Goal: Information Seeking & Learning: Learn about a topic

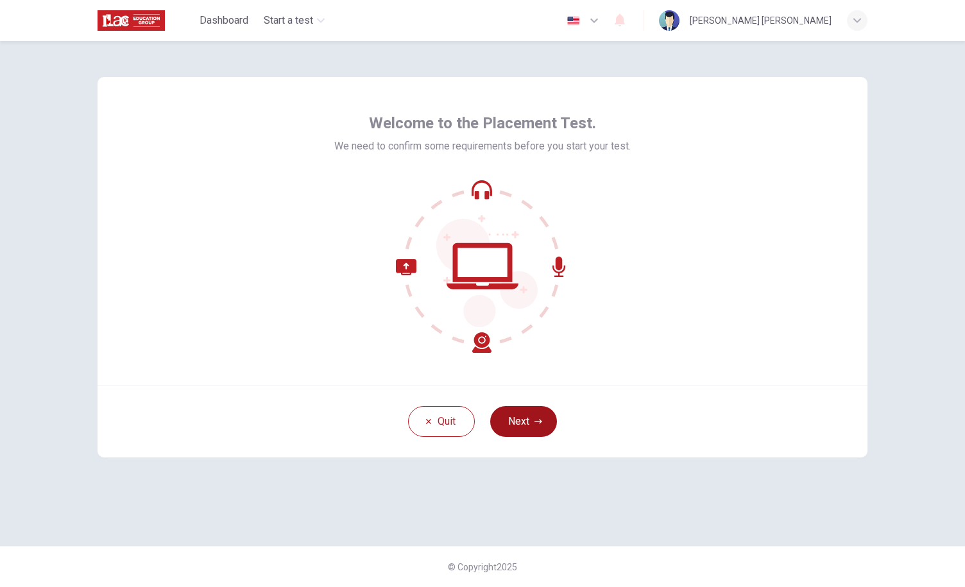
click at [519, 409] on button "Next" at bounding box center [523, 421] width 67 height 31
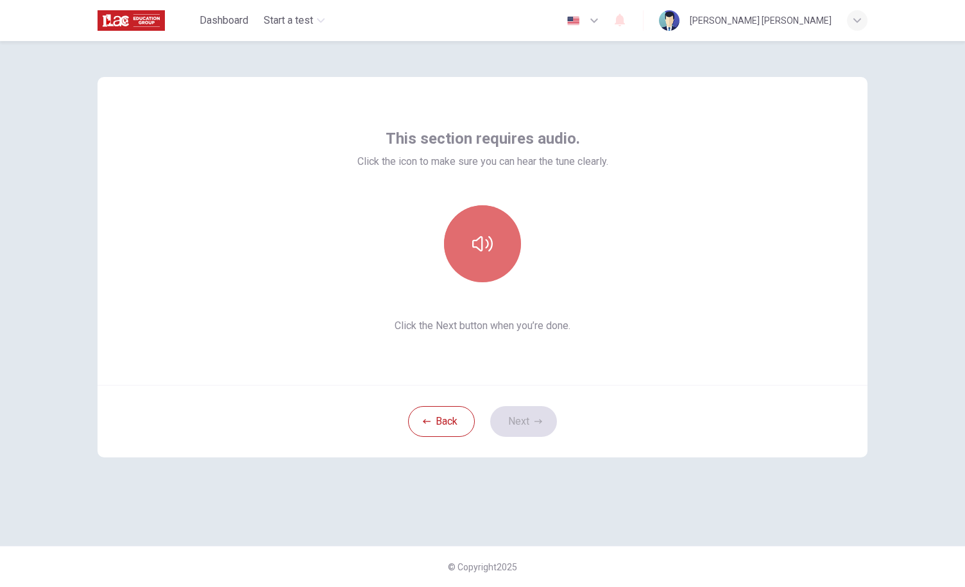
click at [487, 256] on button "button" at bounding box center [482, 243] width 77 height 77
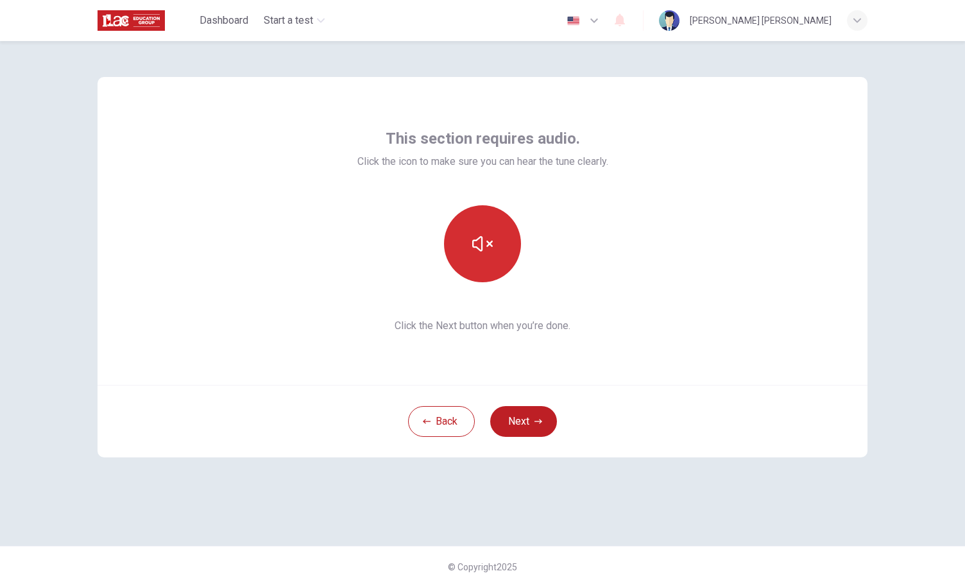
click at [487, 256] on button "button" at bounding box center [482, 243] width 77 height 77
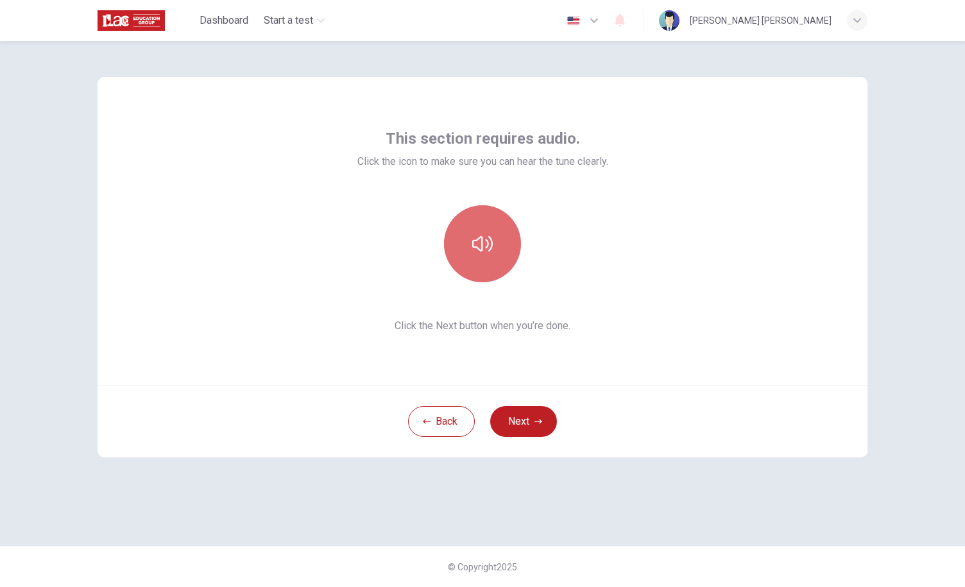
click at [487, 256] on button "button" at bounding box center [482, 243] width 77 height 77
click at [522, 412] on button "Next" at bounding box center [523, 421] width 67 height 31
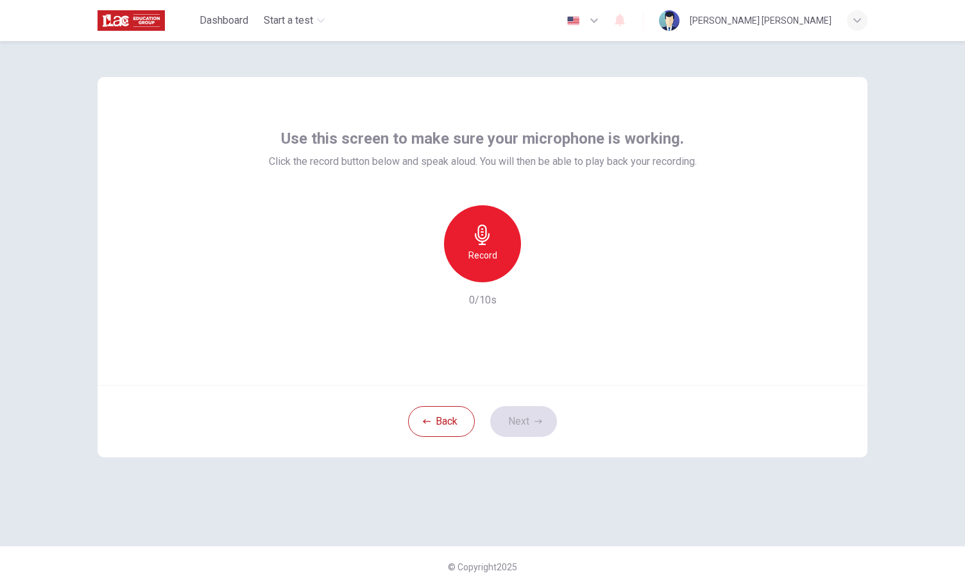
click at [482, 233] on icon "button" at bounding box center [482, 235] width 21 height 21
click at [534, 276] on div "button" at bounding box center [541, 272] width 21 height 21
click at [521, 416] on button "Next" at bounding box center [523, 421] width 67 height 31
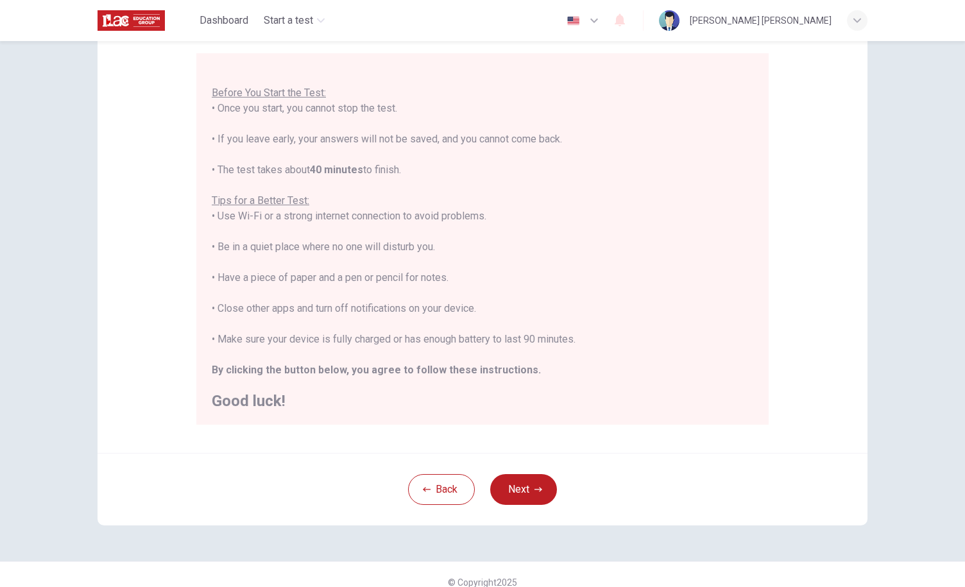
scroll to position [112, 0]
click at [545, 488] on button "Next" at bounding box center [523, 488] width 67 height 31
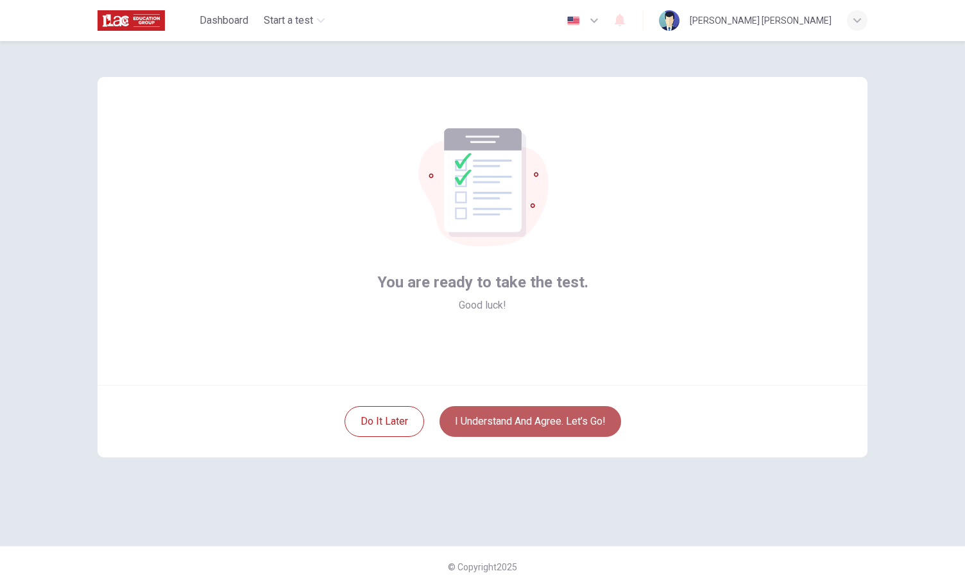
click at [499, 432] on button "I understand and agree. Let’s go!" at bounding box center [530, 421] width 182 height 31
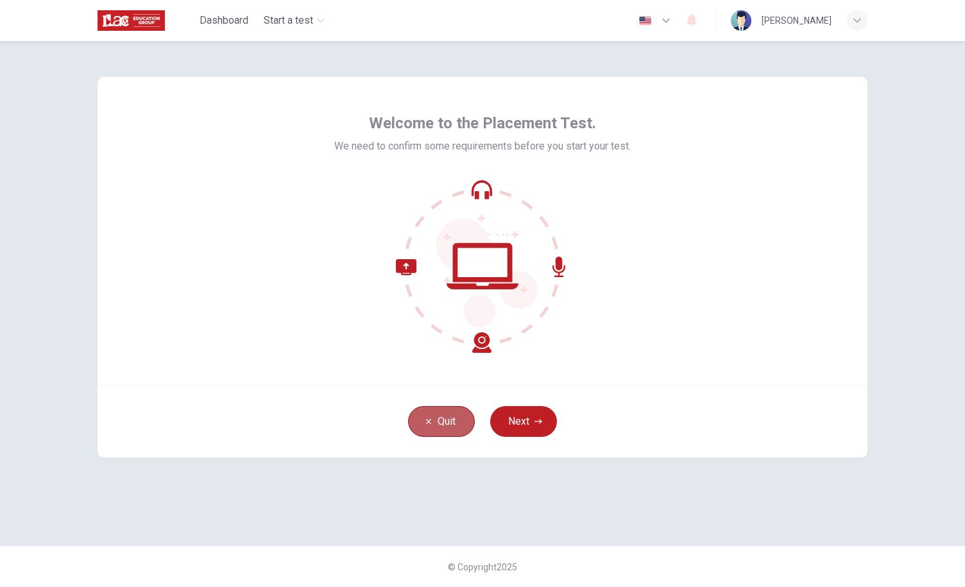
click at [432, 419] on button "Quit" at bounding box center [441, 421] width 67 height 31
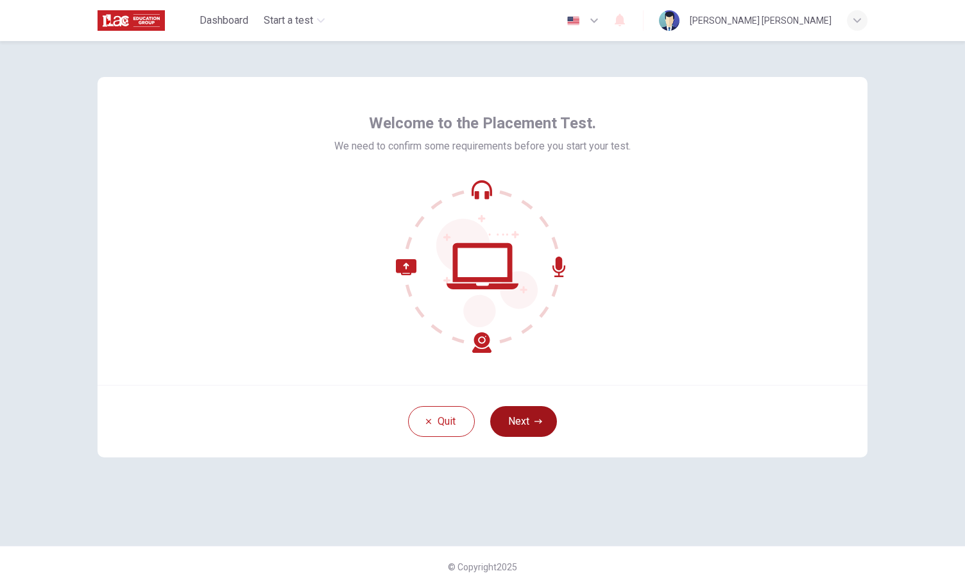
drag, startPoint x: 0, startPoint y: 0, endPoint x: 526, endPoint y: 412, distance: 668.0
click at [526, 412] on div "Welcome to the Placement Test. We need to confirm some requirements before you …" at bounding box center [483, 267] width 770 height 380
click at [531, 424] on button "Next" at bounding box center [523, 421] width 67 height 31
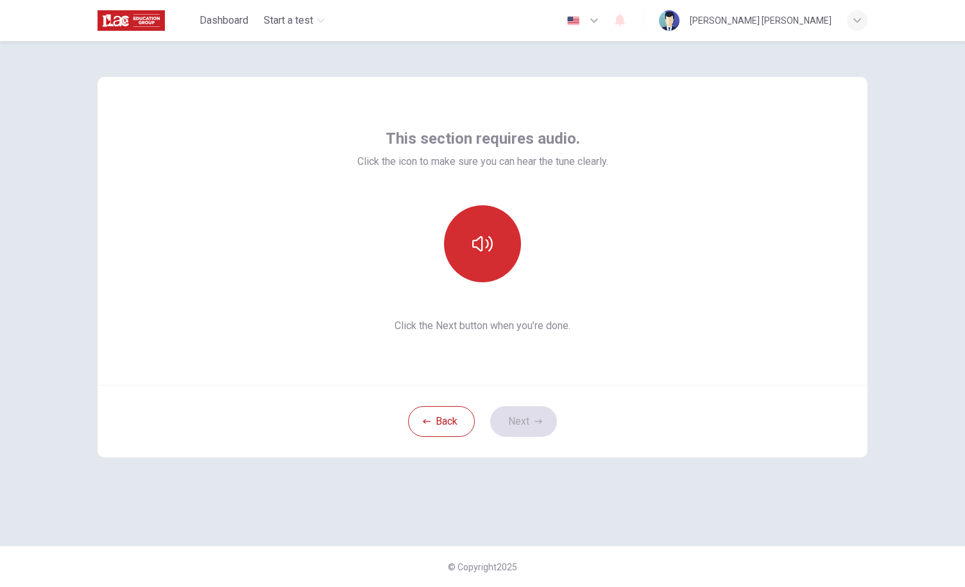
click at [469, 222] on button "button" at bounding box center [482, 243] width 77 height 77
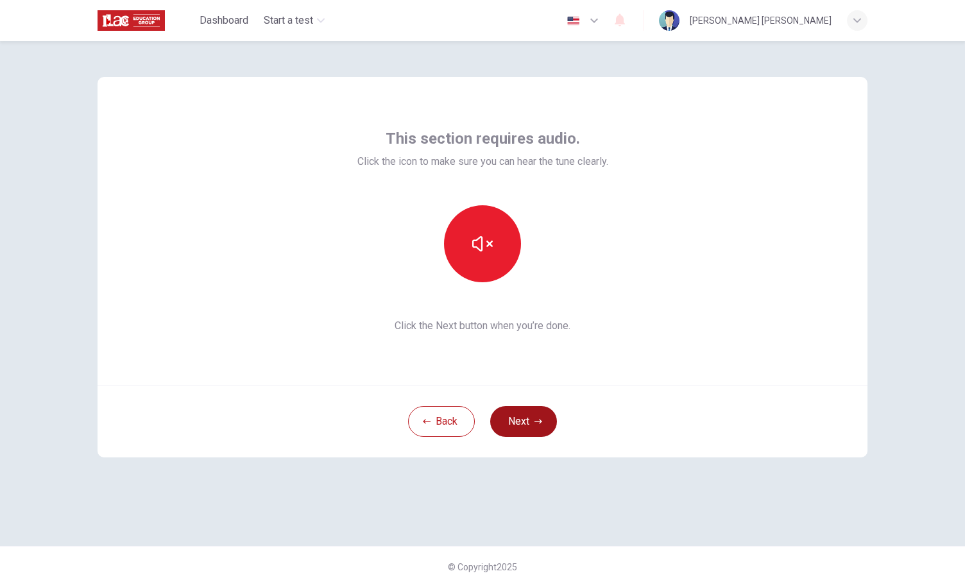
click at [515, 419] on button "Next" at bounding box center [523, 421] width 67 height 31
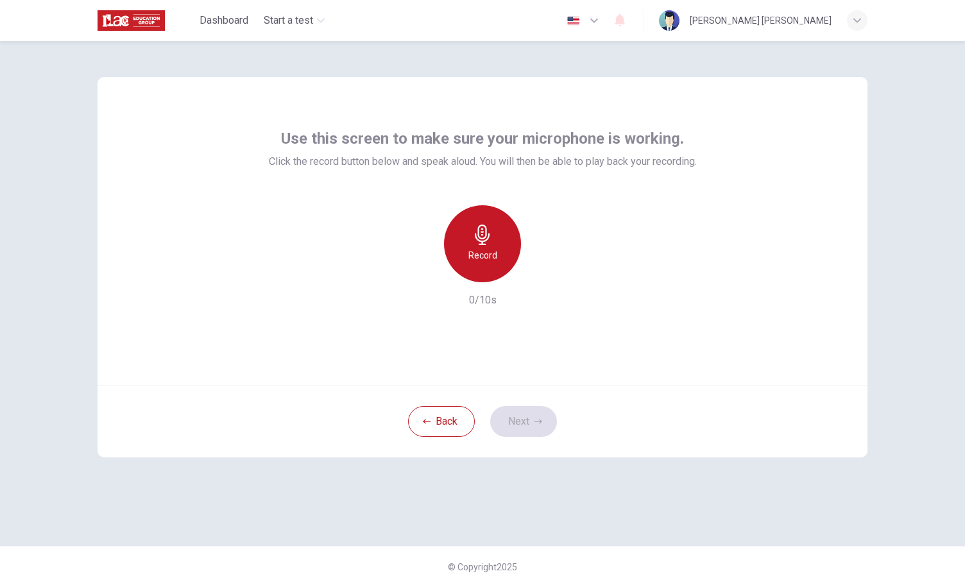
click at [504, 269] on div "Record" at bounding box center [482, 243] width 77 height 77
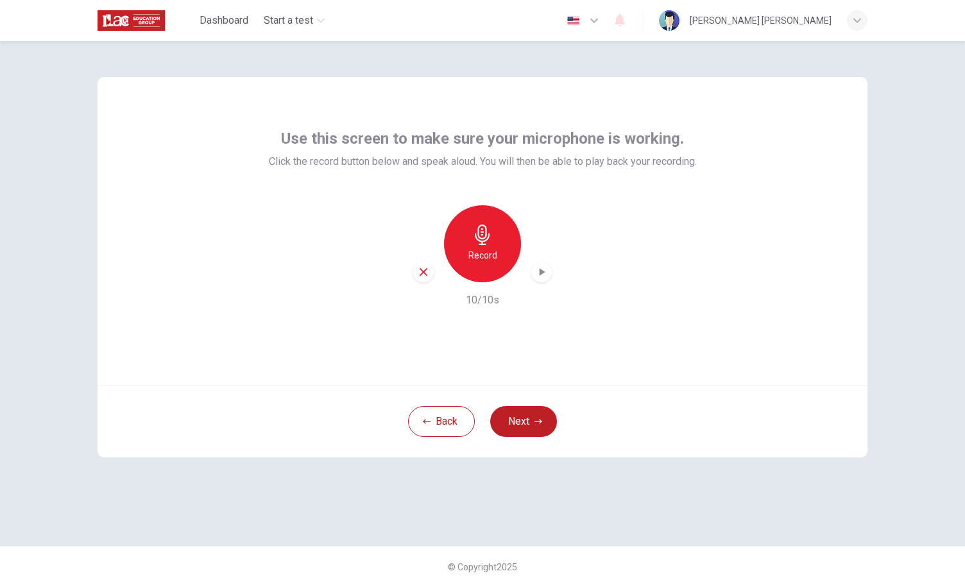
click at [538, 278] on icon "button" at bounding box center [541, 272] width 13 height 13
click at [529, 430] on button "Next" at bounding box center [523, 421] width 67 height 31
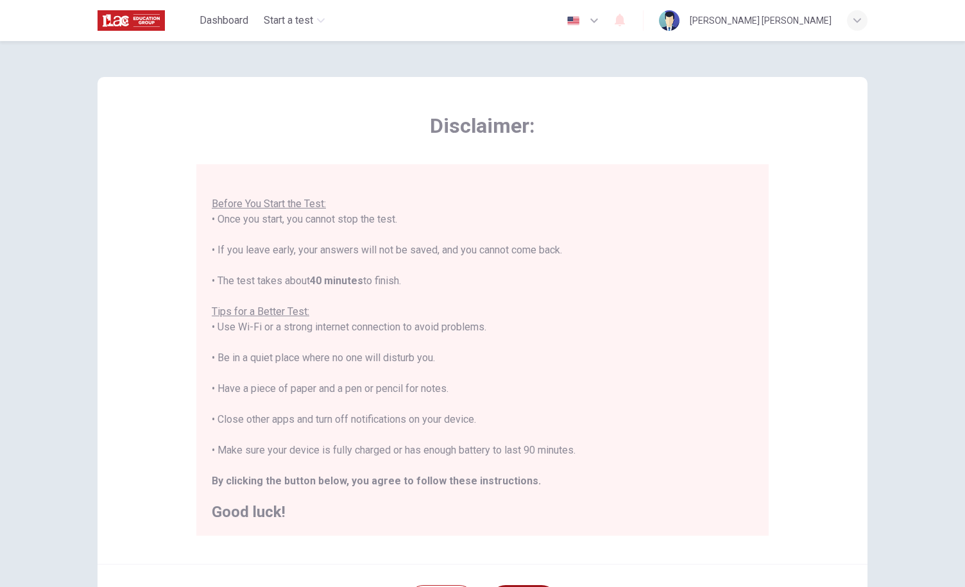
scroll to position [126, 0]
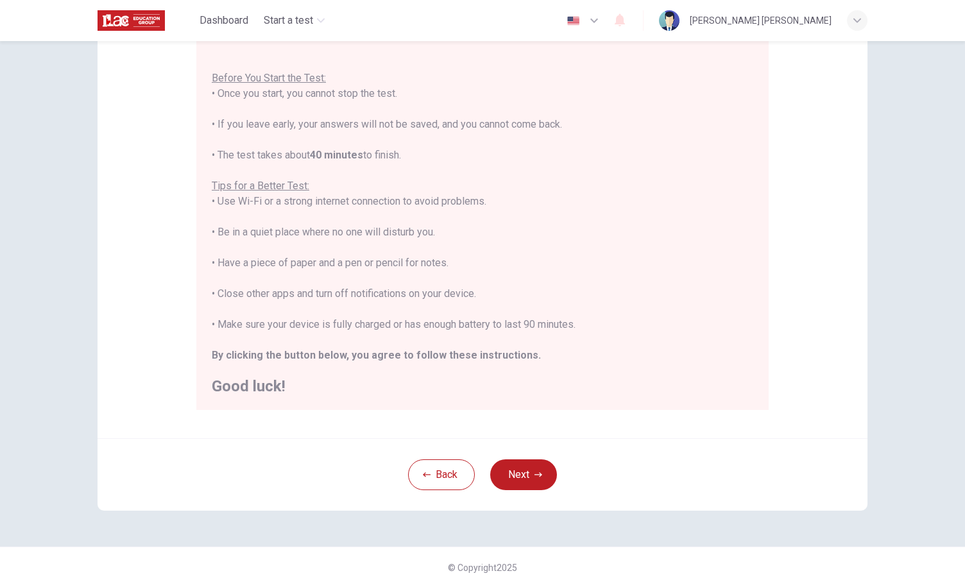
click at [519, 496] on div "Back Next" at bounding box center [483, 474] width 770 height 72
click at [525, 479] on button "Next" at bounding box center [523, 474] width 67 height 31
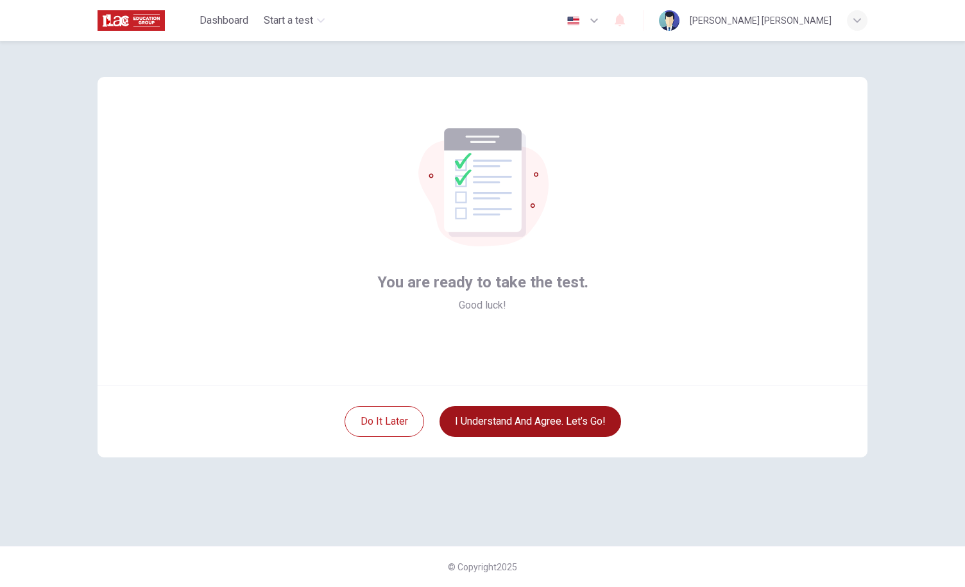
scroll to position [0, 0]
click at [541, 436] on button "I understand and agree. Let’s go!" at bounding box center [530, 421] width 182 height 31
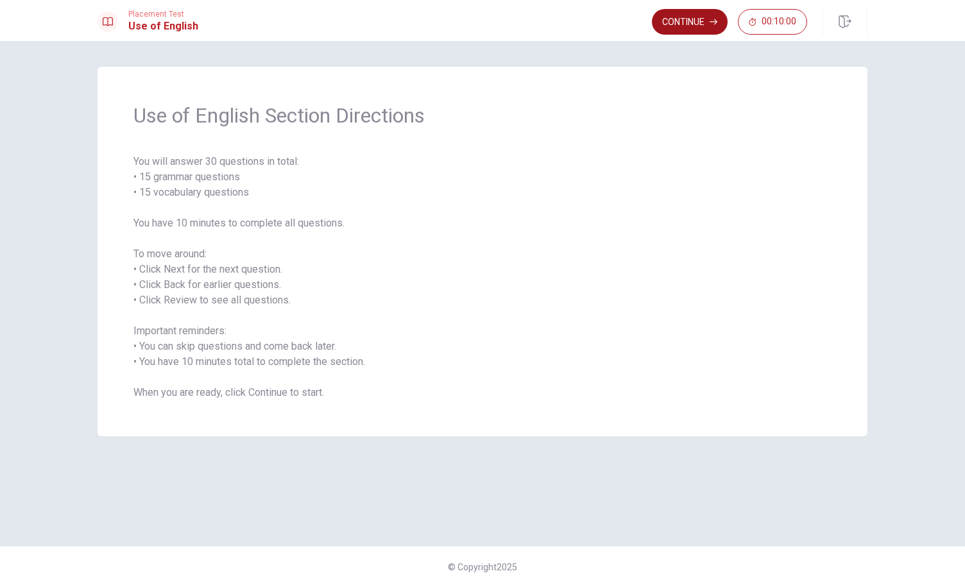
click at [667, 19] on button "Continue" at bounding box center [690, 22] width 76 height 26
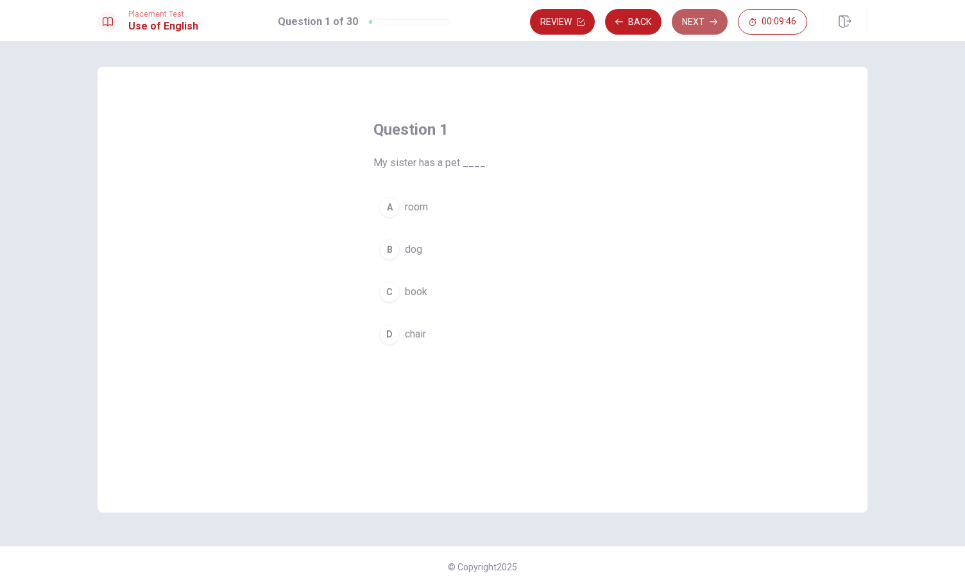
click at [688, 22] on button "Next" at bounding box center [700, 22] width 56 height 26
click at [393, 341] on div "D" at bounding box center [389, 334] width 21 height 21
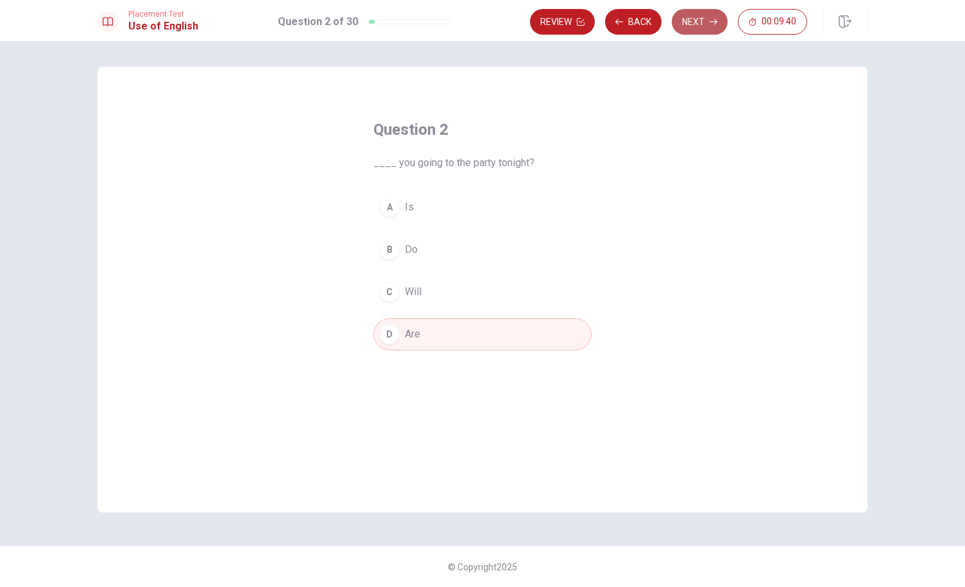
click at [705, 28] on button "Next" at bounding box center [700, 22] width 56 height 26
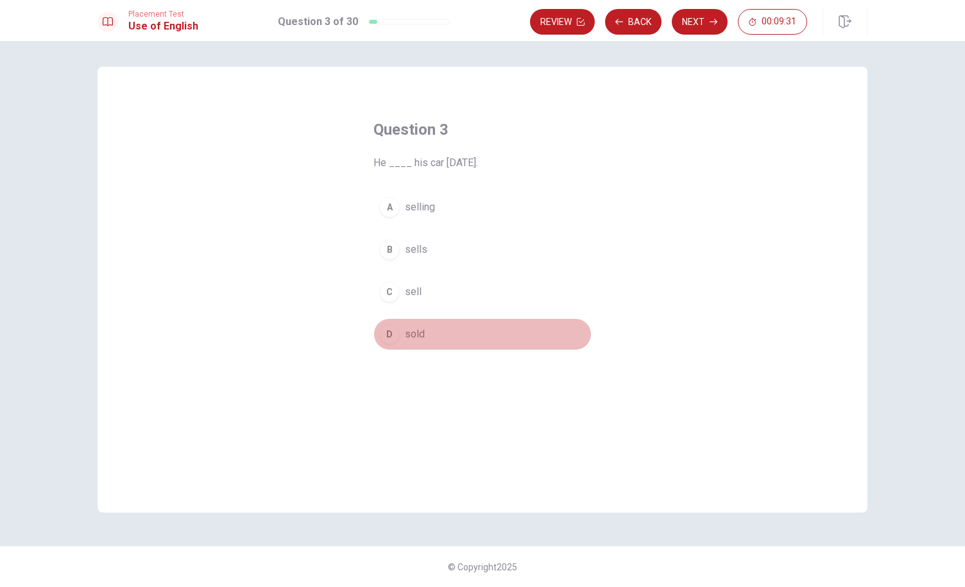
click at [420, 332] on span "sold" at bounding box center [415, 334] width 20 height 15
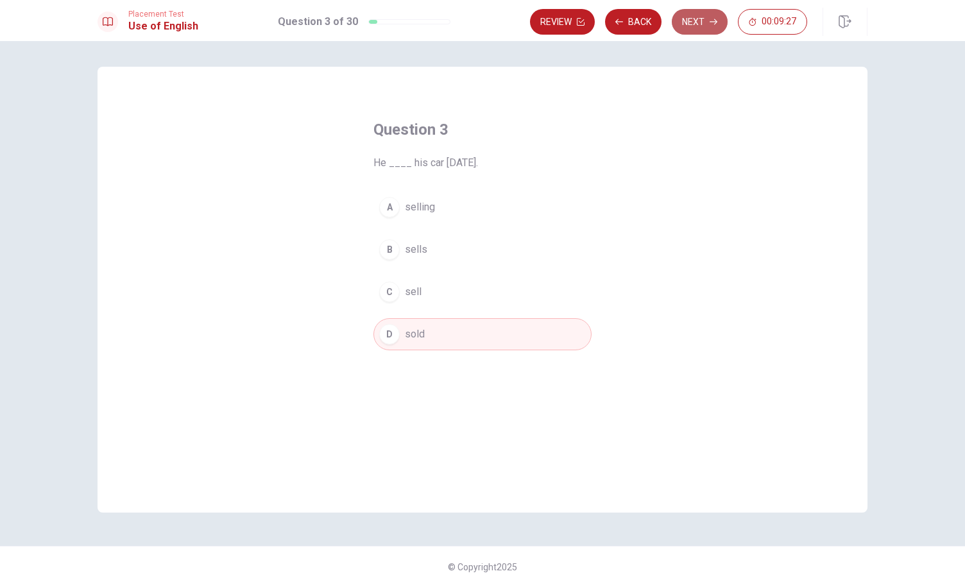
click at [700, 23] on button "Next" at bounding box center [700, 22] width 56 height 26
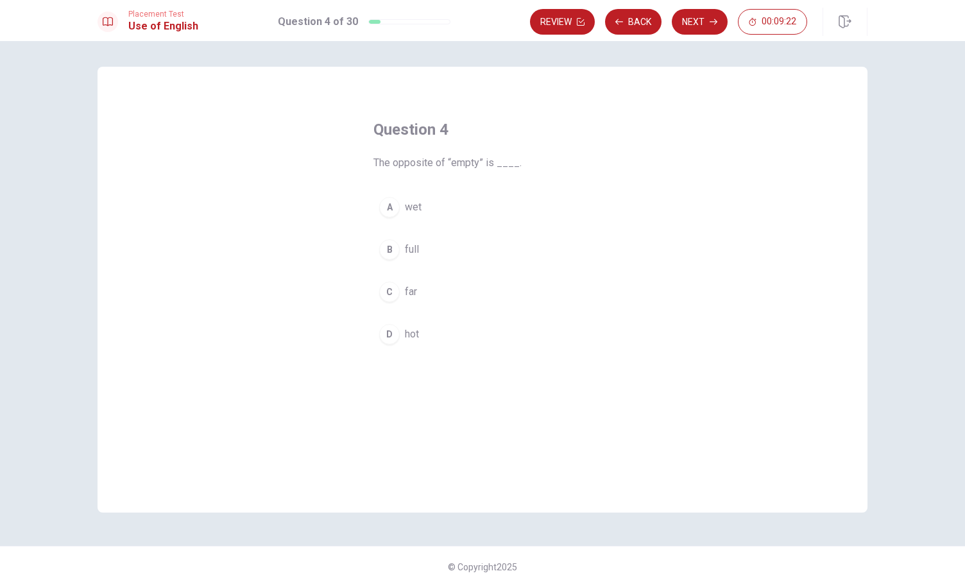
click at [380, 251] on div "B" at bounding box center [389, 249] width 21 height 21
click at [700, 16] on button "Next" at bounding box center [700, 22] width 56 height 26
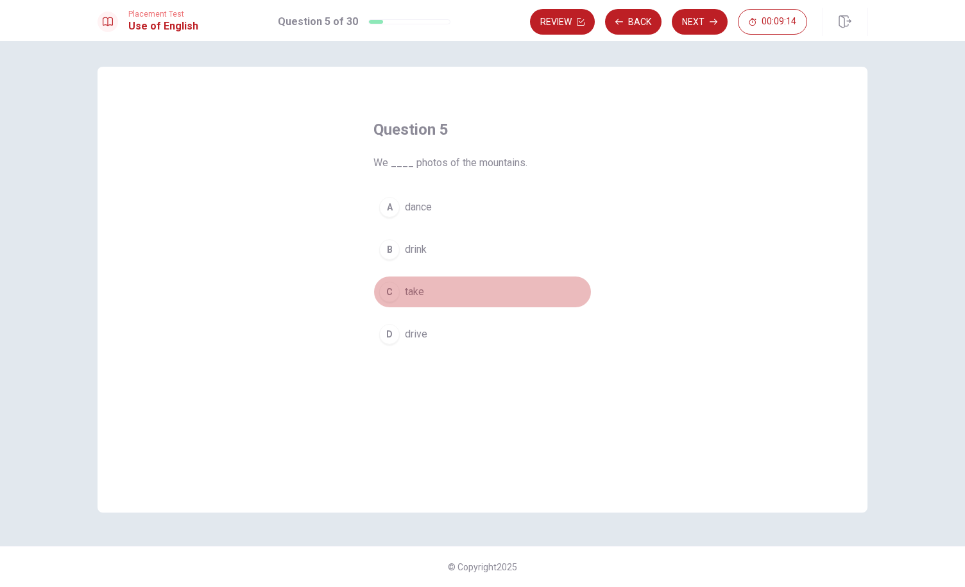
click at [390, 290] on div "C" at bounding box center [389, 292] width 21 height 21
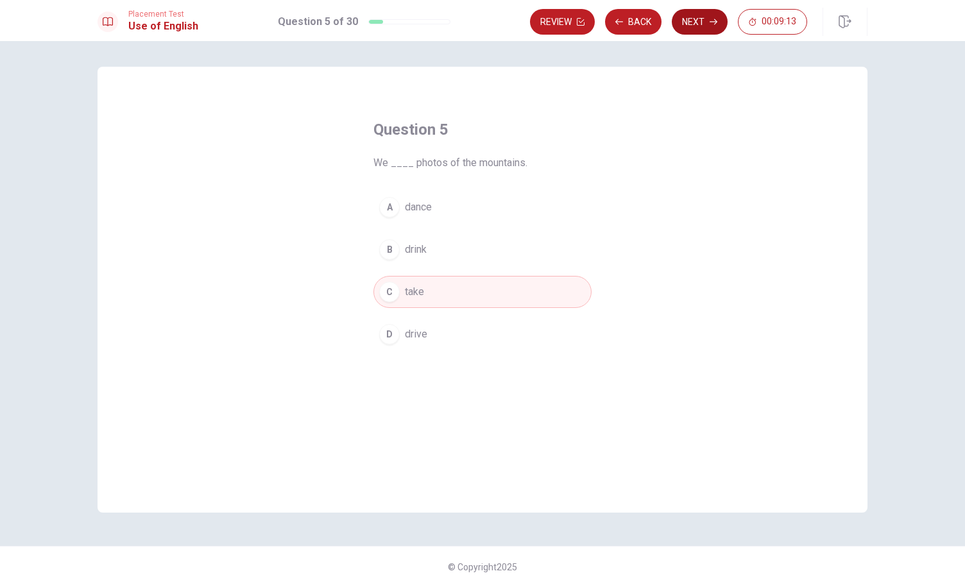
click at [689, 26] on button "Next" at bounding box center [700, 22] width 56 height 26
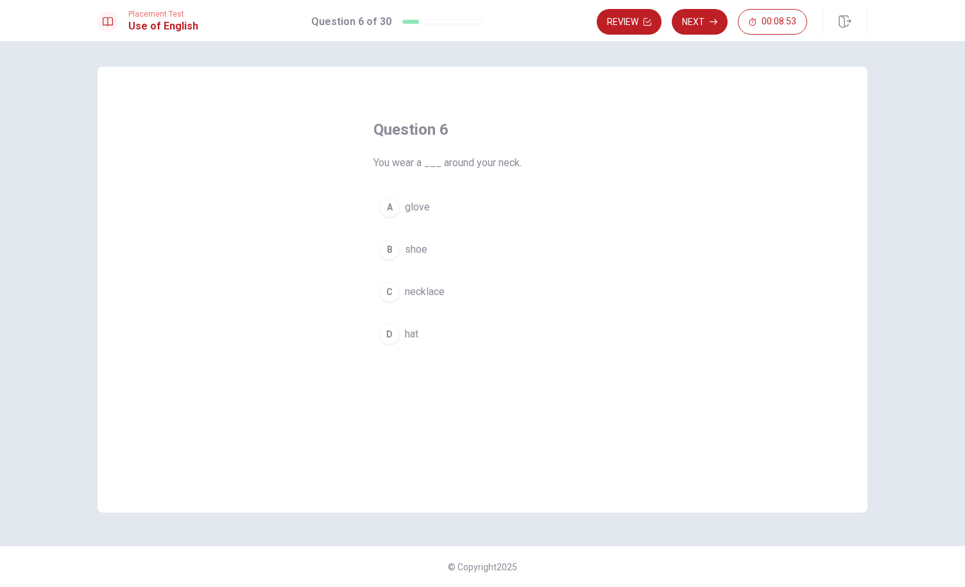
click at [391, 291] on div "C" at bounding box center [389, 292] width 21 height 21
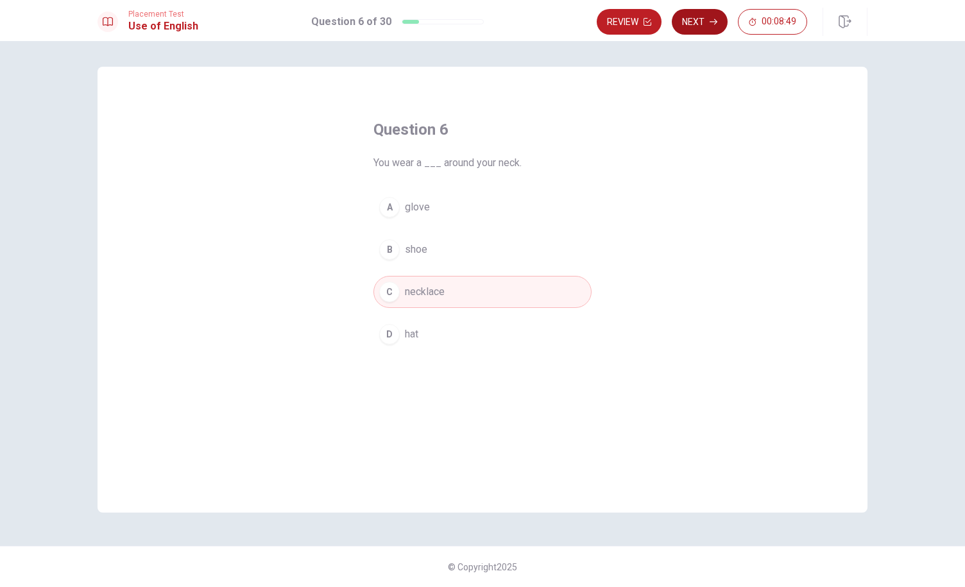
click at [690, 26] on button "Next" at bounding box center [700, 22] width 56 height 26
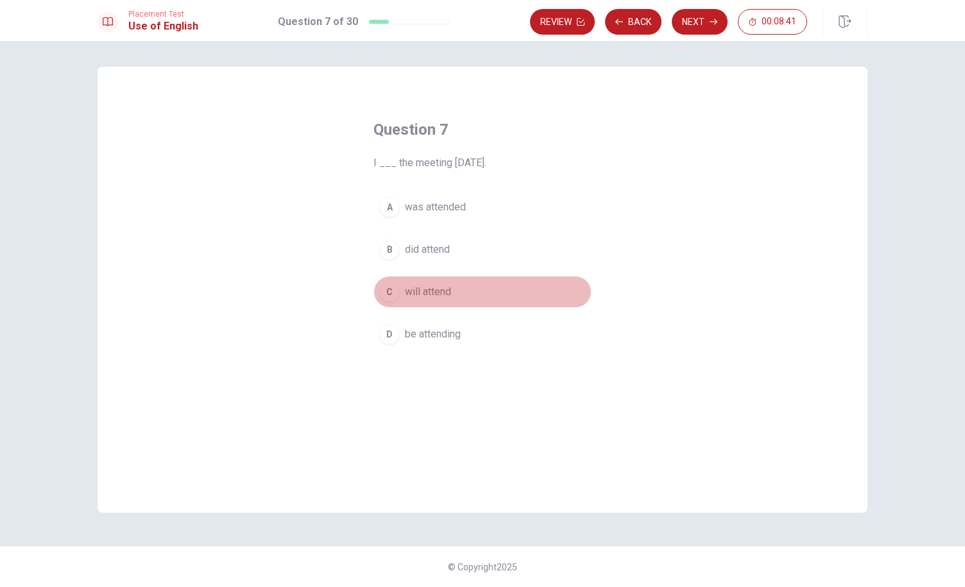
click at [425, 294] on span "will attend" at bounding box center [428, 291] width 46 height 15
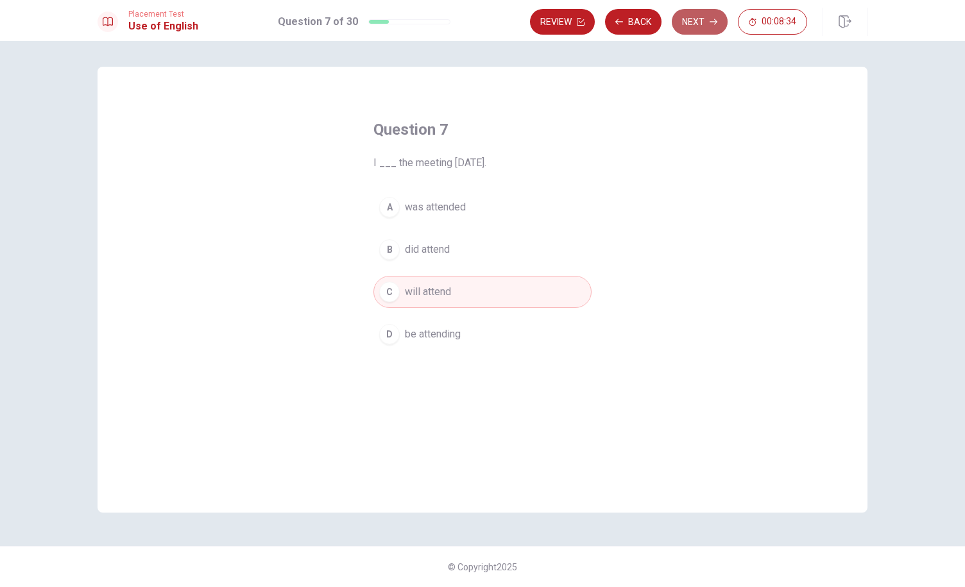
click at [698, 10] on button "Next" at bounding box center [700, 22] width 56 height 26
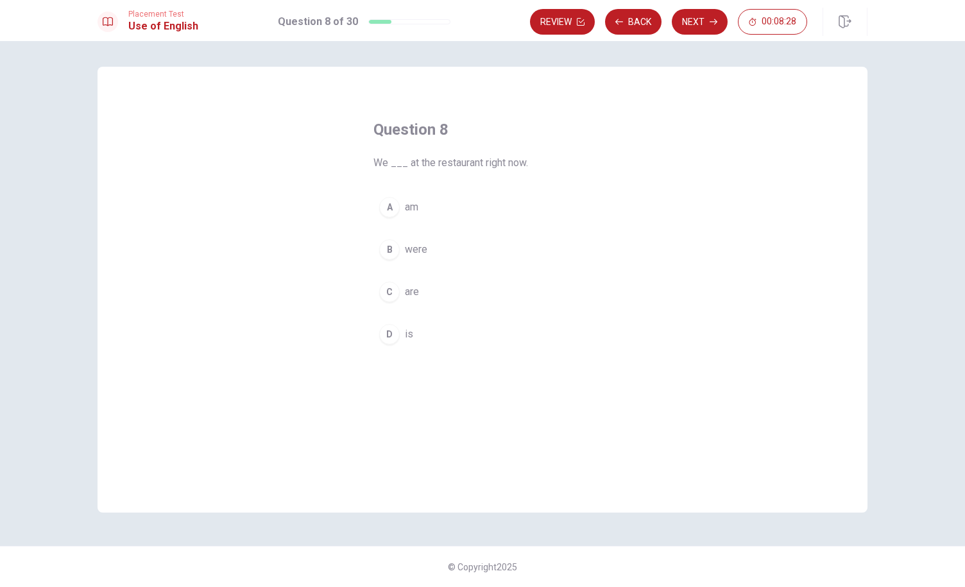
click at [391, 292] on div "C" at bounding box center [389, 292] width 21 height 21
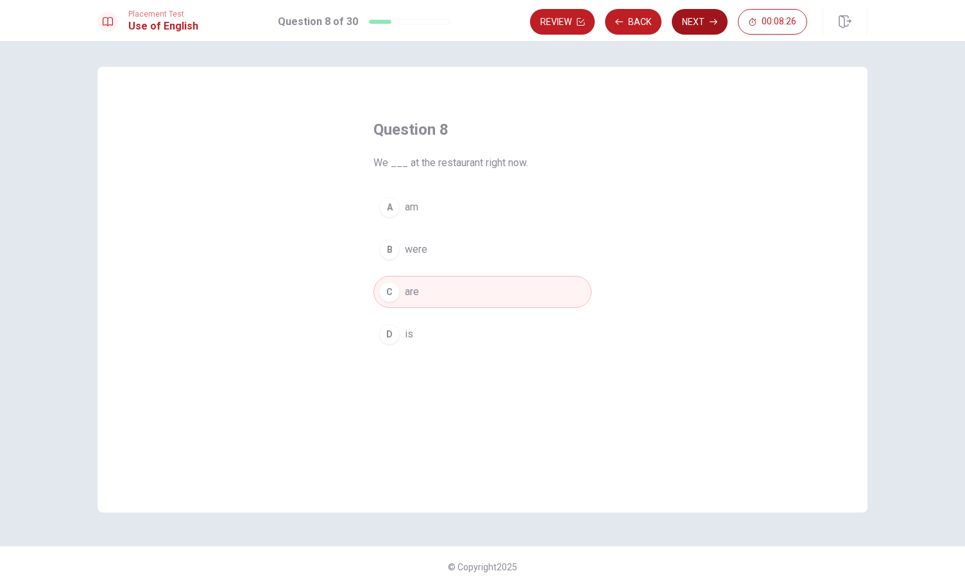
click at [689, 20] on button "Next" at bounding box center [700, 22] width 56 height 26
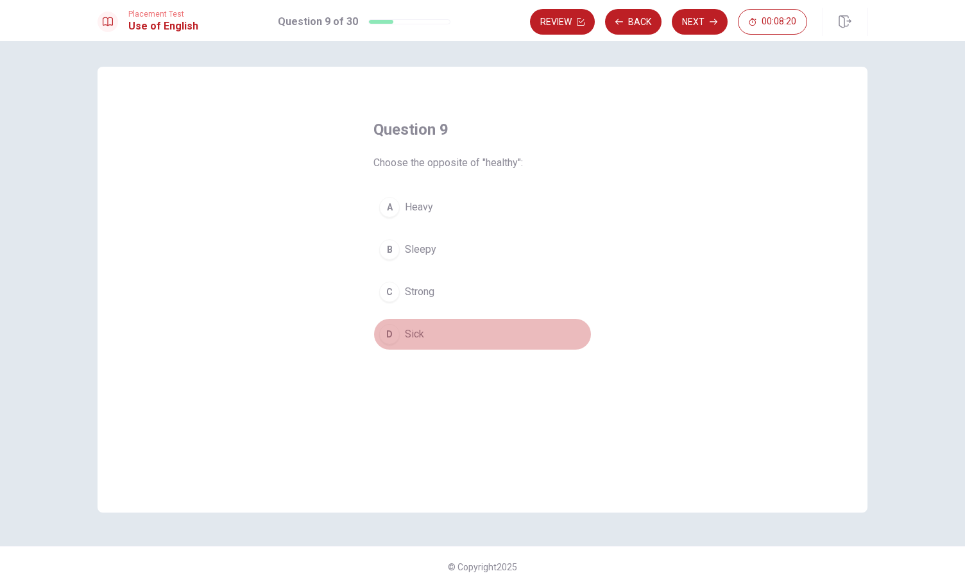
click at [396, 339] on div "D" at bounding box center [389, 334] width 21 height 21
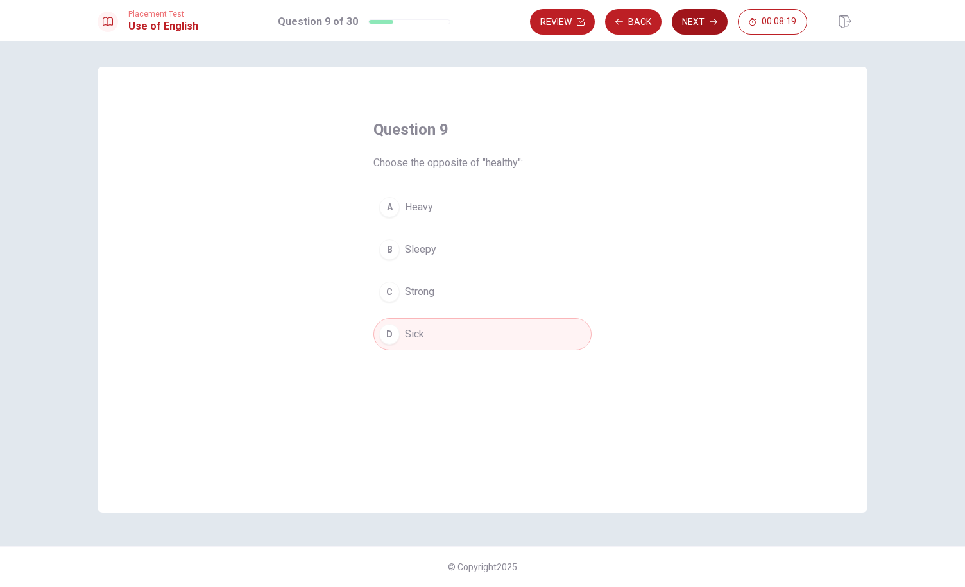
click at [686, 28] on button "Next" at bounding box center [700, 22] width 56 height 26
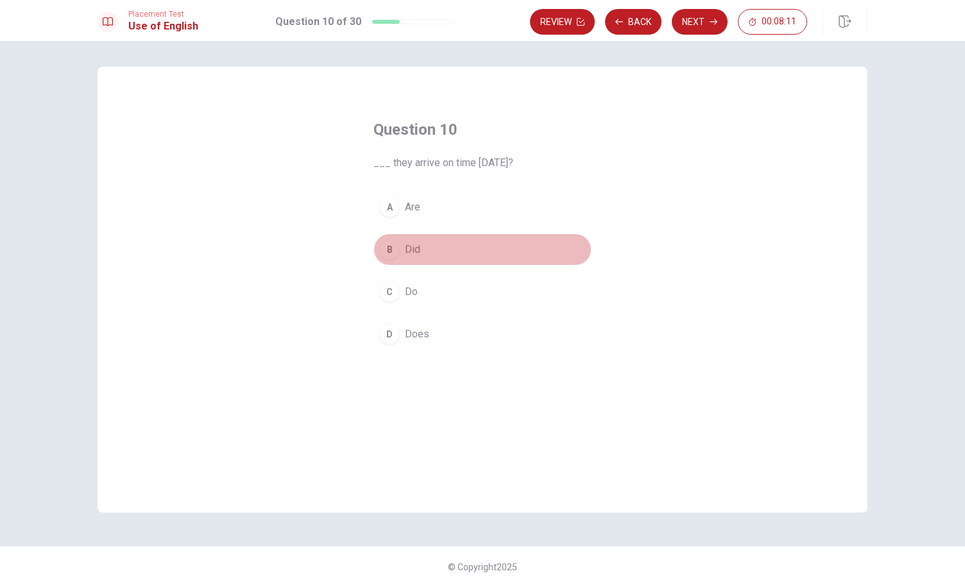
click at [396, 248] on div "B" at bounding box center [389, 249] width 21 height 21
click at [689, 29] on button "Next" at bounding box center [700, 22] width 56 height 26
click at [398, 248] on div "B" at bounding box center [389, 249] width 21 height 21
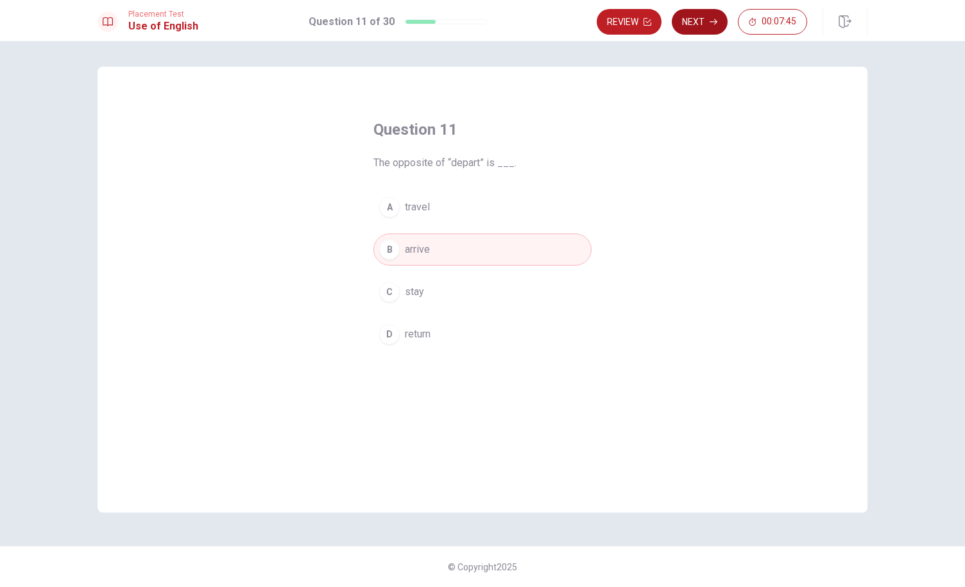
click at [699, 13] on button "Next" at bounding box center [700, 22] width 56 height 26
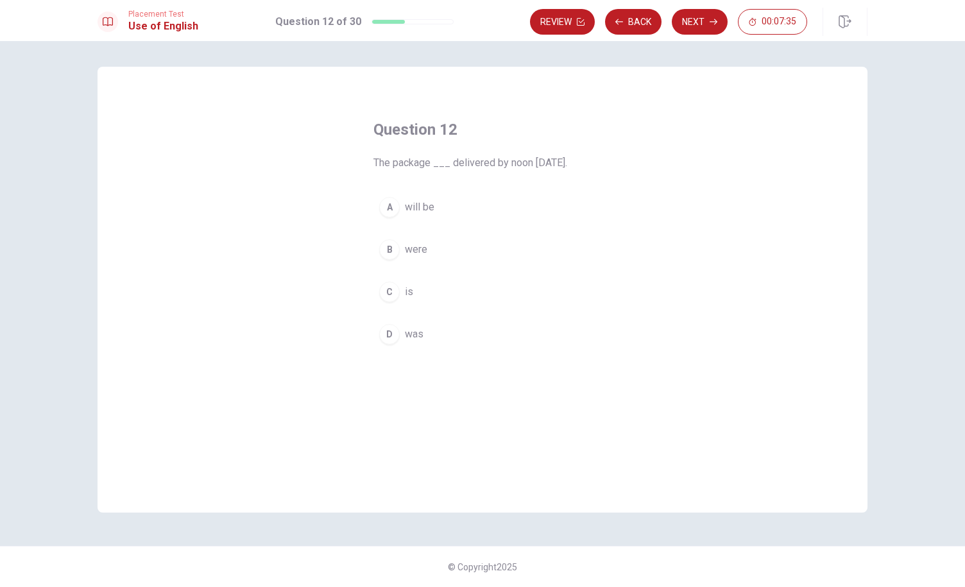
click at [420, 202] on span "will be" at bounding box center [420, 206] width 30 height 15
click at [699, 22] on button "Next" at bounding box center [700, 22] width 56 height 26
click at [433, 253] on span "will watch" at bounding box center [427, 249] width 44 height 15
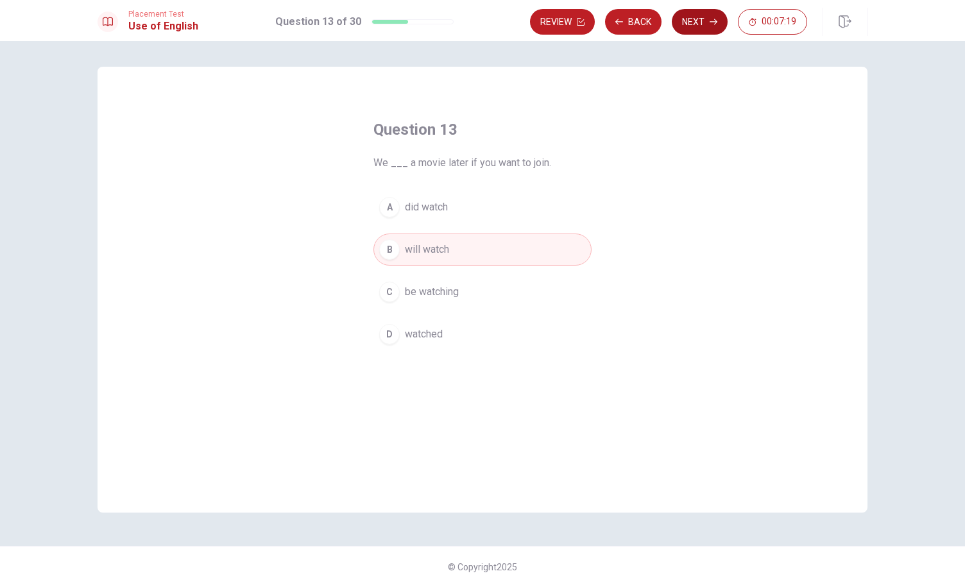
click at [691, 24] on button "Next" at bounding box center [700, 22] width 56 height 26
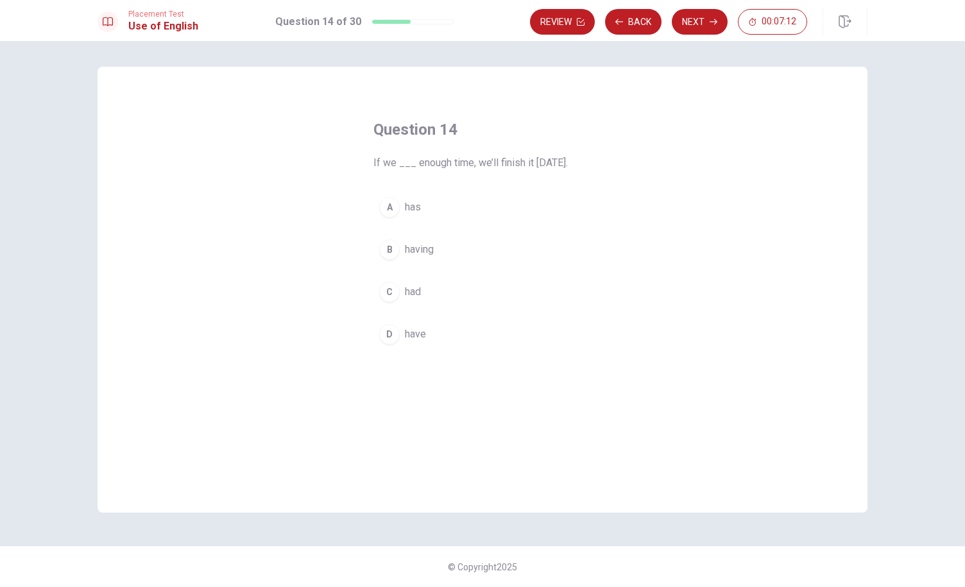
click at [426, 336] on button "D have" at bounding box center [482, 334] width 218 height 32
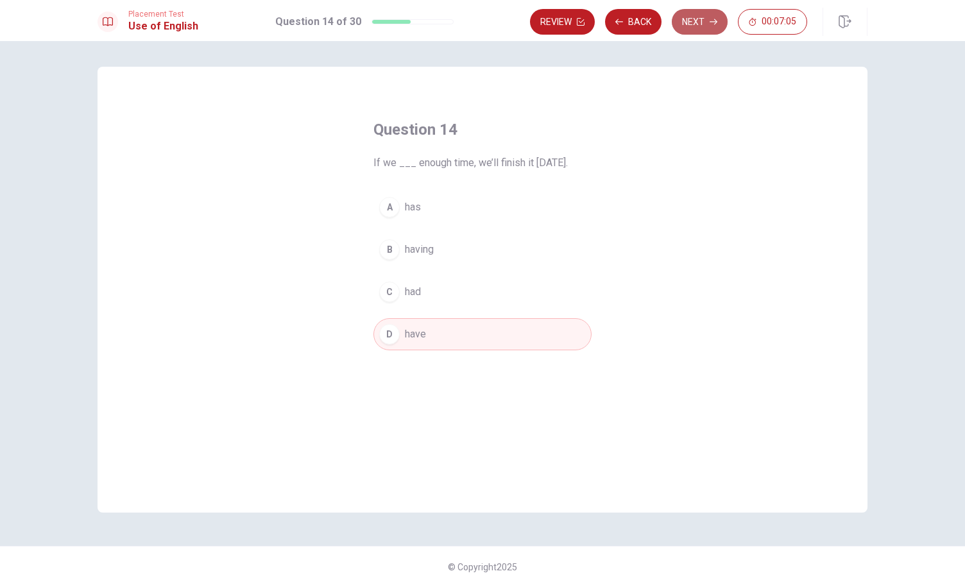
click at [700, 28] on button "Next" at bounding box center [700, 22] width 56 height 26
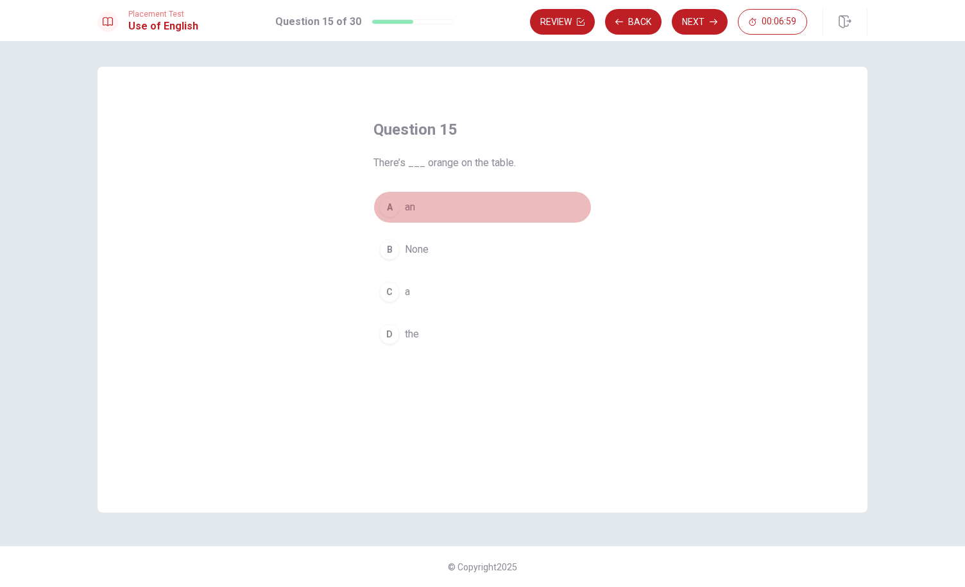
click at [395, 217] on button "A an" at bounding box center [482, 207] width 218 height 32
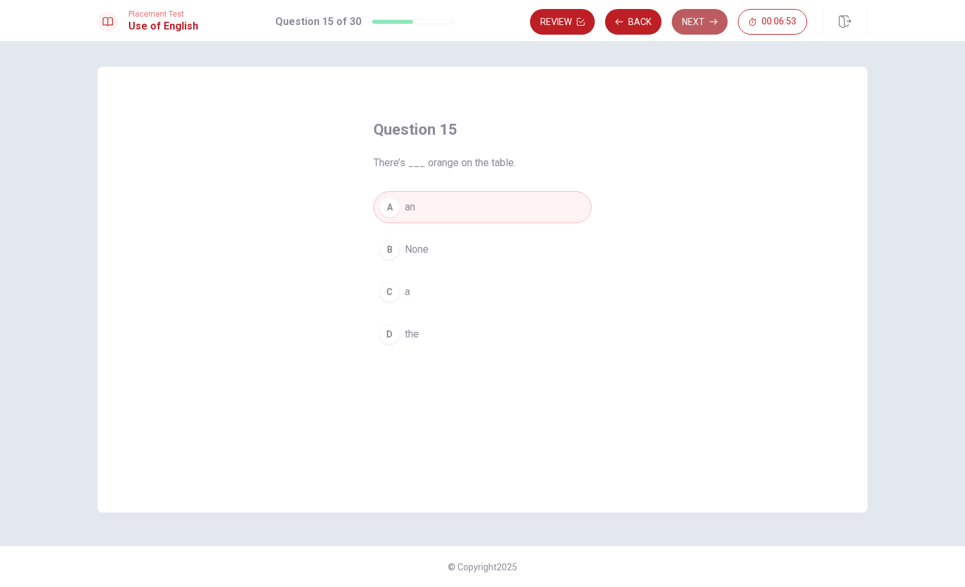
click at [695, 16] on button "Next" at bounding box center [700, 22] width 56 height 26
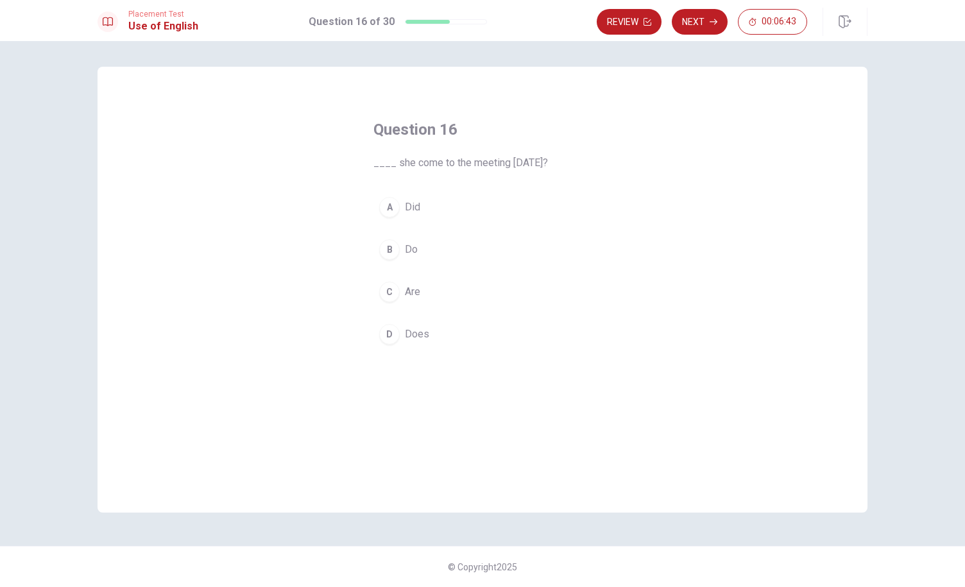
click at [397, 206] on div "A" at bounding box center [389, 207] width 21 height 21
click at [708, 21] on button "Next" at bounding box center [700, 22] width 56 height 26
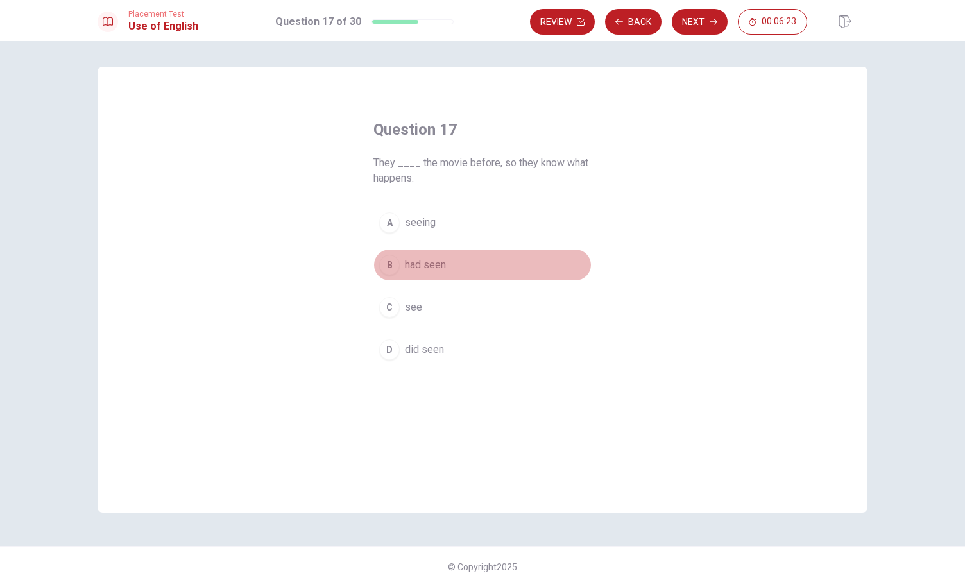
click at [426, 262] on span "had seen" at bounding box center [425, 264] width 41 height 15
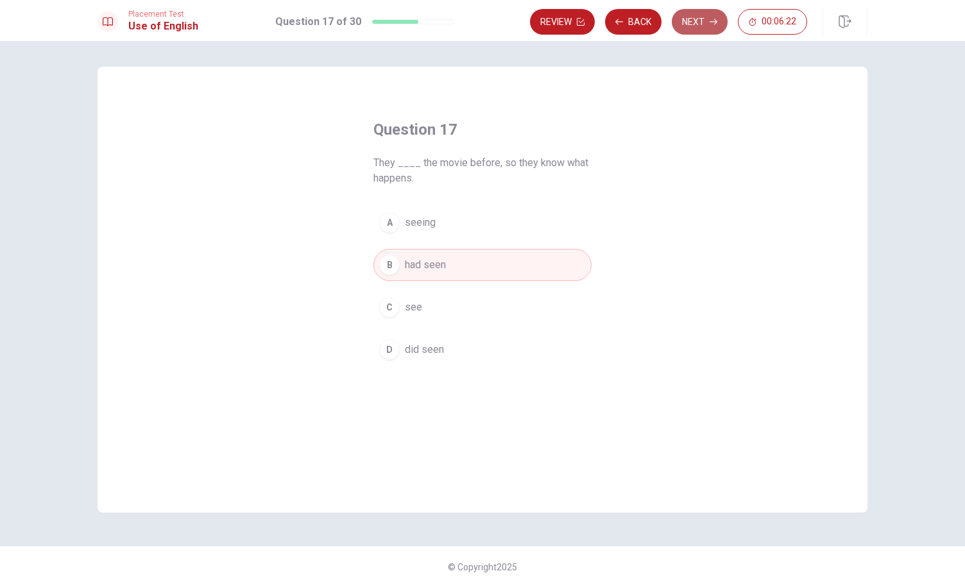
click at [693, 28] on button "Next" at bounding box center [700, 22] width 56 height 26
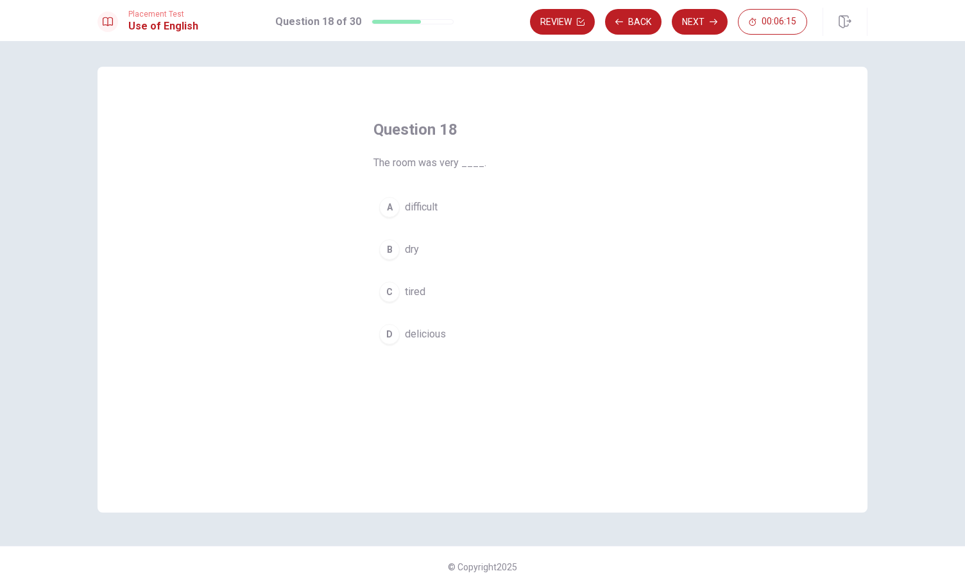
click at [404, 252] on button "B dry" at bounding box center [482, 249] width 218 height 32
click at [693, 24] on button "Next" at bounding box center [700, 22] width 56 height 26
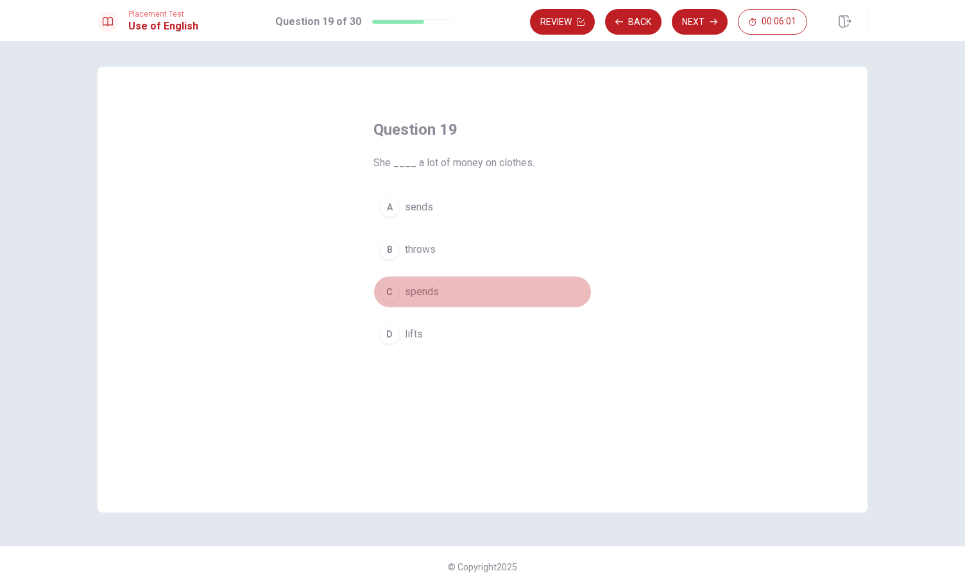
click at [414, 292] on span "spends" at bounding box center [422, 291] width 34 height 15
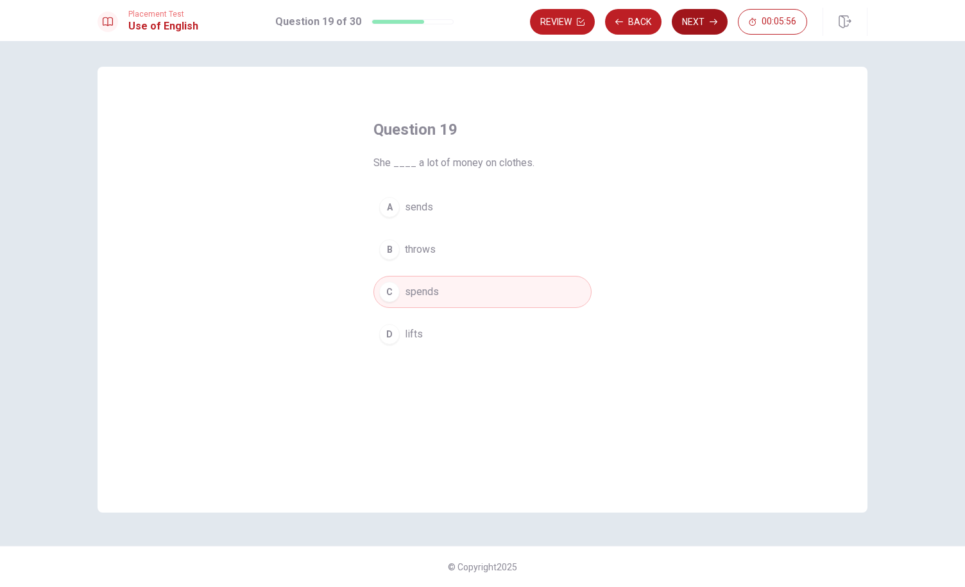
click at [693, 22] on button "Next" at bounding box center [700, 22] width 56 height 26
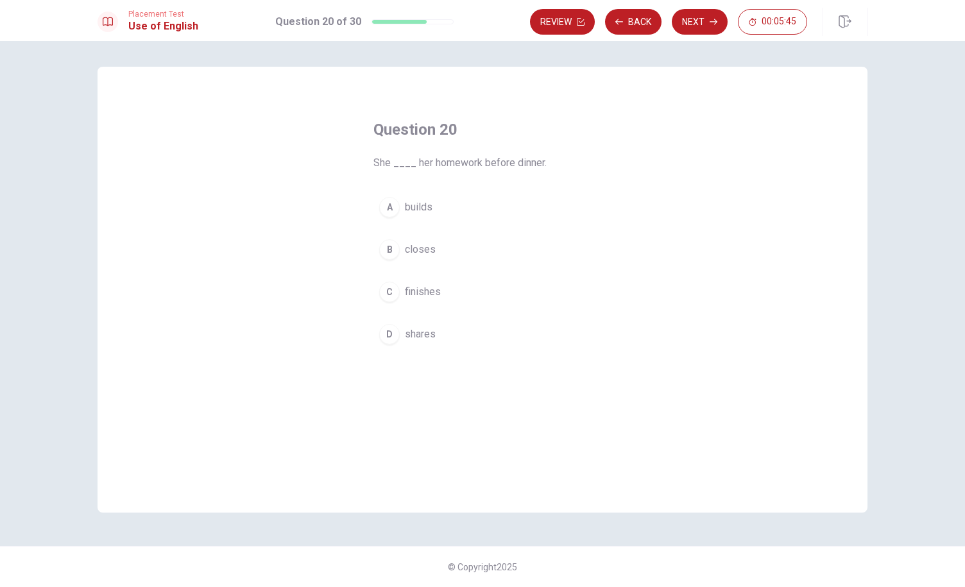
click at [415, 291] on span "finishes" at bounding box center [423, 291] width 36 height 15
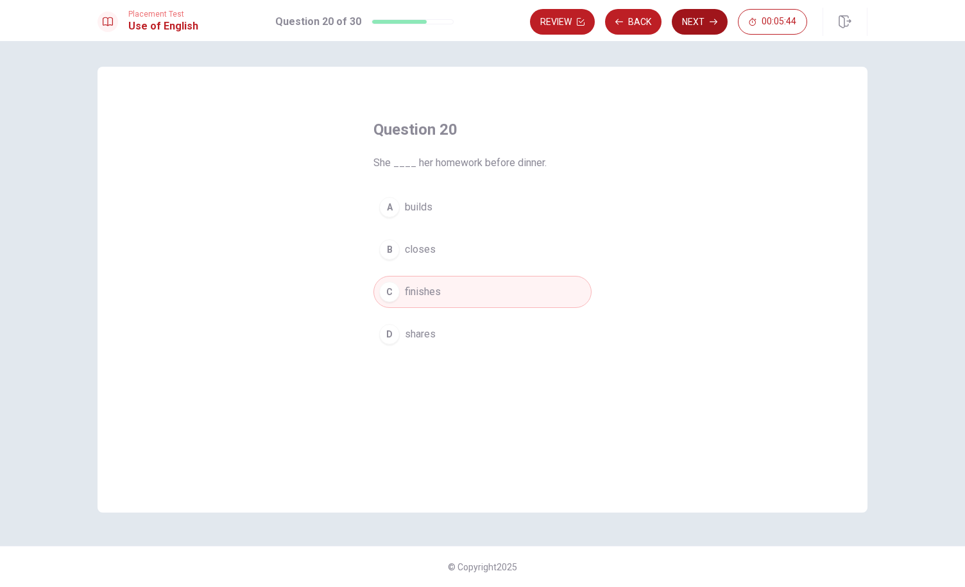
click at [700, 13] on button "Next" at bounding box center [700, 22] width 56 height 26
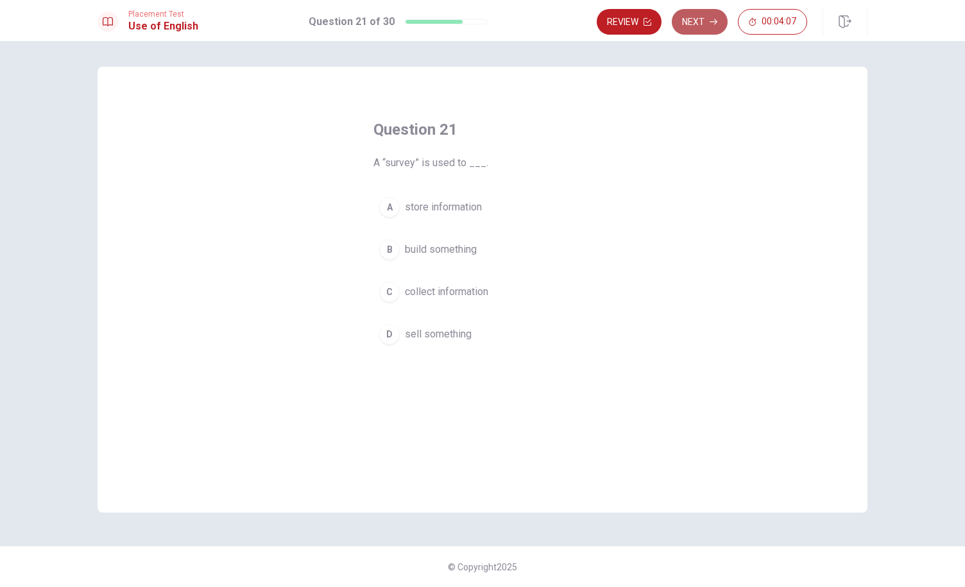
click at [717, 19] on icon "button" at bounding box center [713, 22] width 8 height 8
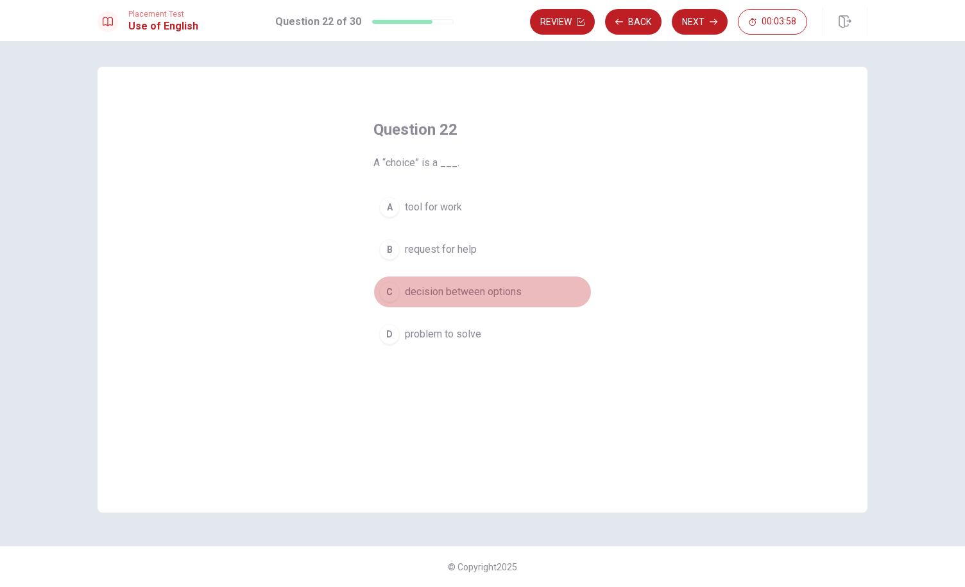
click at [412, 293] on span "decision between options" at bounding box center [463, 291] width 117 height 15
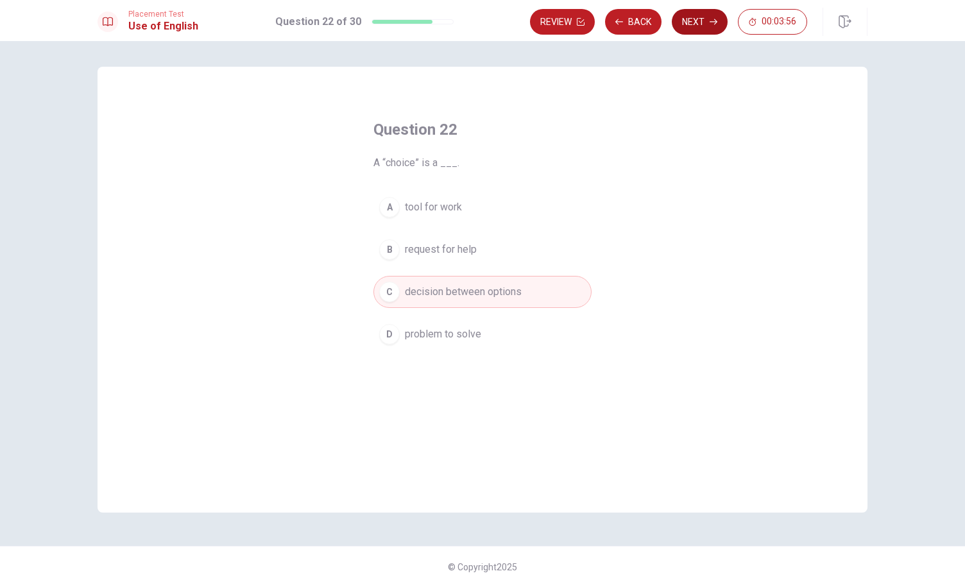
click at [691, 12] on button "Next" at bounding box center [700, 22] width 56 height 26
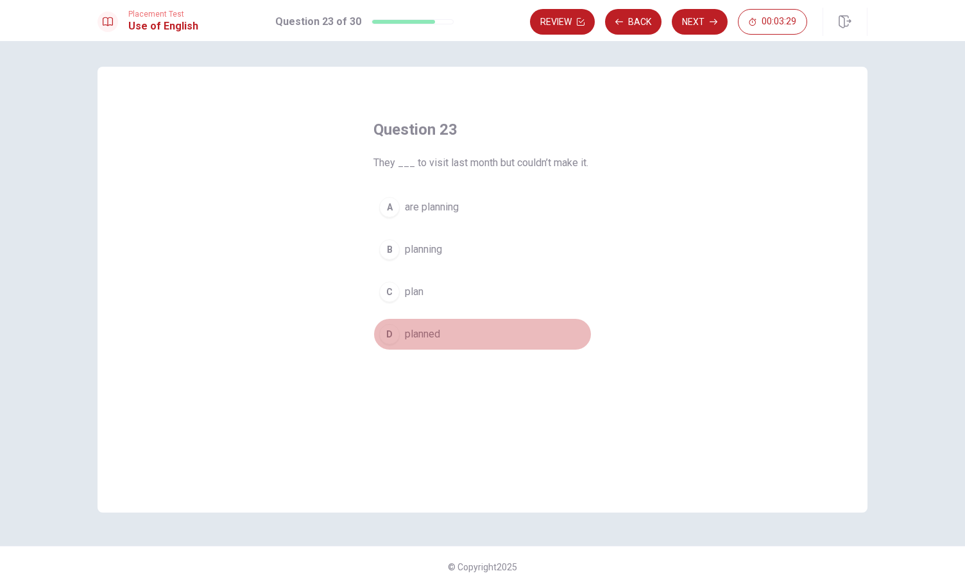
click at [418, 329] on span "planned" at bounding box center [422, 334] width 35 height 15
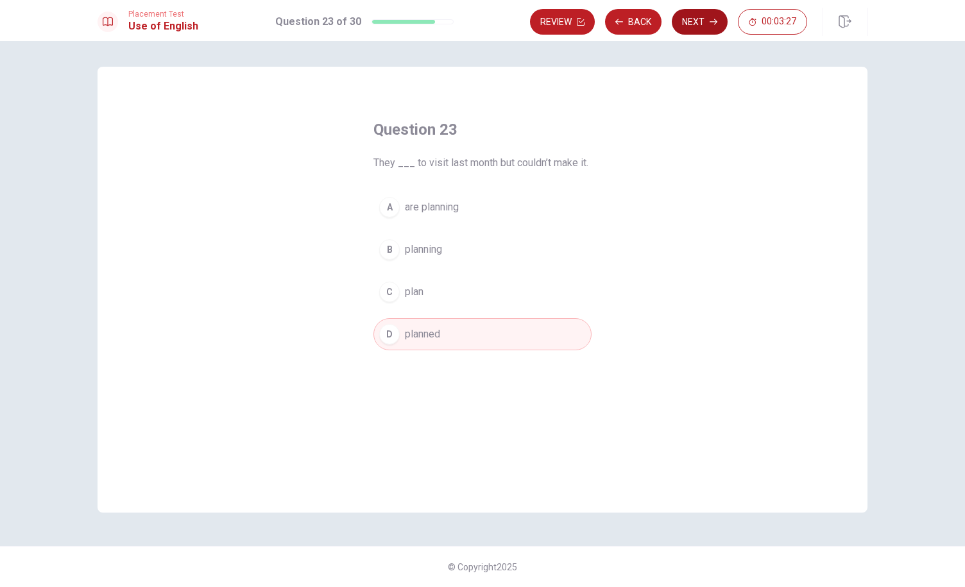
click at [702, 22] on button "Next" at bounding box center [700, 22] width 56 height 26
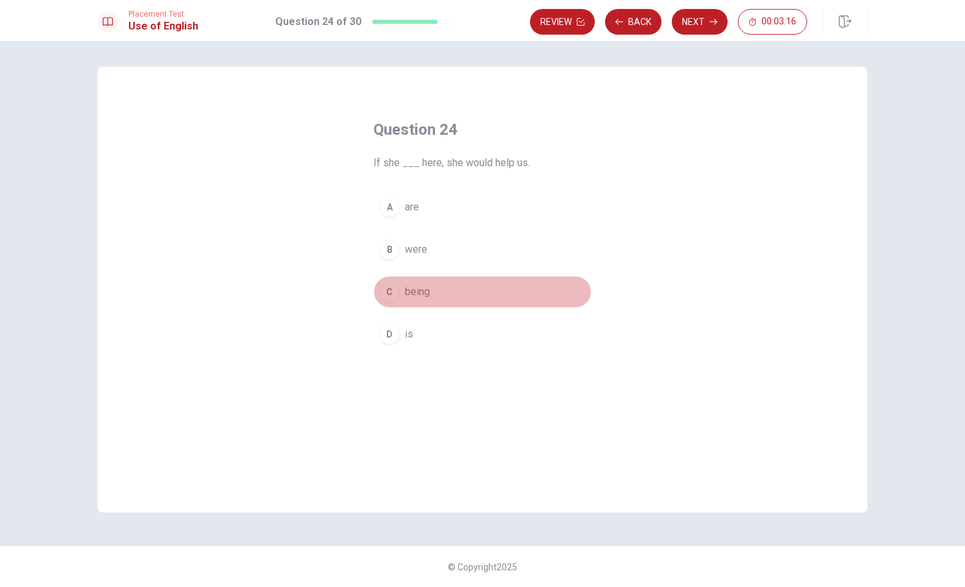
click at [418, 294] on span "being" at bounding box center [417, 291] width 25 height 15
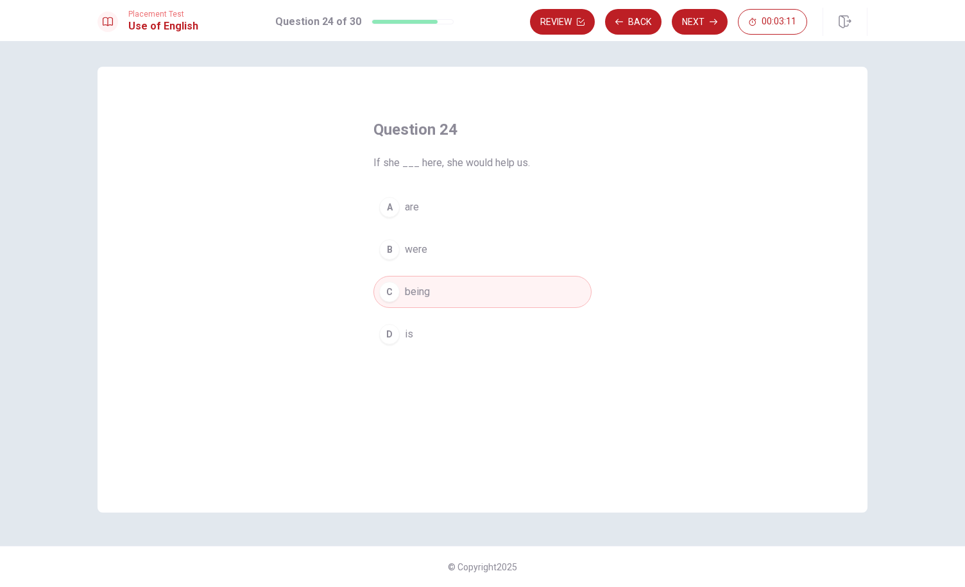
click at [432, 239] on button "B were" at bounding box center [482, 249] width 218 height 32
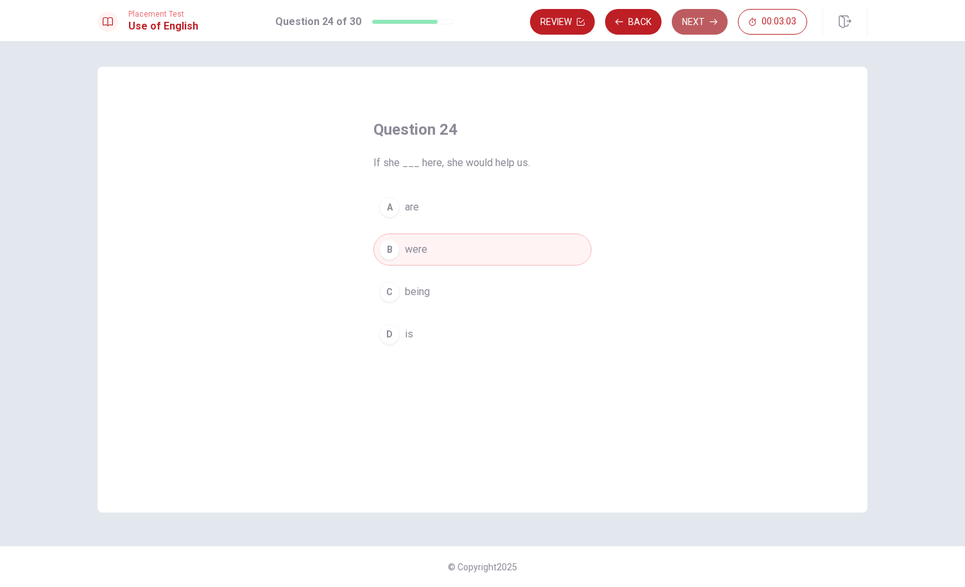
click at [704, 20] on button "Next" at bounding box center [700, 22] width 56 height 26
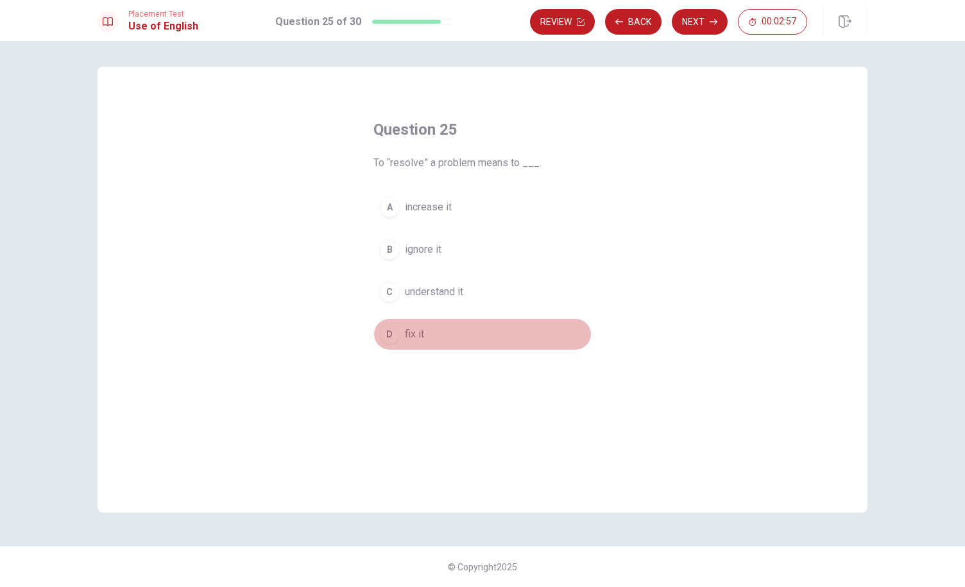
click at [421, 332] on span "fix it" at bounding box center [414, 334] width 19 height 15
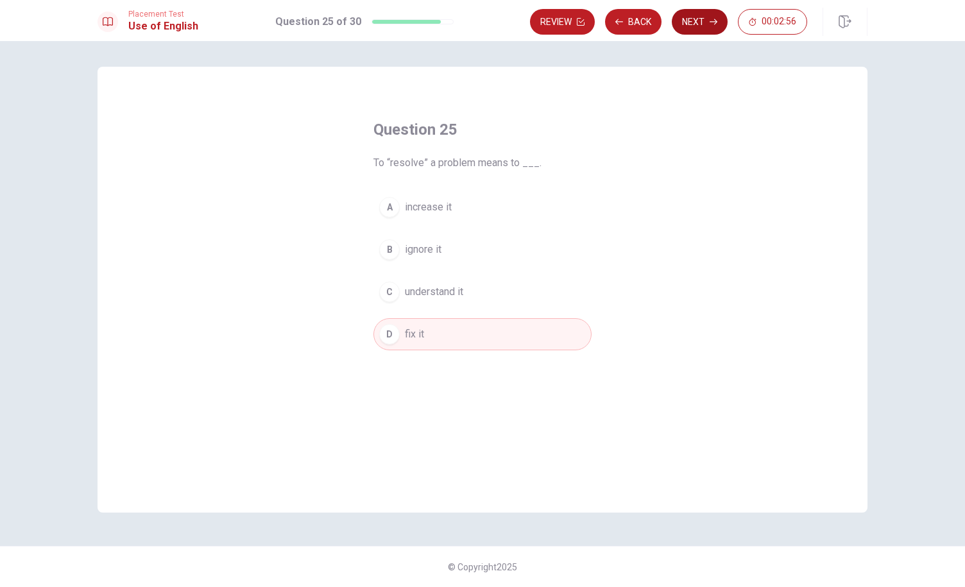
click at [686, 16] on button "Next" at bounding box center [700, 22] width 56 height 26
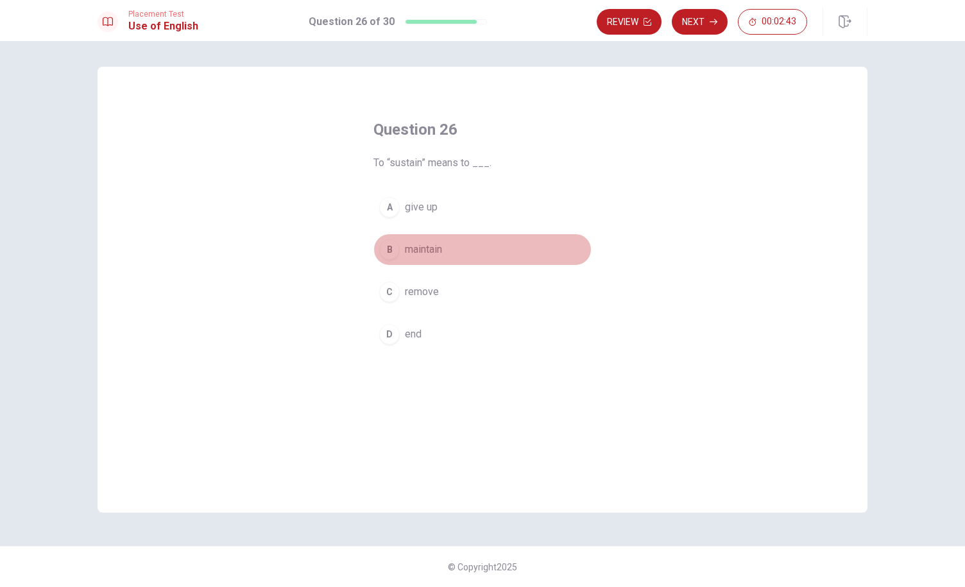
click at [433, 255] on span "maintain" at bounding box center [423, 249] width 37 height 15
click at [702, 47] on div "Question 26 To “sustain” means to ___. A give up B maintain C remove D end © Co…" at bounding box center [482, 314] width 965 height 546
click at [695, 31] on button "Next" at bounding box center [700, 22] width 56 height 26
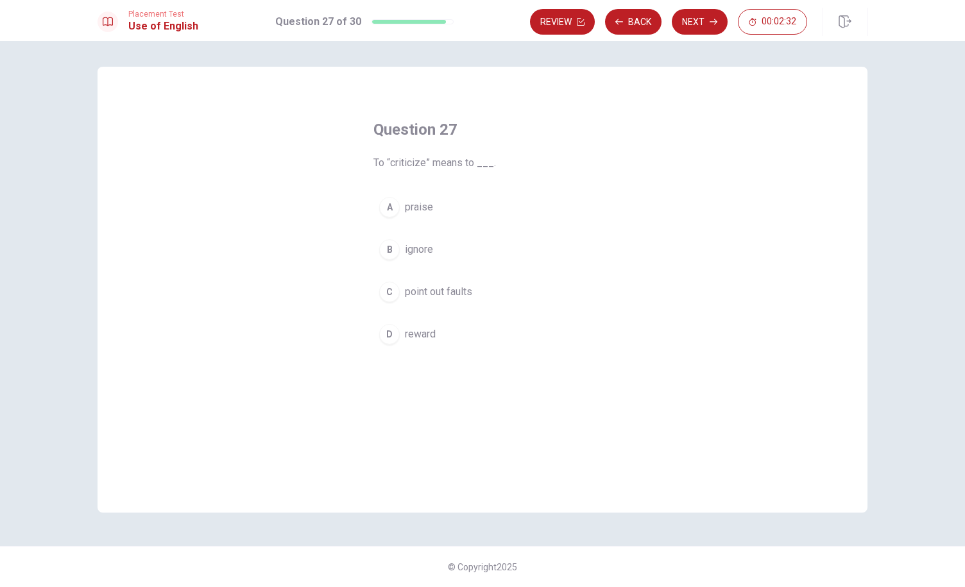
click at [472, 293] on span "point out faults" at bounding box center [438, 291] width 67 height 15
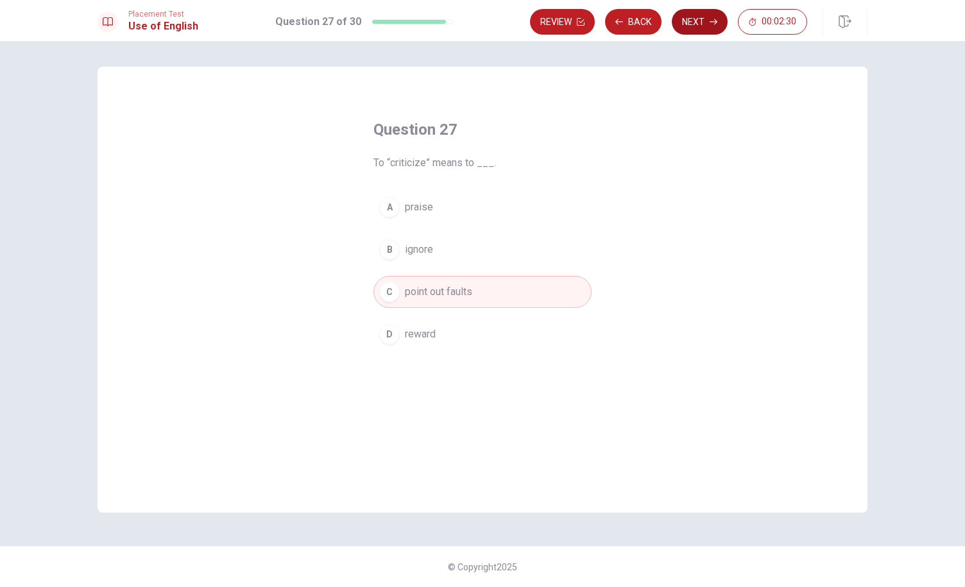
click at [703, 29] on button "Next" at bounding box center [700, 22] width 56 height 26
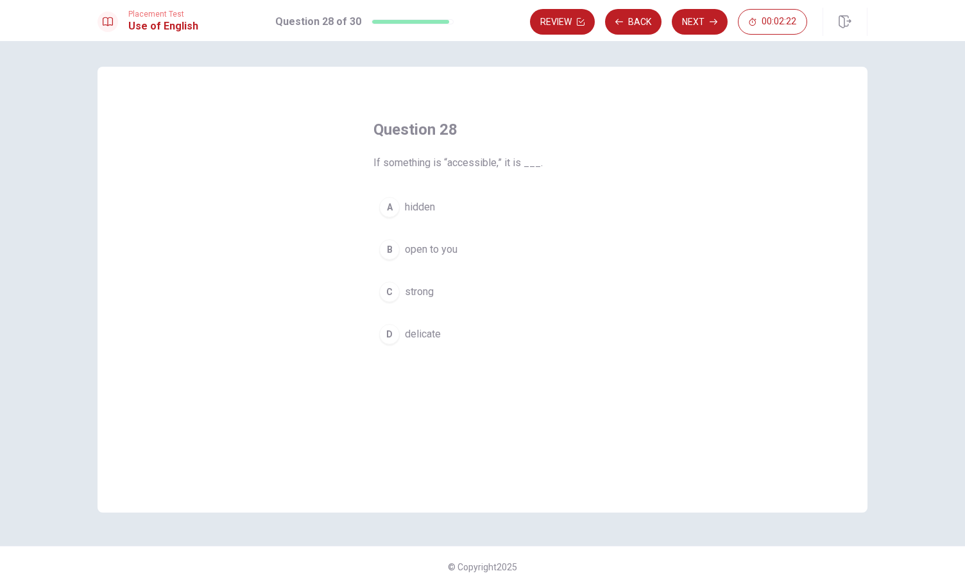
click at [436, 242] on span "open to you" at bounding box center [431, 249] width 53 height 15
click at [686, 34] on button "Next" at bounding box center [700, 22] width 56 height 26
click at [454, 329] on span "would have known" at bounding box center [446, 334] width 82 height 15
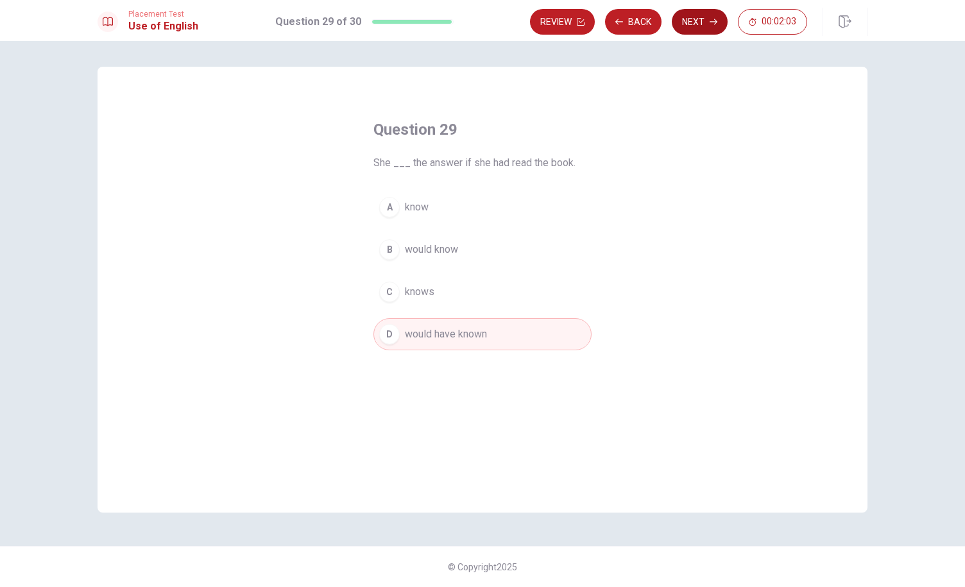
click at [706, 22] on button "Next" at bounding box center [700, 22] width 56 height 26
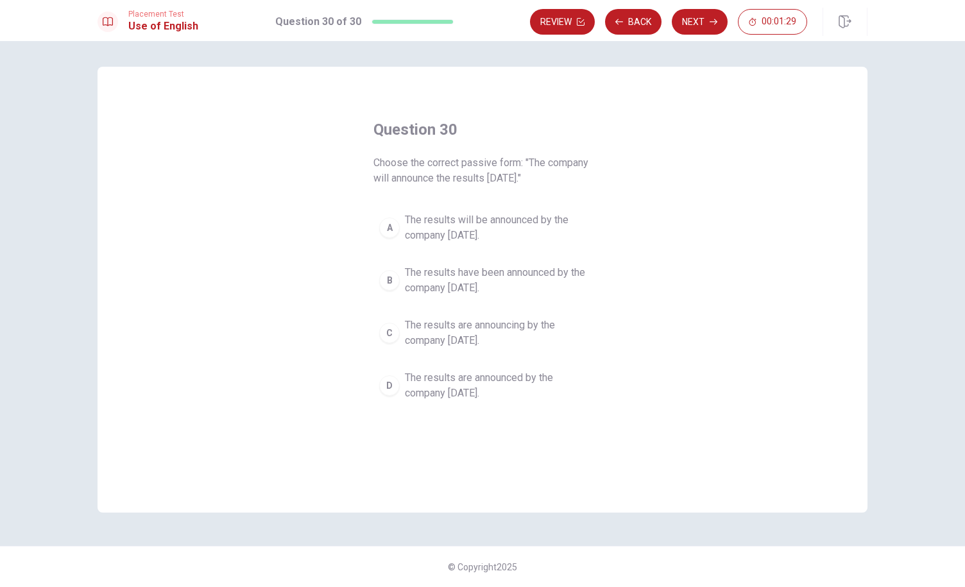
click at [483, 225] on span "The results will be announced by the company [DATE]." at bounding box center [495, 227] width 181 height 31
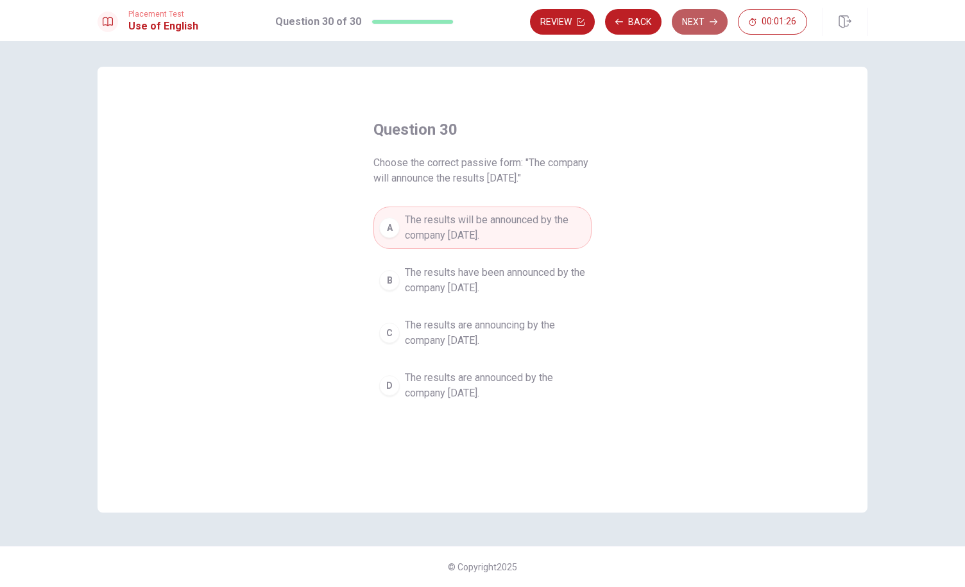
click at [690, 17] on button "Next" at bounding box center [700, 22] width 56 height 26
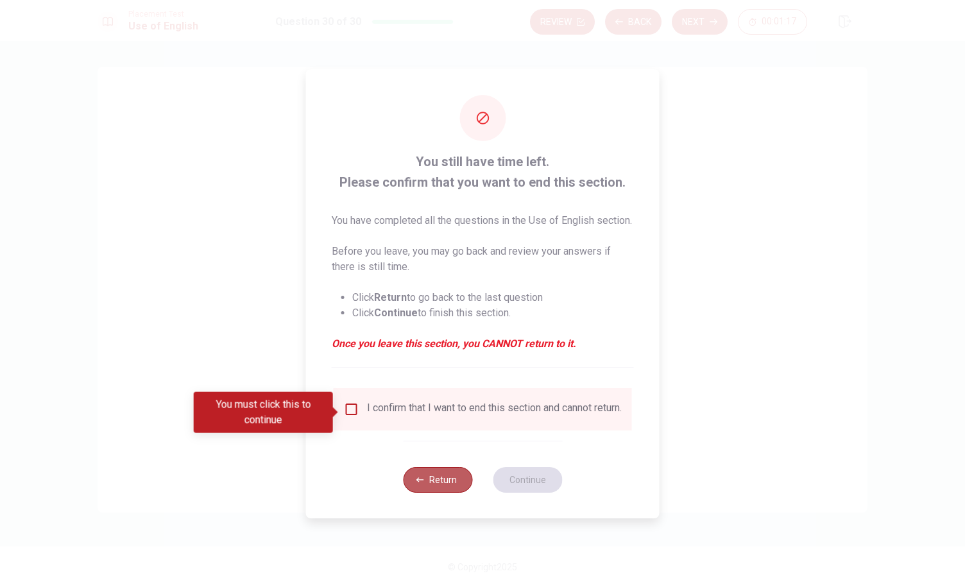
click at [461, 485] on button "Return" at bounding box center [437, 480] width 69 height 26
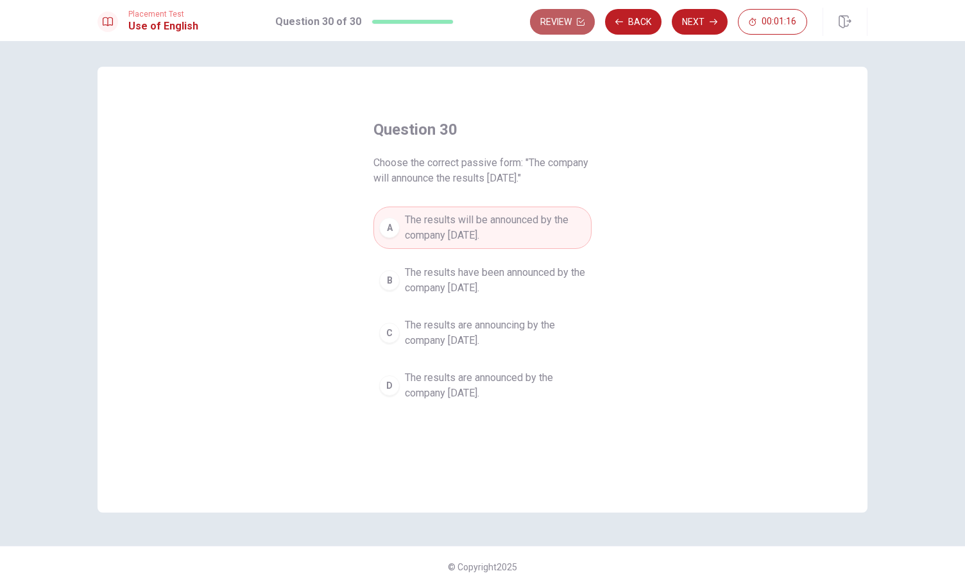
click at [566, 24] on button "Review" at bounding box center [562, 22] width 65 height 26
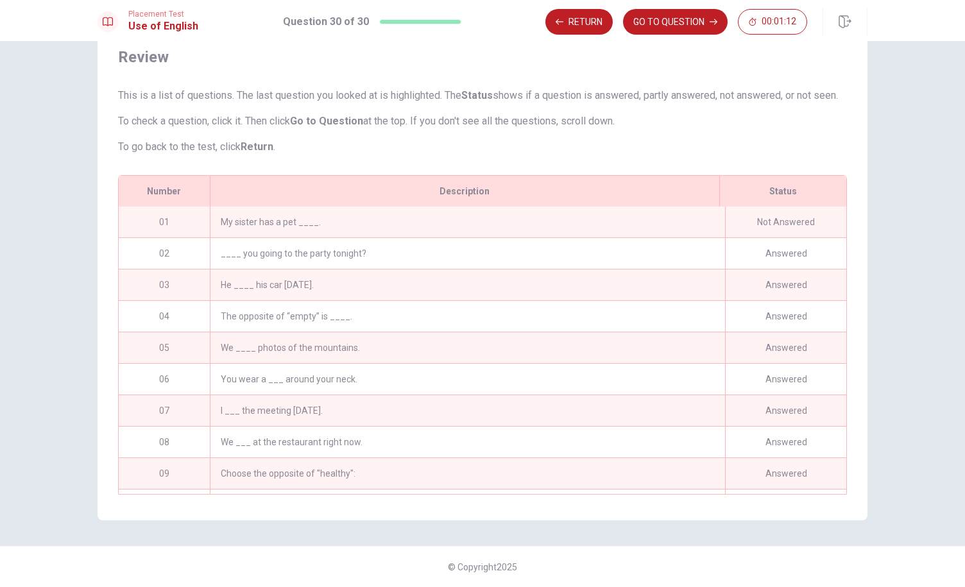
click at [355, 218] on div "My sister has a pet ____." at bounding box center [467, 222] width 515 height 31
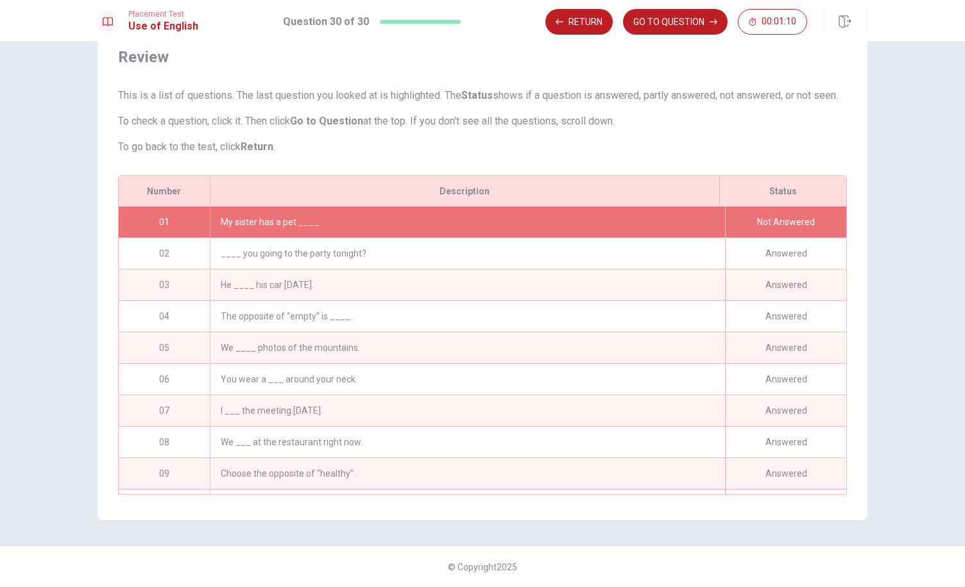
click at [726, 216] on div "Not Answered" at bounding box center [785, 222] width 121 height 31
click at [581, 17] on button "Return" at bounding box center [578, 22] width 67 height 26
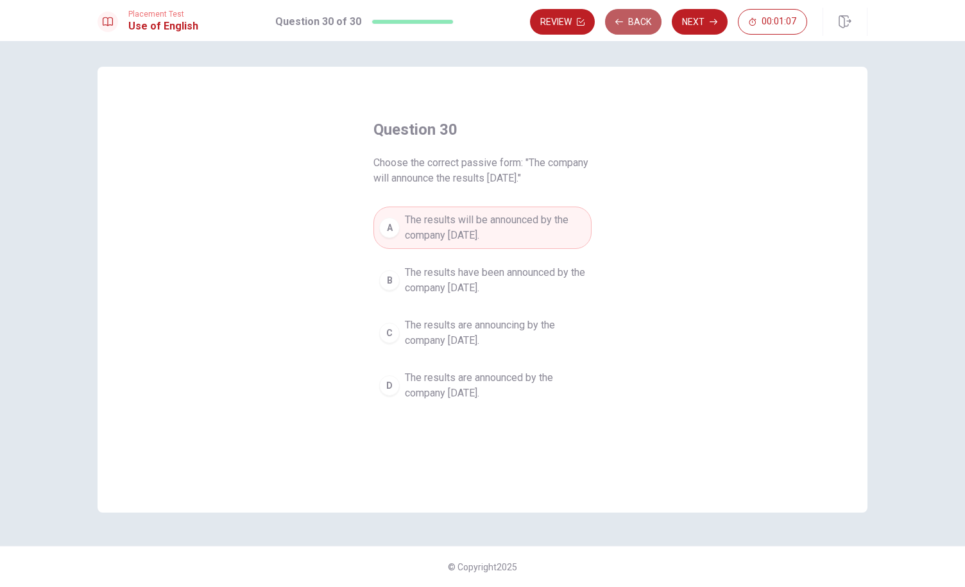
click at [628, 21] on button "Back" at bounding box center [633, 22] width 56 height 26
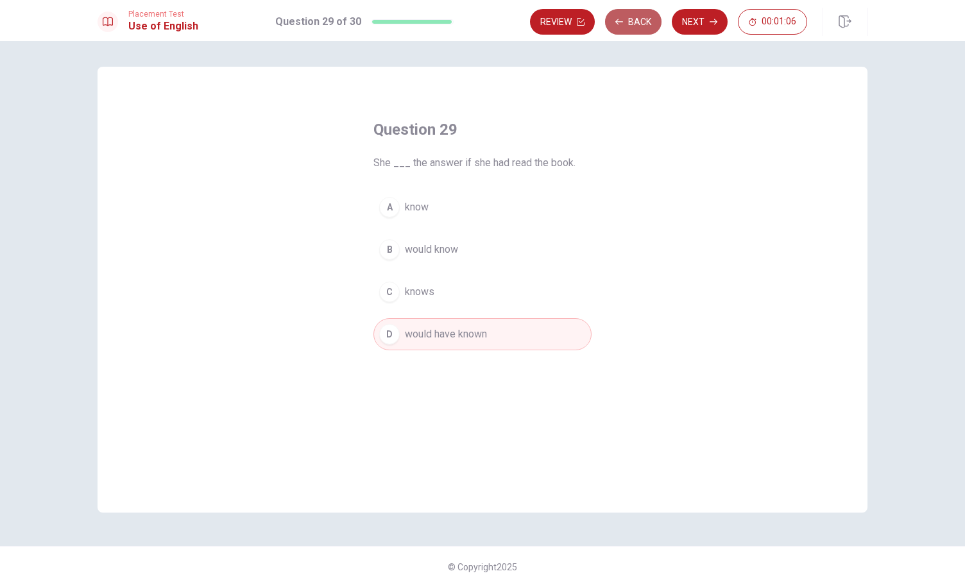
click at [628, 21] on button "Back" at bounding box center [633, 22] width 56 height 26
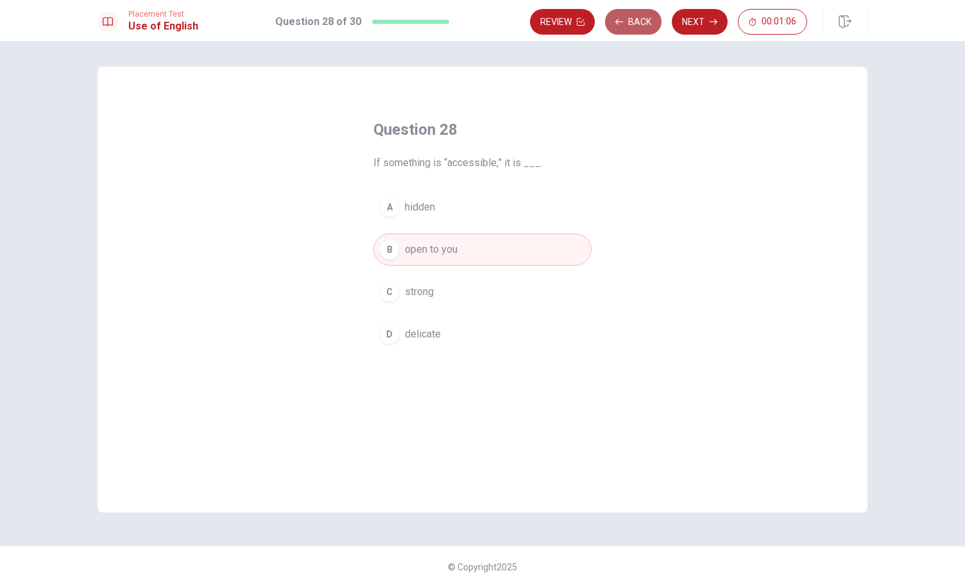
click at [628, 21] on button "Back" at bounding box center [633, 22] width 56 height 26
click at [628, 21] on button "Review" at bounding box center [629, 22] width 65 height 26
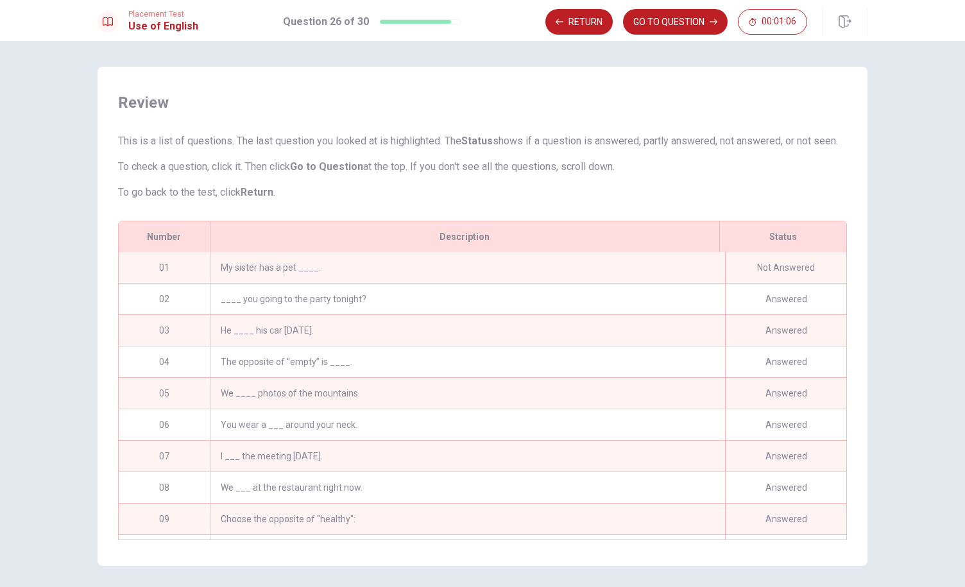
click at [628, 21] on button "GO TO QUESTION" at bounding box center [675, 22] width 105 height 26
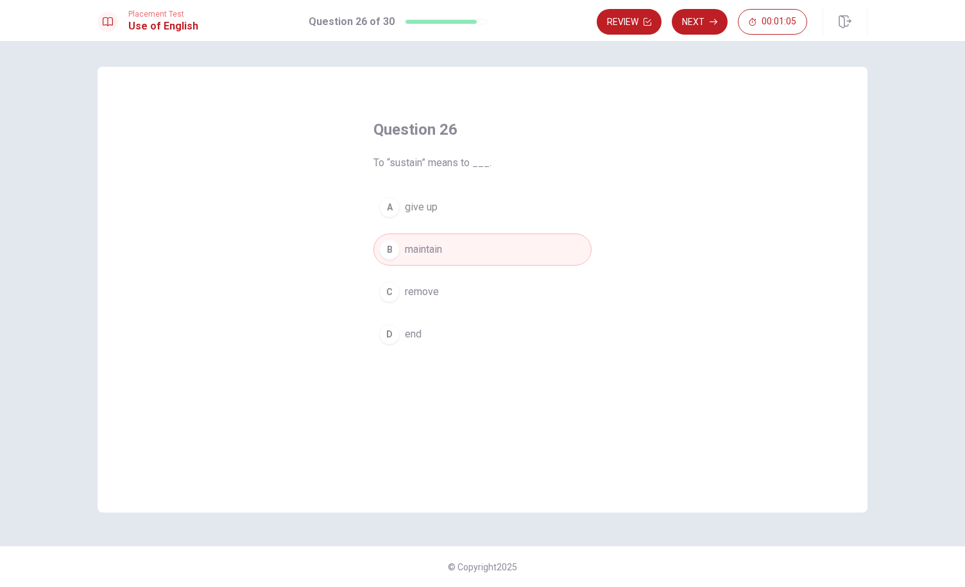
click at [628, 21] on button "Review" at bounding box center [629, 22] width 65 height 26
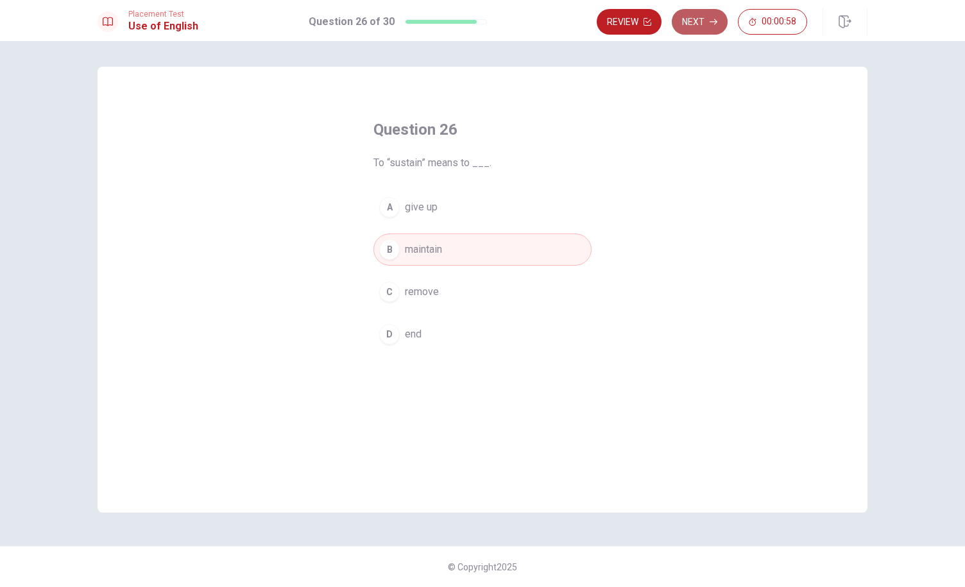
click at [708, 24] on button "Next" at bounding box center [700, 22] width 56 height 26
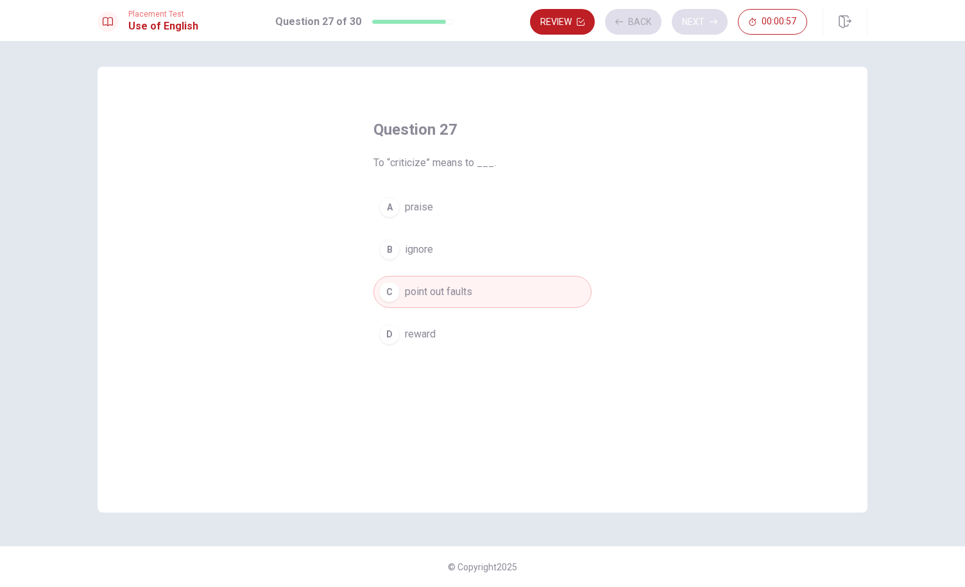
click at [708, 24] on div "Review Back Next 00:00:57" at bounding box center [668, 22] width 277 height 26
click at [708, 24] on button "Next" at bounding box center [700, 22] width 56 height 26
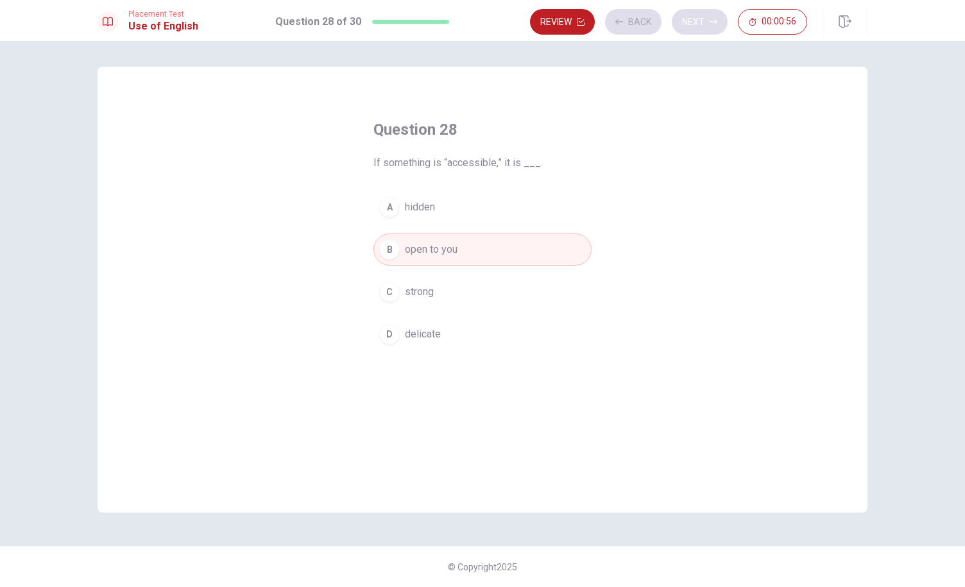
click at [708, 24] on div "Review Back Next 00:00:56" at bounding box center [668, 22] width 277 height 26
click at [708, 24] on button "Next" at bounding box center [700, 22] width 56 height 26
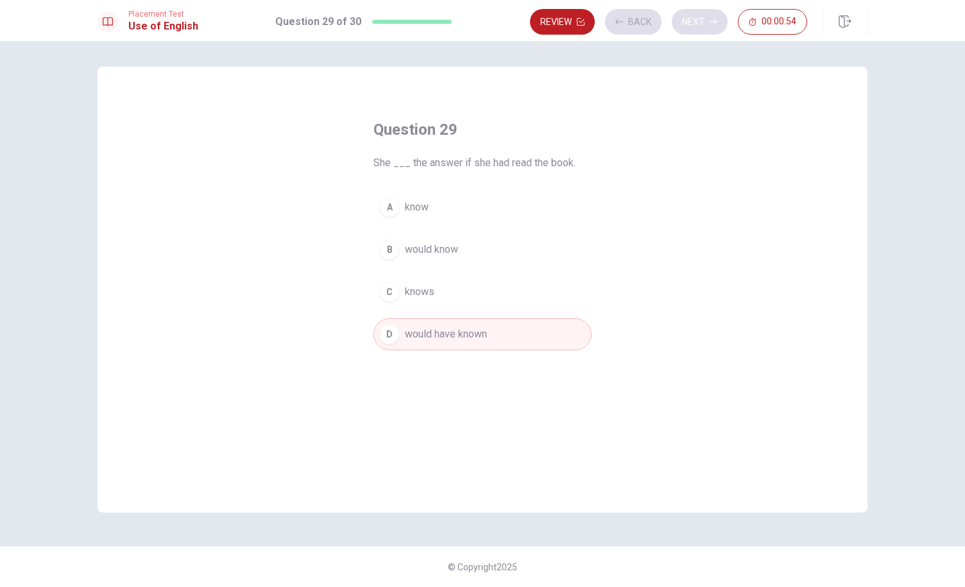
click at [708, 24] on div "Review Back Next 00:00:54" at bounding box center [668, 22] width 277 height 26
click at [708, 24] on button "Next" at bounding box center [700, 22] width 56 height 26
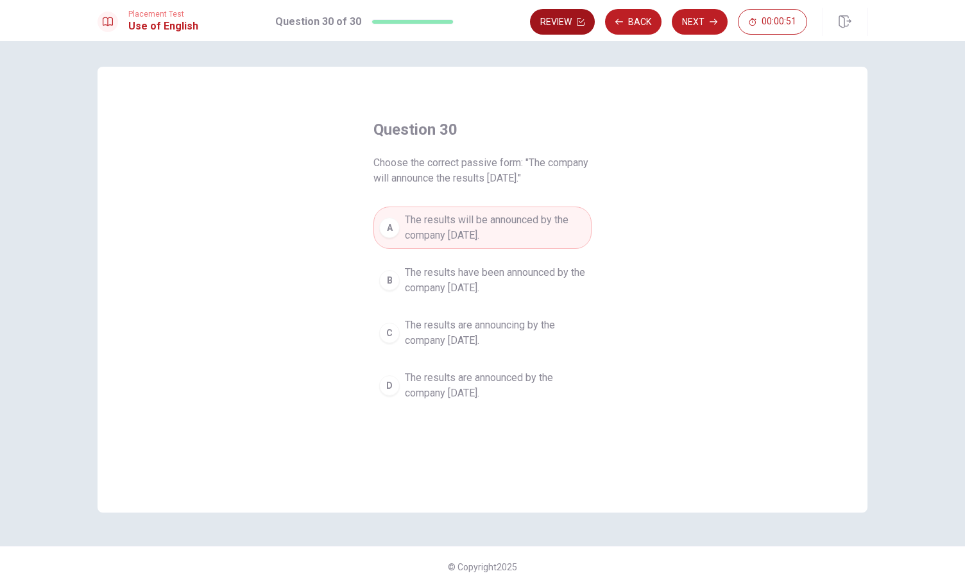
click at [573, 22] on button "Review" at bounding box center [562, 22] width 65 height 26
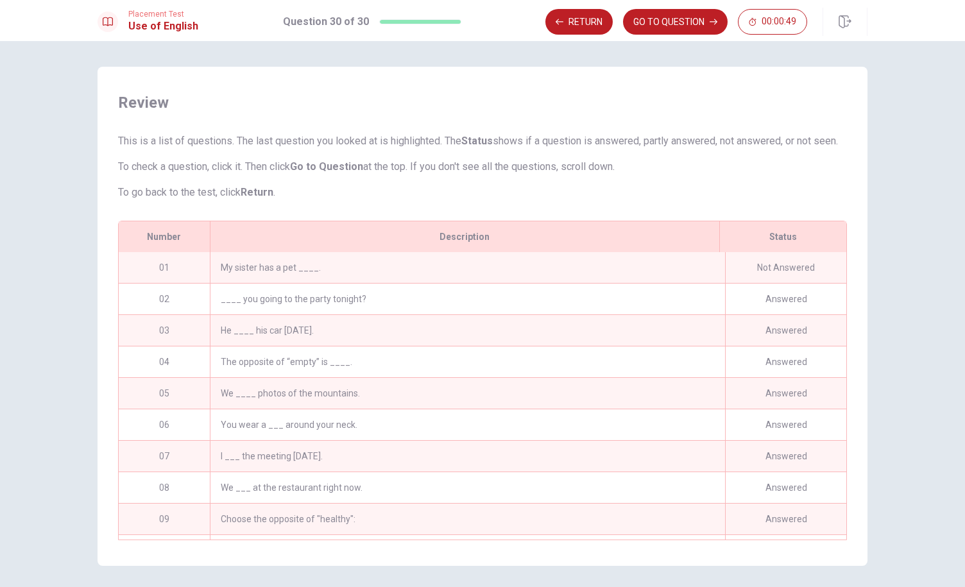
click at [168, 283] on div "01" at bounding box center [164, 267] width 91 height 31
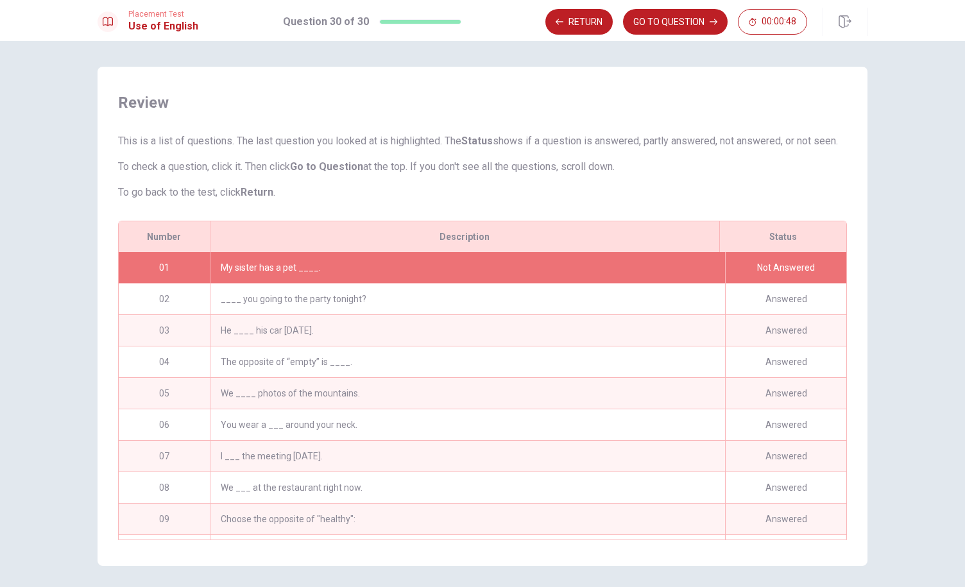
click at [458, 283] on div "My sister has a pet ____." at bounding box center [467, 267] width 515 height 31
click at [275, 275] on div "My sister has a pet ____." at bounding box center [467, 267] width 515 height 31
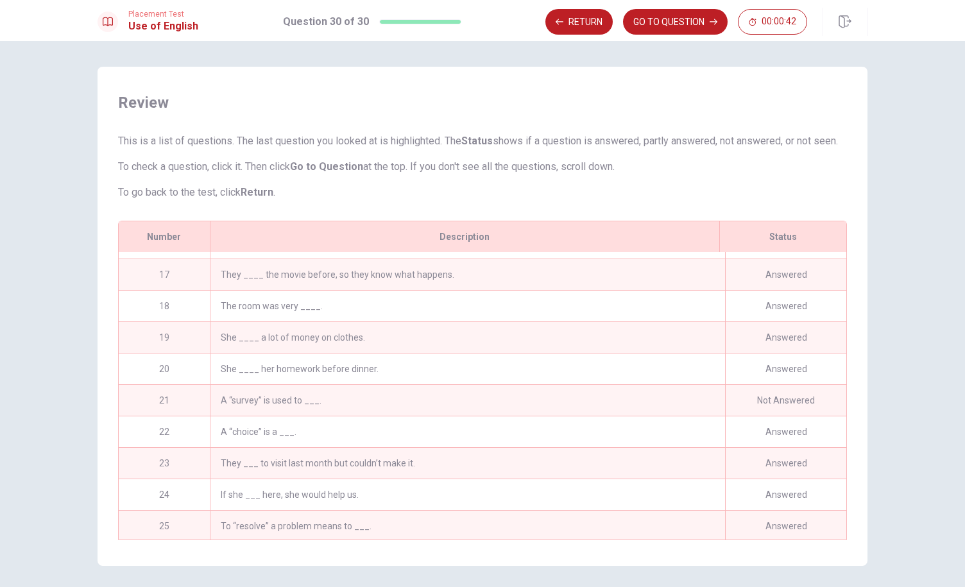
scroll to position [495, 0]
click at [178, 416] on div "21" at bounding box center [164, 401] width 91 height 31
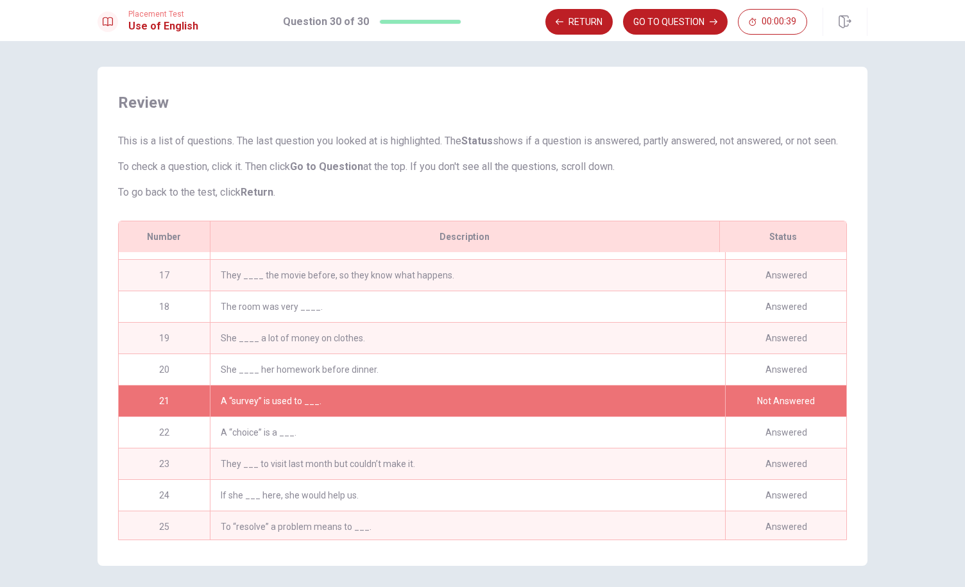
click at [210, 406] on div "A “survey” is used to ___." at bounding box center [467, 401] width 515 height 31
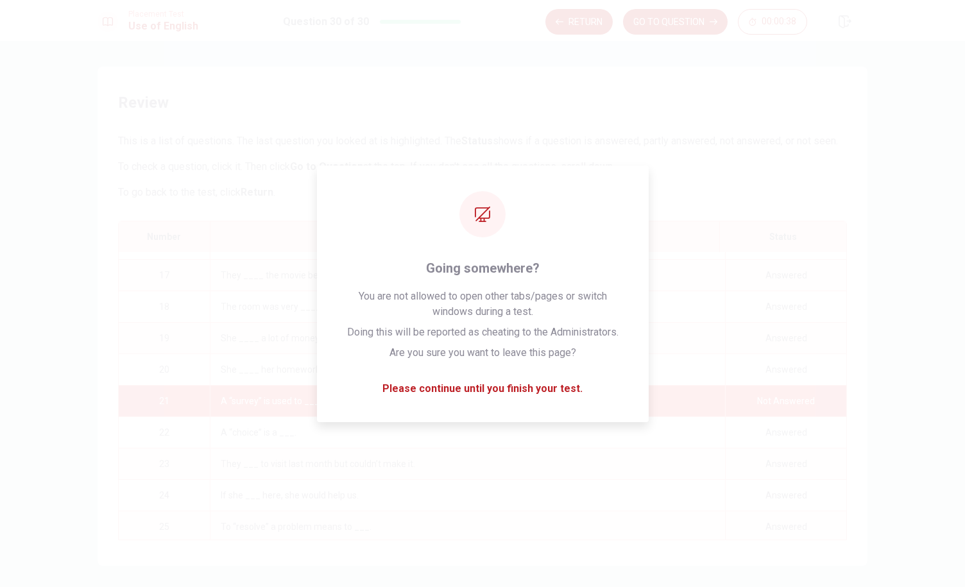
click at [586, 7] on div "Placement Test Use of English Question 30 of 30 Return GO TO QUESTION 00:00:38" at bounding box center [482, 20] width 965 height 41
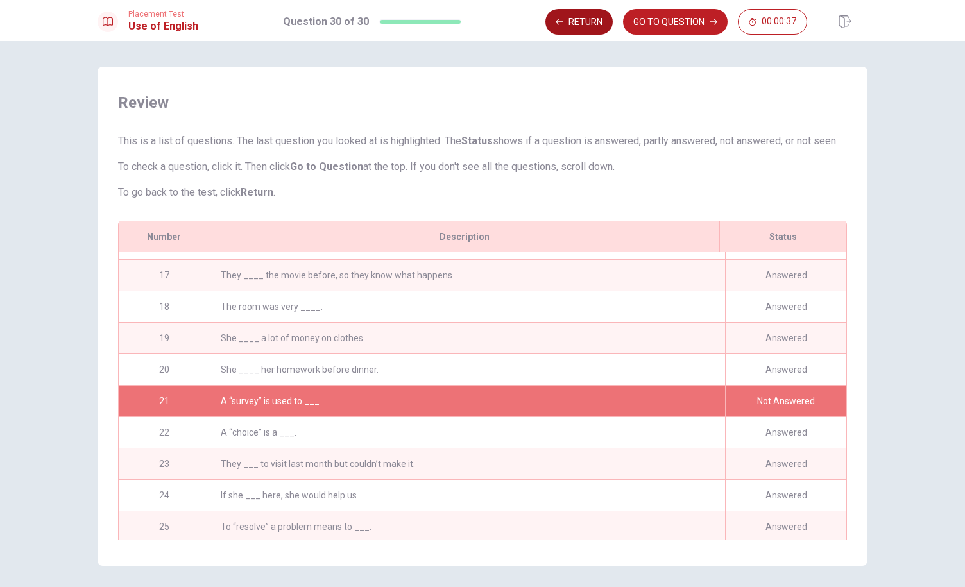
click at [589, 13] on button "Return" at bounding box center [578, 22] width 67 height 26
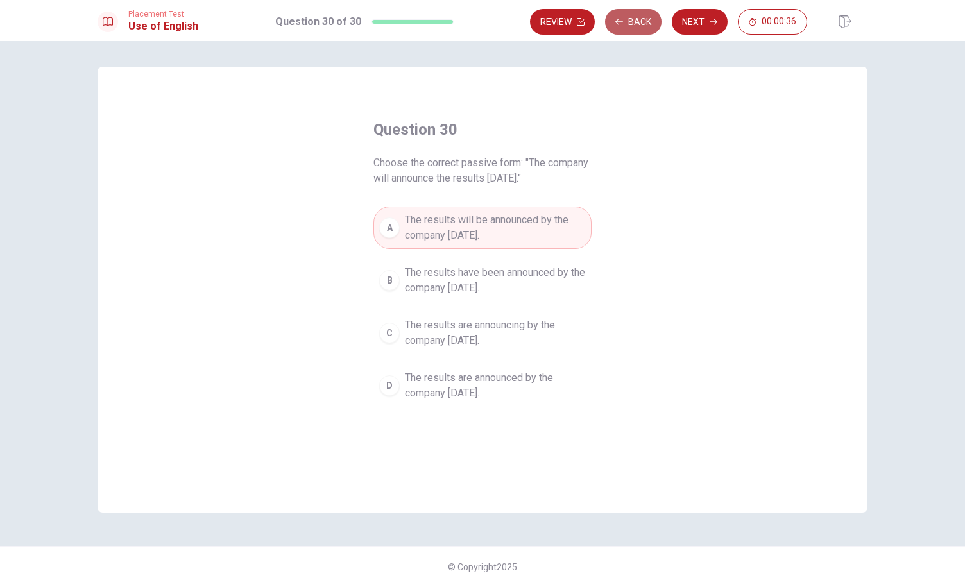
click at [635, 15] on button "Back" at bounding box center [633, 22] width 56 height 26
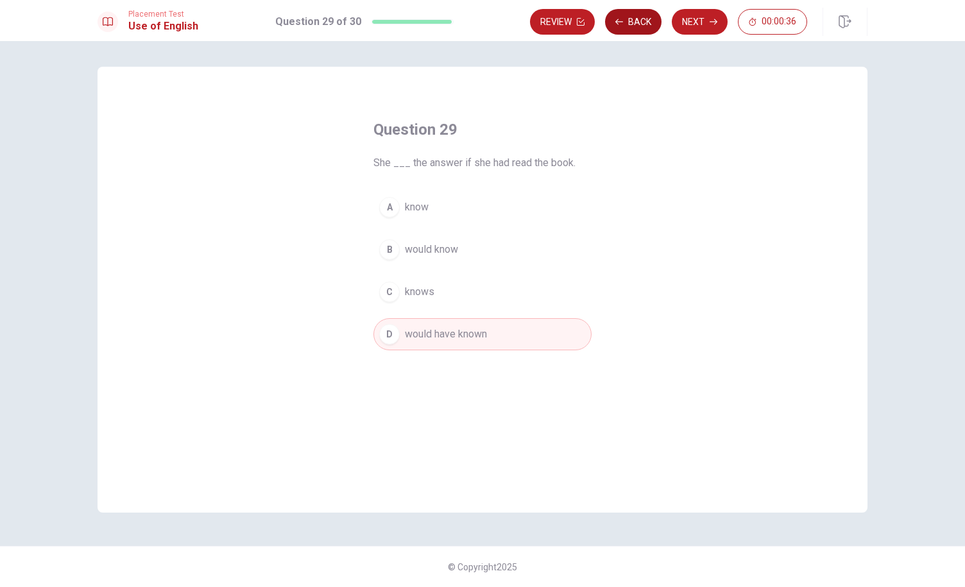
click at [635, 15] on button "Back" at bounding box center [633, 22] width 56 height 26
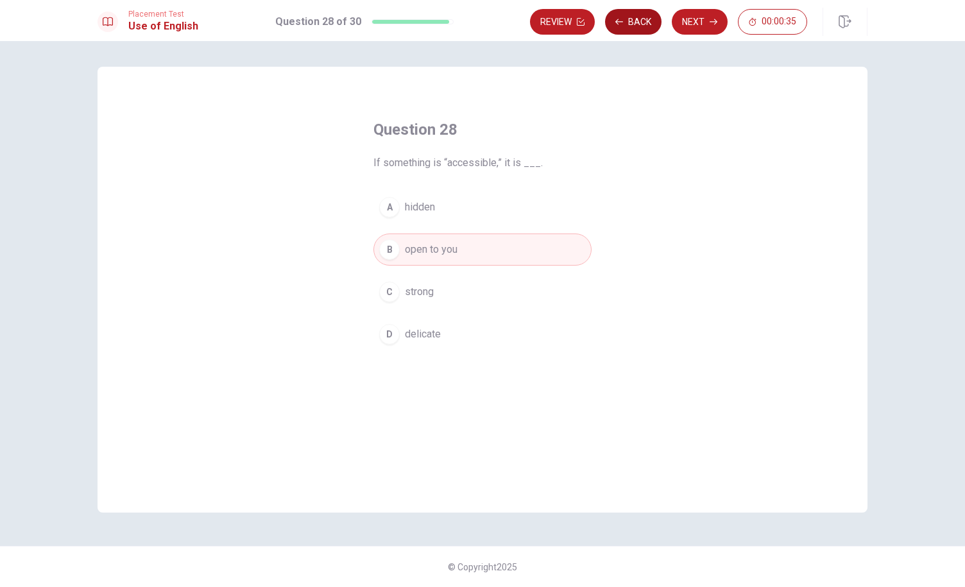
click at [635, 15] on button "Back" at bounding box center [633, 22] width 56 height 26
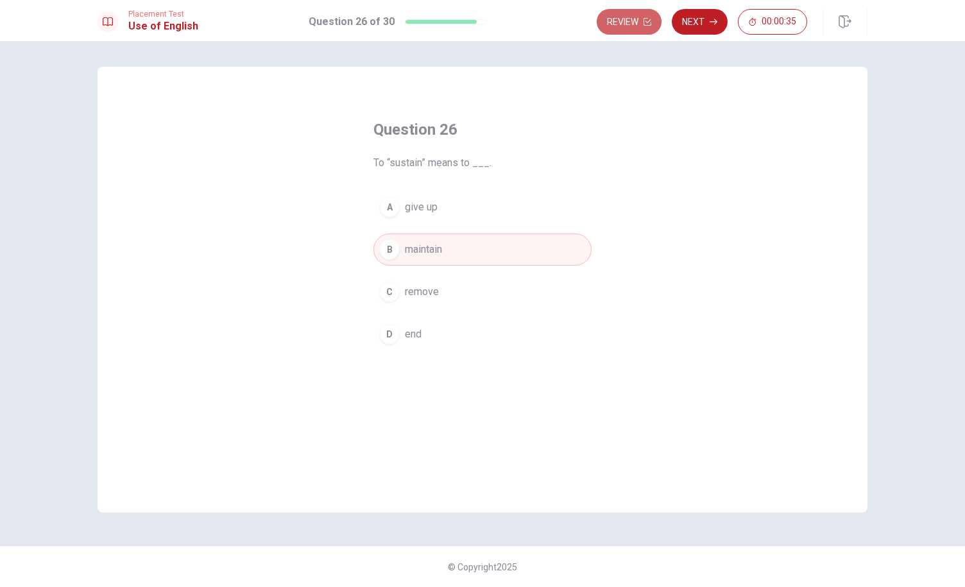
click at [635, 15] on button "Review" at bounding box center [629, 22] width 65 height 26
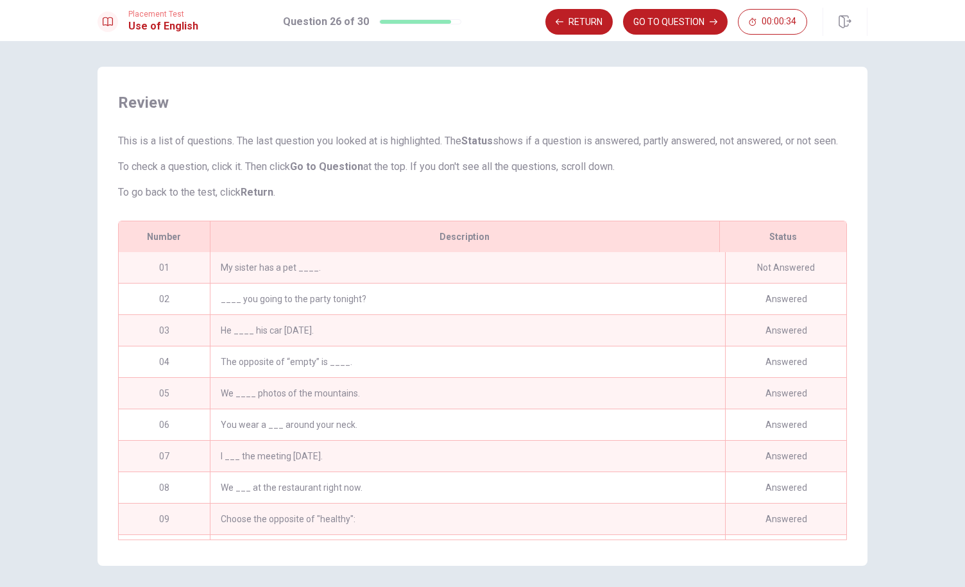
click at [635, 15] on button "GO TO QUESTION" at bounding box center [675, 22] width 105 height 26
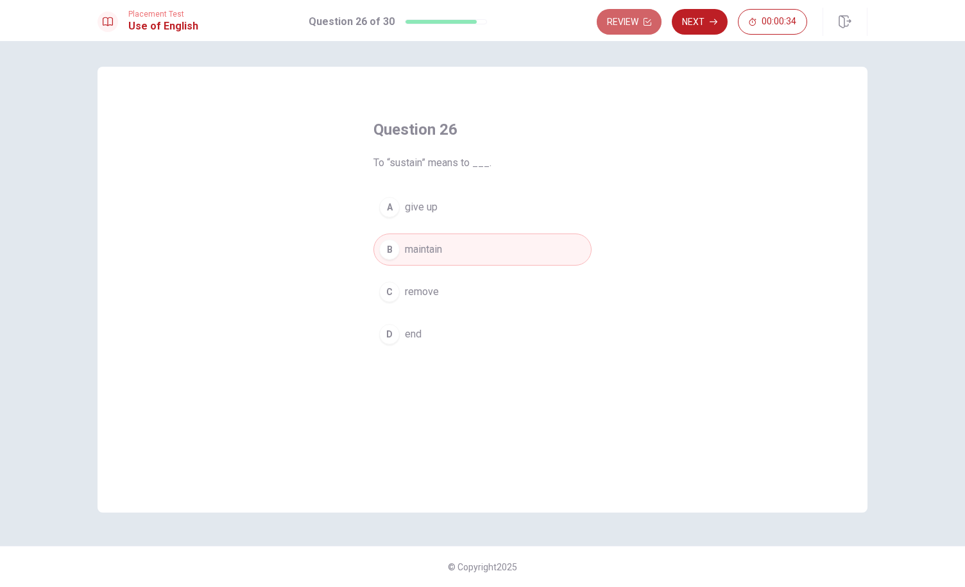
click at [635, 15] on button "Review" at bounding box center [629, 22] width 65 height 26
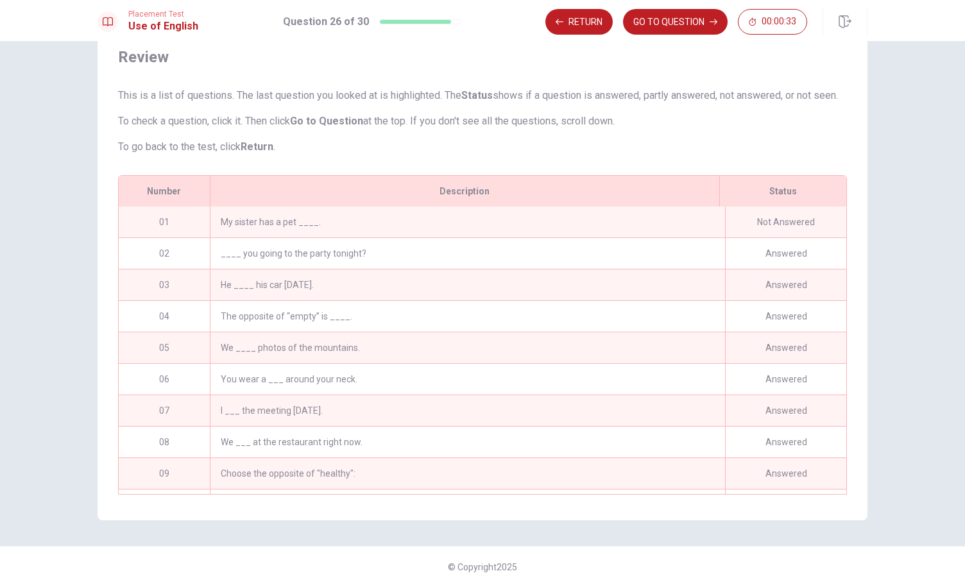
scroll to position [655, 0]
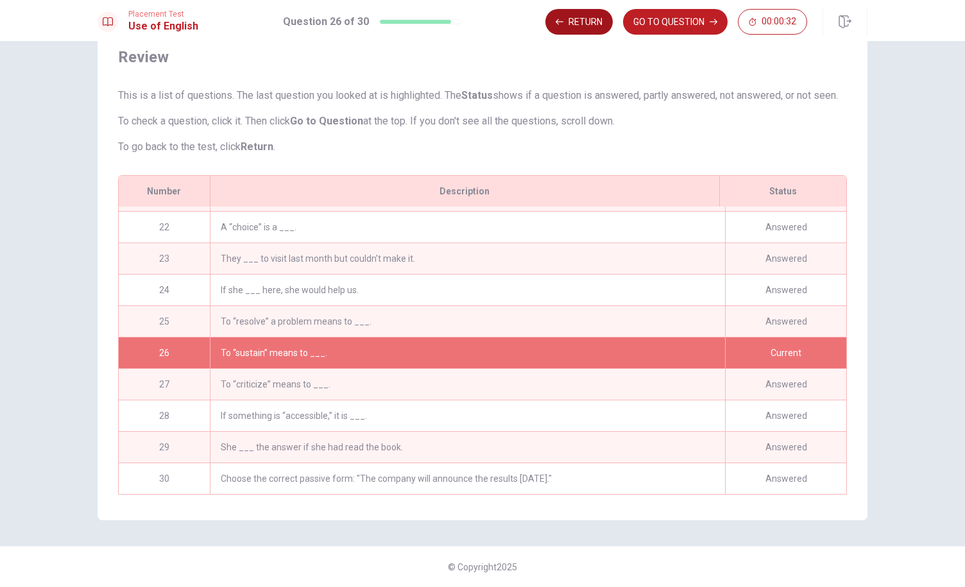
click at [589, 15] on button "Return" at bounding box center [578, 22] width 67 height 26
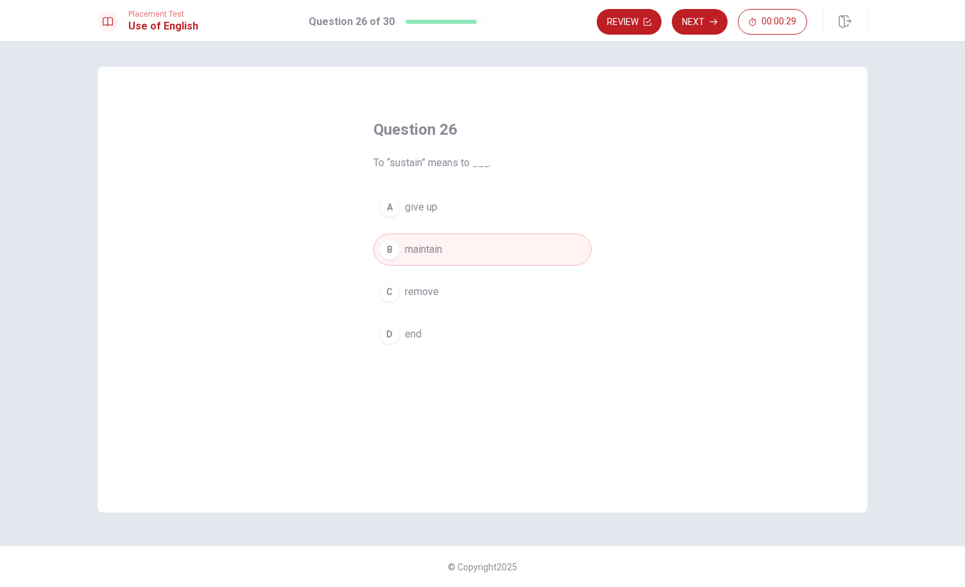
click at [461, 135] on h4 "Question 26" at bounding box center [482, 129] width 218 height 21
drag, startPoint x: 461, startPoint y: 135, endPoint x: 451, endPoint y: 128, distance: 12.3
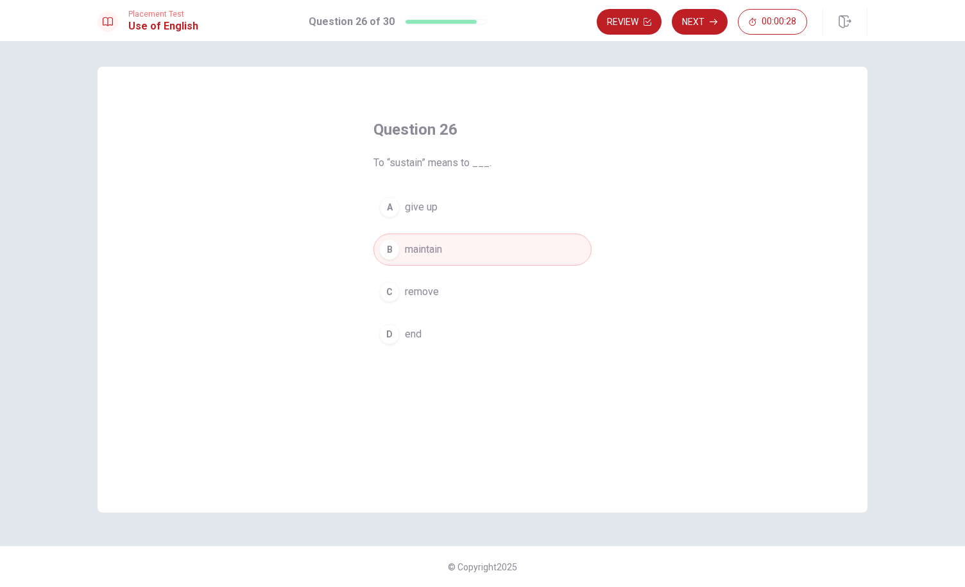
click at [451, 128] on h4 "Question 26" at bounding box center [482, 129] width 218 height 21
drag, startPoint x: 451, startPoint y: 128, endPoint x: 512, endPoint y: 148, distance: 64.3
click at [512, 148] on div "Question 26 To “sustain” means to ___." at bounding box center [482, 144] width 218 height 51
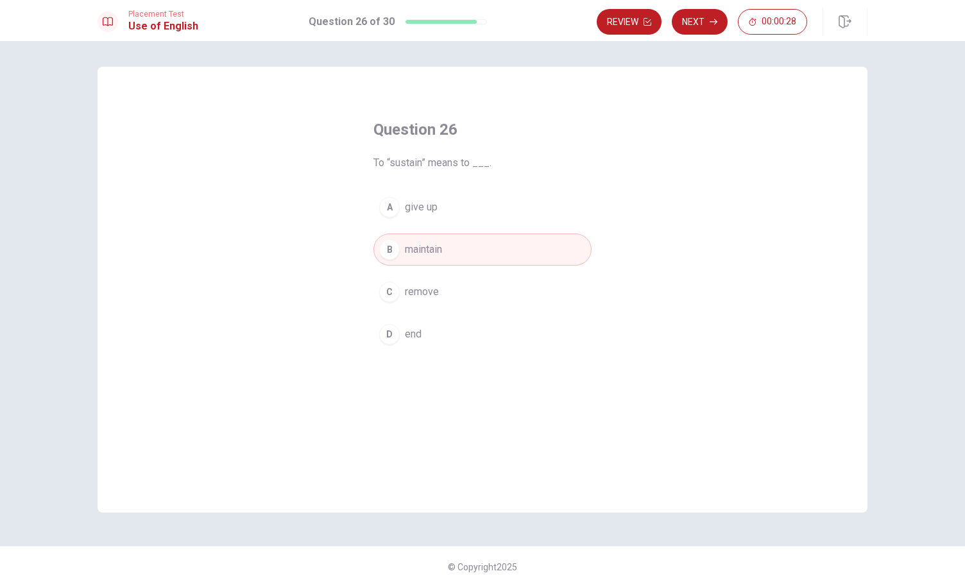
click at [512, 148] on div "Question 26 To “sustain” means to ___." at bounding box center [482, 144] width 218 height 51
click at [631, 29] on button "Review" at bounding box center [629, 22] width 65 height 26
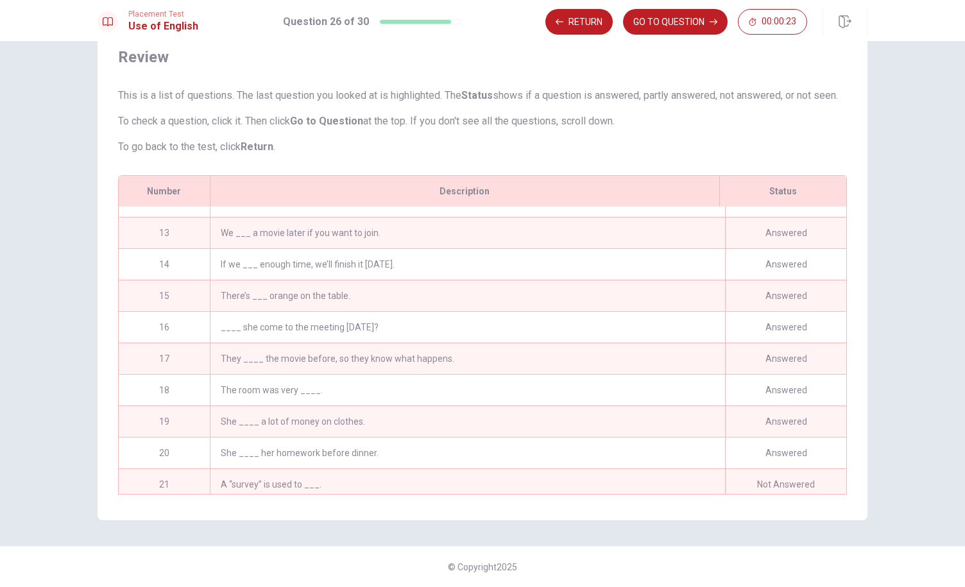
scroll to position [51, 0]
click at [228, 468] on div "She ____ her homework before dinner." at bounding box center [467, 452] width 515 height 31
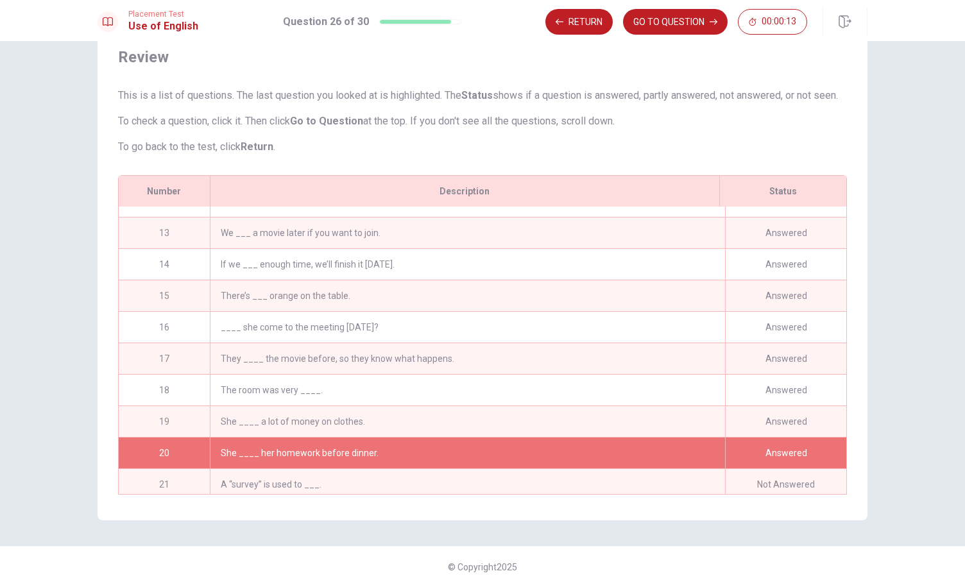
click at [237, 489] on div "A “survey” is used to ___." at bounding box center [467, 484] width 515 height 31
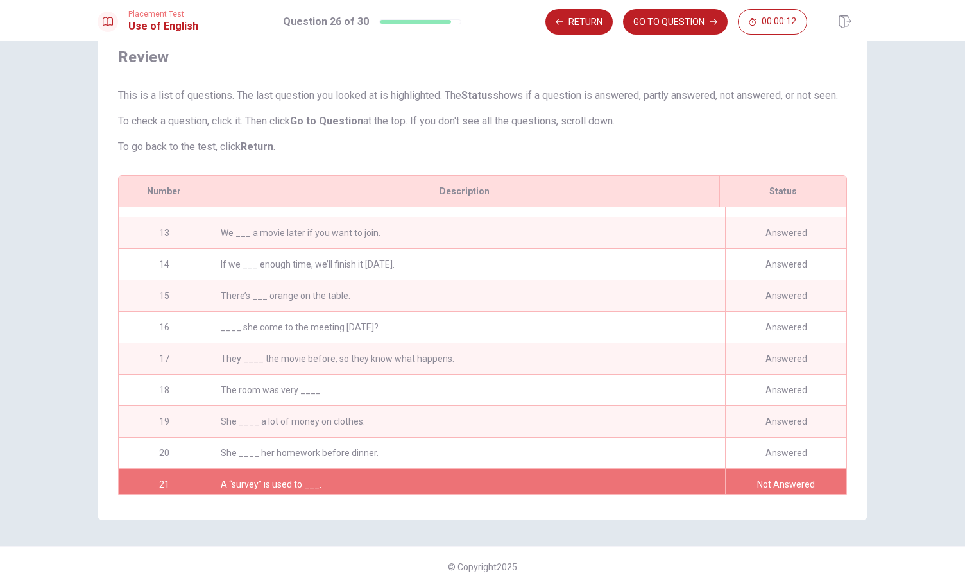
click at [237, 489] on div "A “survey” is used to ___." at bounding box center [467, 484] width 515 height 31
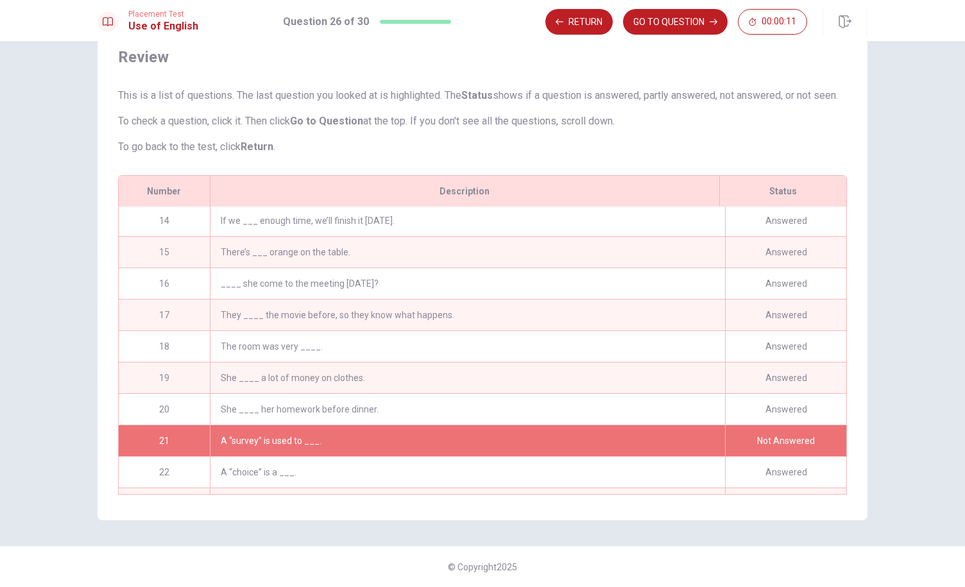
scroll to position [411, 0]
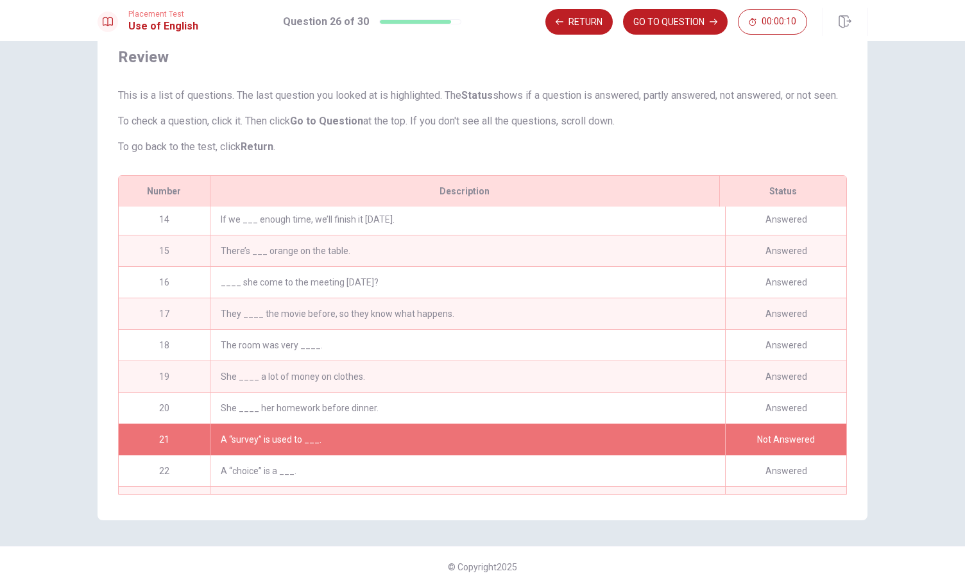
click at [168, 448] on div "21" at bounding box center [164, 439] width 91 height 31
click at [371, 438] on div "A “survey” is used to ___." at bounding box center [467, 439] width 515 height 31
click at [377, 438] on div "A “survey” is used to ___." at bounding box center [467, 439] width 515 height 31
click at [389, 440] on div "A “survey” is used to ___." at bounding box center [467, 439] width 515 height 31
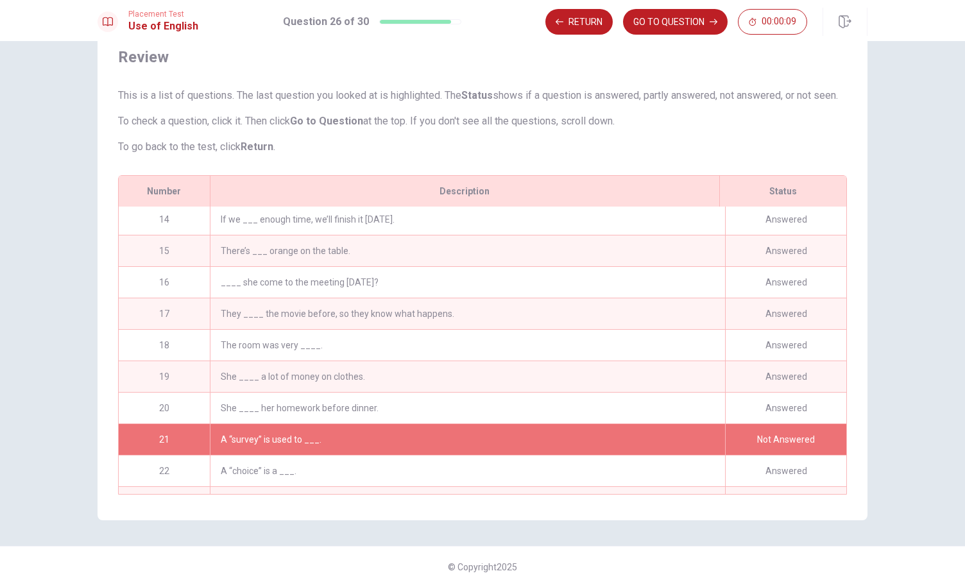
click at [391, 441] on div "A “survey” is used to ___." at bounding box center [467, 439] width 515 height 31
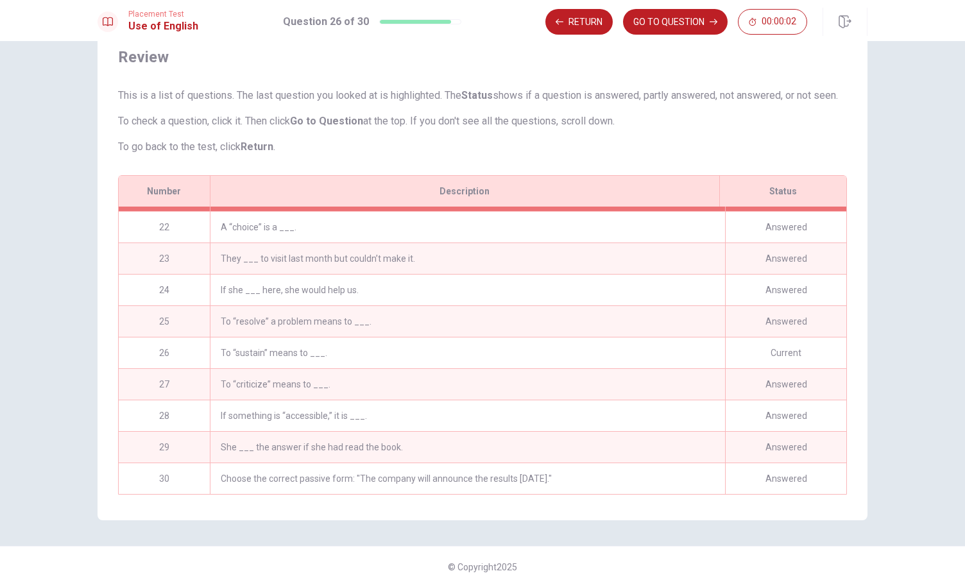
scroll to position [0, 0]
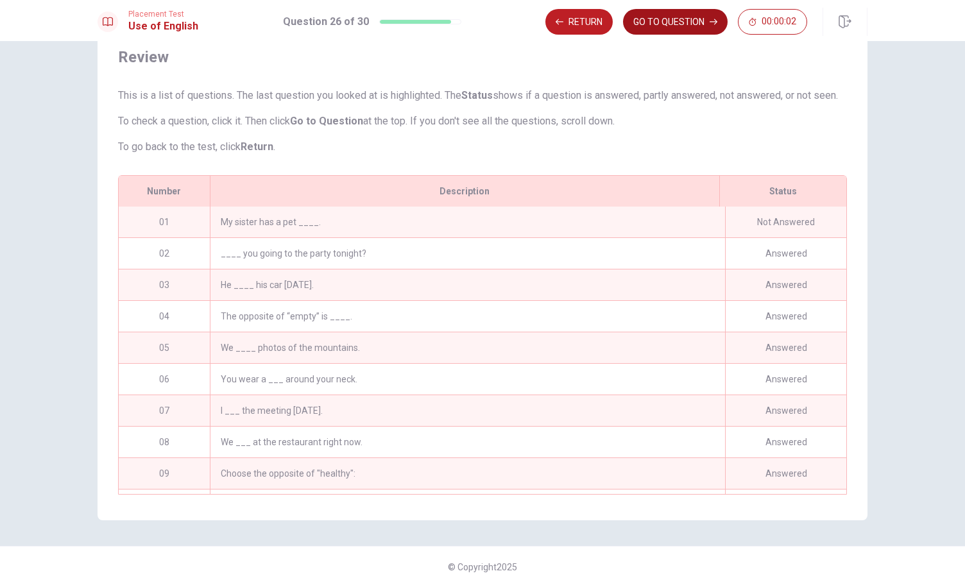
click at [680, 28] on button "GO TO QUESTION" at bounding box center [675, 22] width 105 height 26
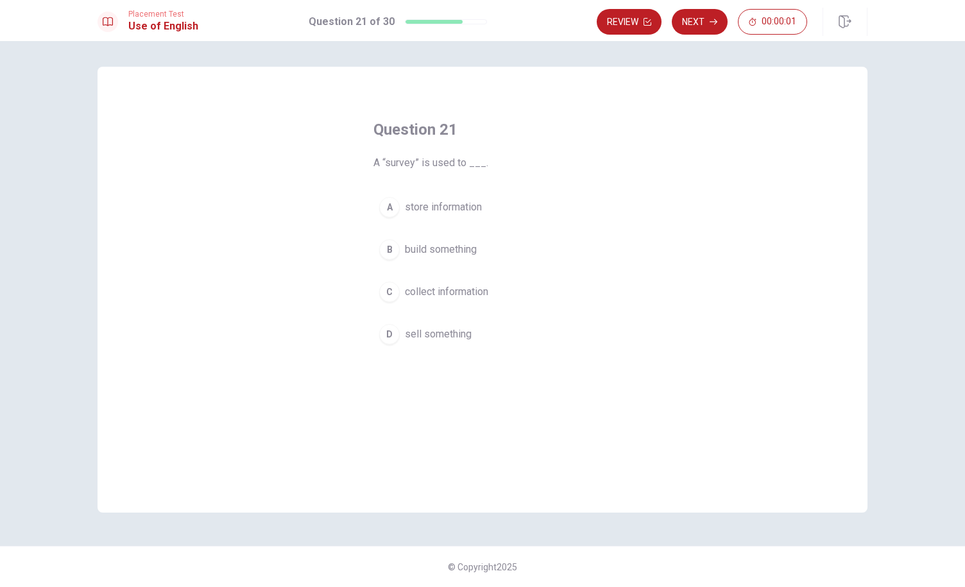
click at [457, 270] on div "A store information B build something C collect information D sell something" at bounding box center [482, 270] width 218 height 159
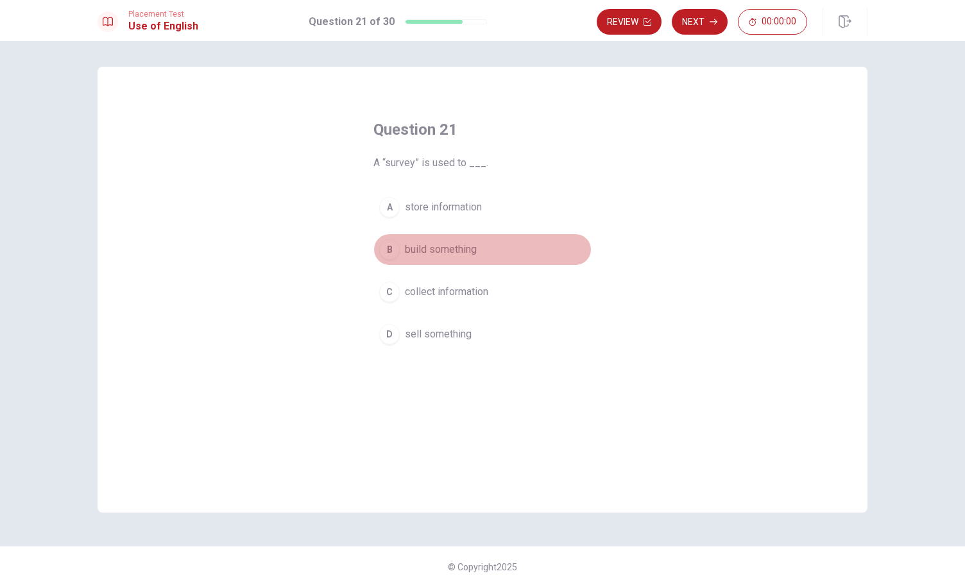
click at [438, 250] on span "build something" at bounding box center [441, 249] width 72 height 15
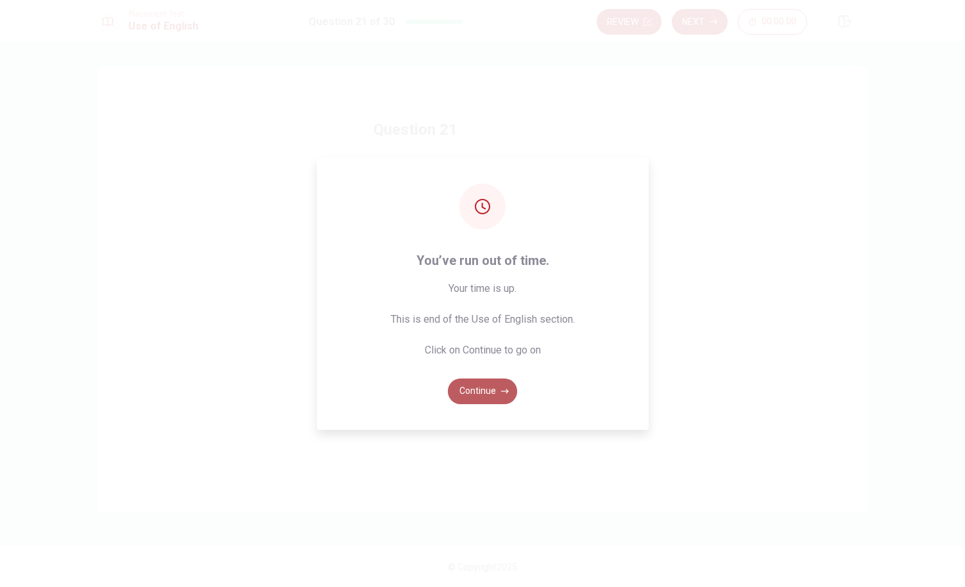
click at [486, 391] on button "Continue" at bounding box center [482, 391] width 69 height 26
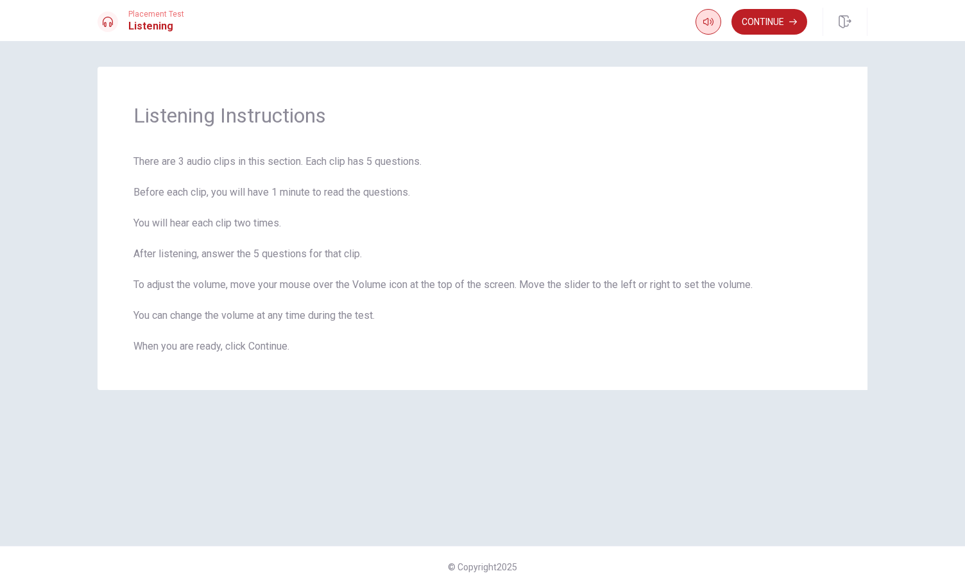
click at [706, 12] on button "button" at bounding box center [708, 22] width 26 height 26
click at [707, 22] on icon "button" at bounding box center [708, 22] width 10 height 8
click at [699, 22] on button "button" at bounding box center [708, 22] width 26 height 26
click at [706, 29] on span at bounding box center [707, 32] width 10 height 7
click at [776, 24] on button "Continue" at bounding box center [769, 22] width 76 height 26
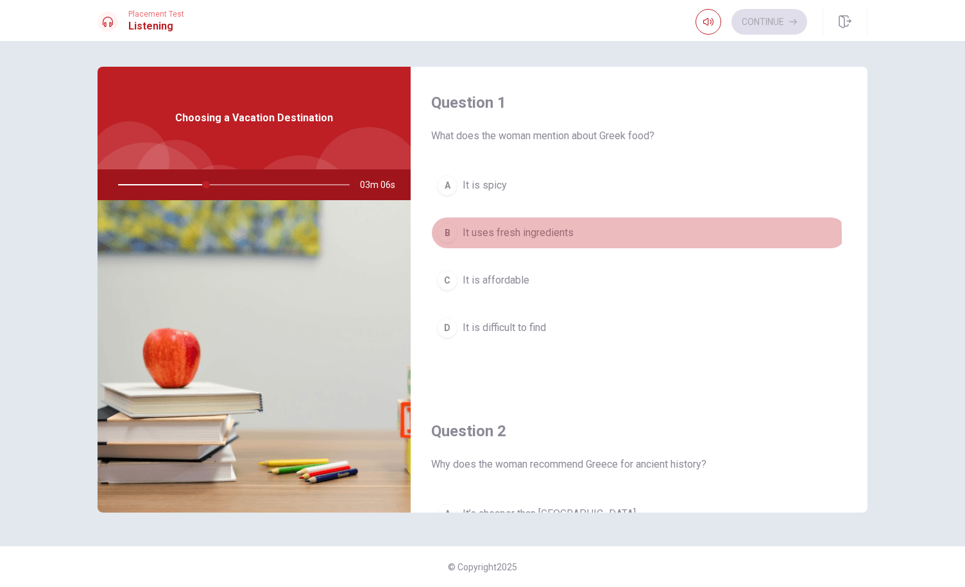
click at [452, 238] on div "B" at bounding box center [447, 233] width 21 height 21
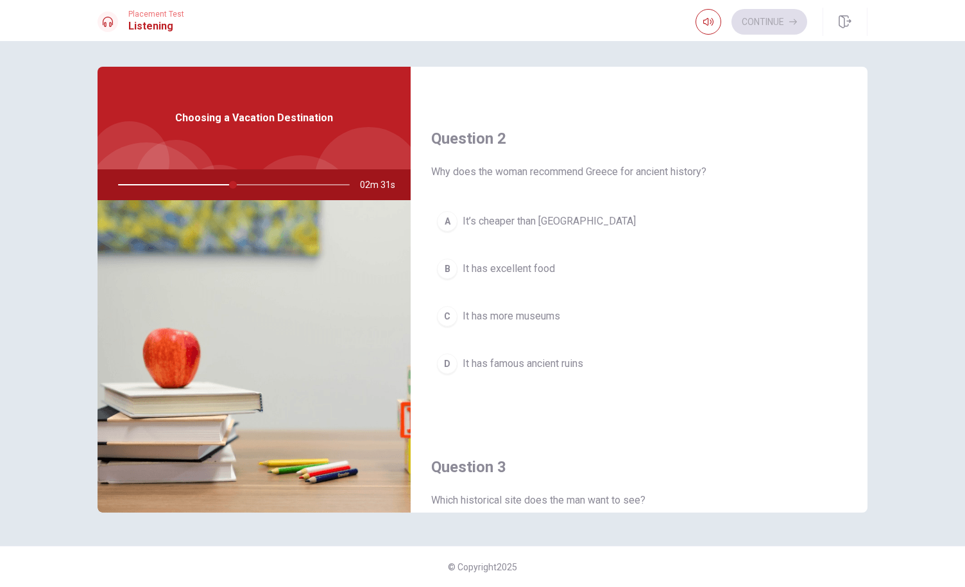
scroll to position [294, 0]
click at [443, 353] on div "D" at bounding box center [447, 362] width 21 height 21
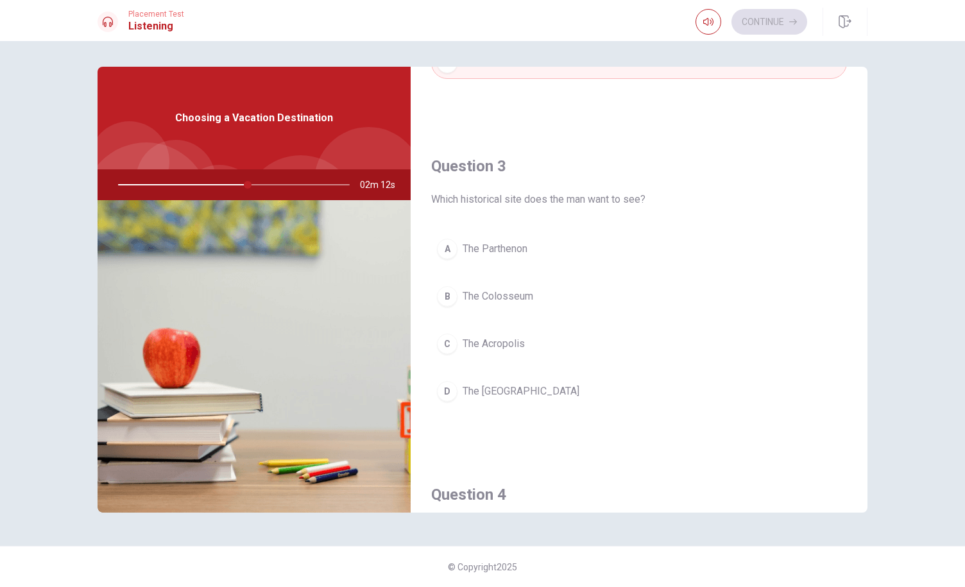
scroll to position [594, 0]
click at [464, 253] on button "A The Parthenon" at bounding box center [639, 248] width 416 height 32
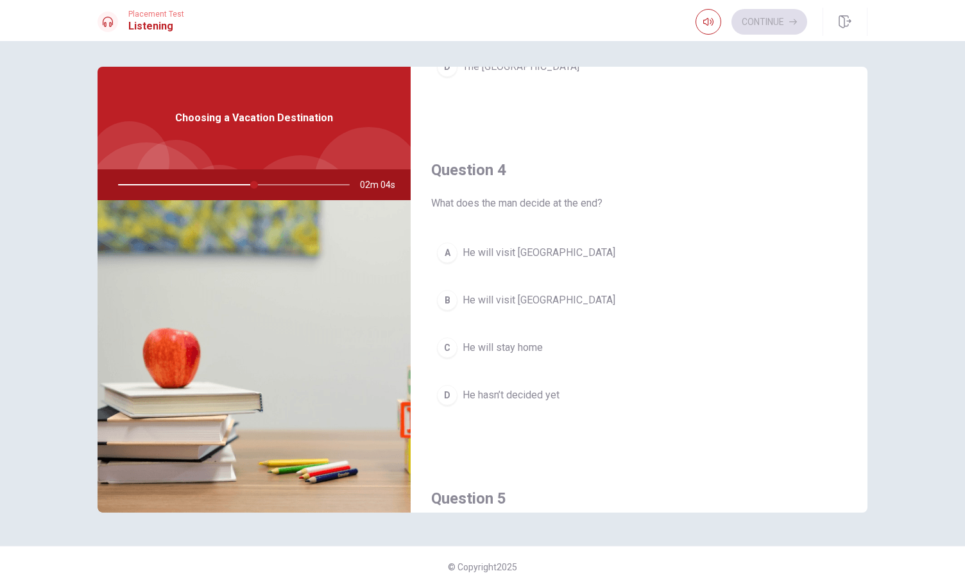
scroll to position [921, 0]
click at [498, 289] on span "He will visit [GEOGRAPHIC_DATA]" at bounding box center [538, 296] width 153 height 15
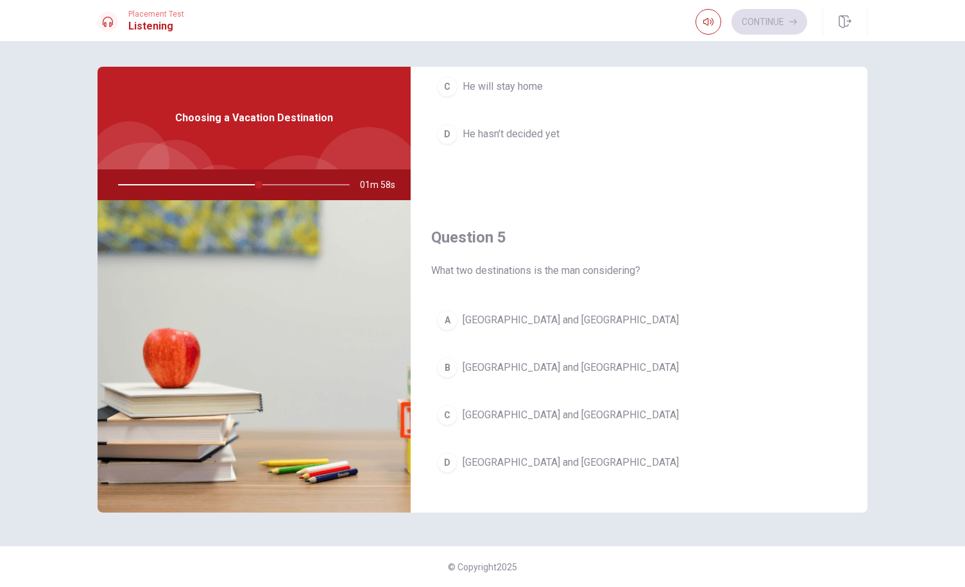
scroll to position [1187, 0]
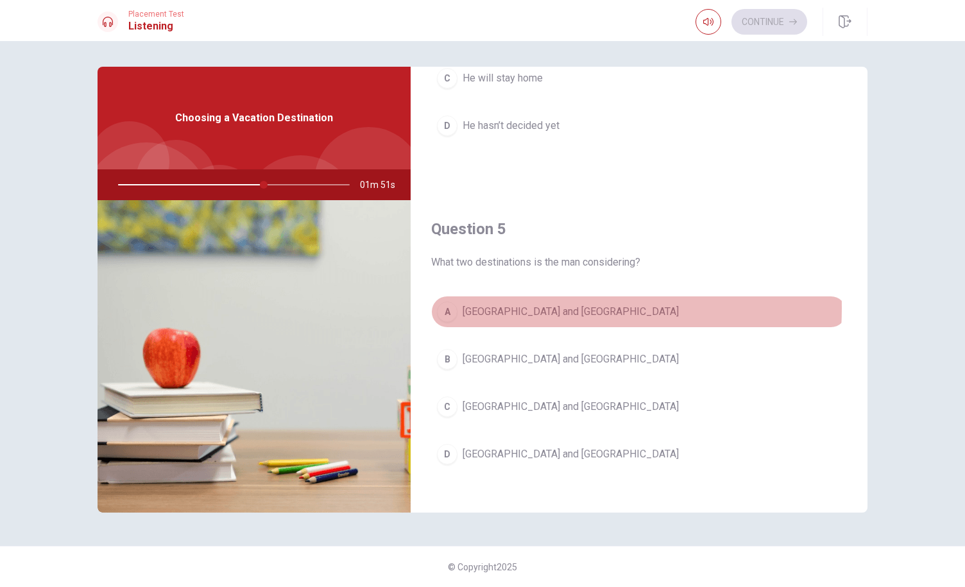
click at [500, 304] on span "[GEOGRAPHIC_DATA] and [GEOGRAPHIC_DATA]" at bounding box center [570, 311] width 216 height 15
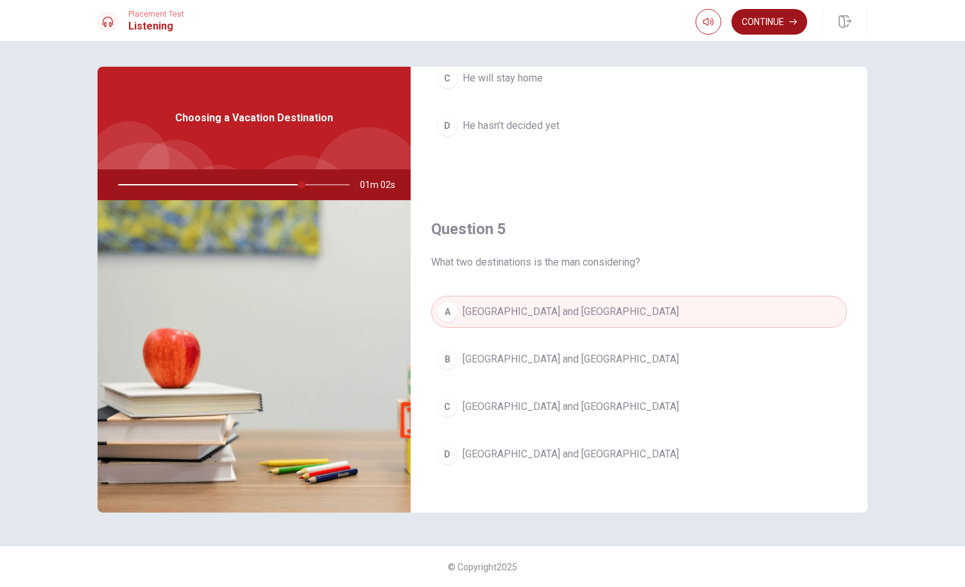
click at [762, 22] on button "Continue" at bounding box center [769, 22] width 76 height 26
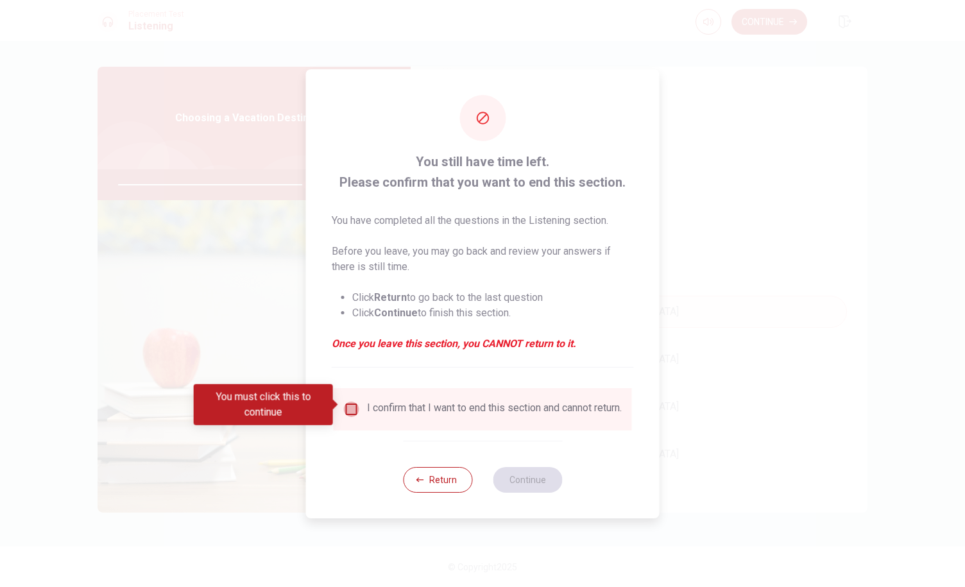
click at [349, 402] on input "You must click this to continue" at bounding box center [351, 409] width 15 height 15
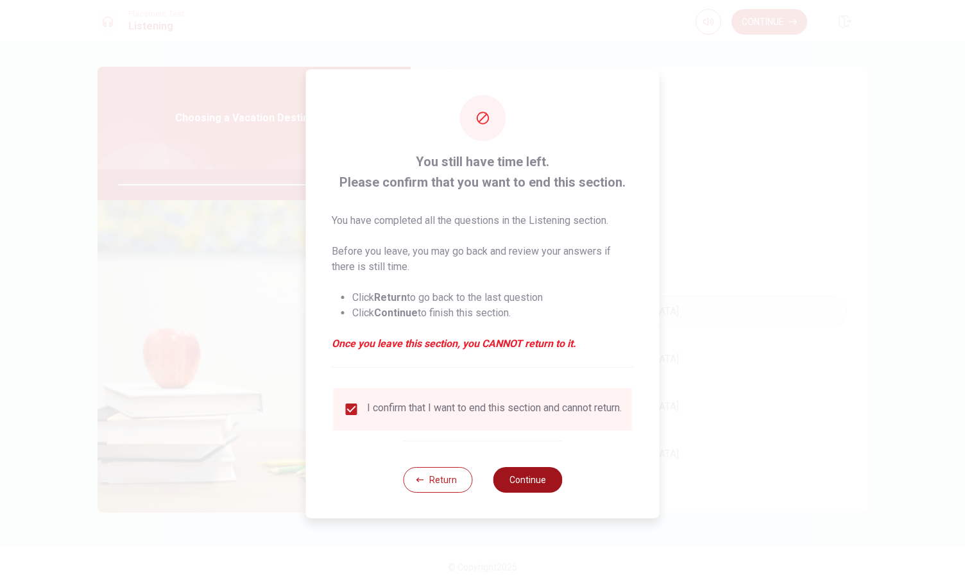
click at [516, 475] on button "Continue" at bounding box center [527, 480] width 69 height 26
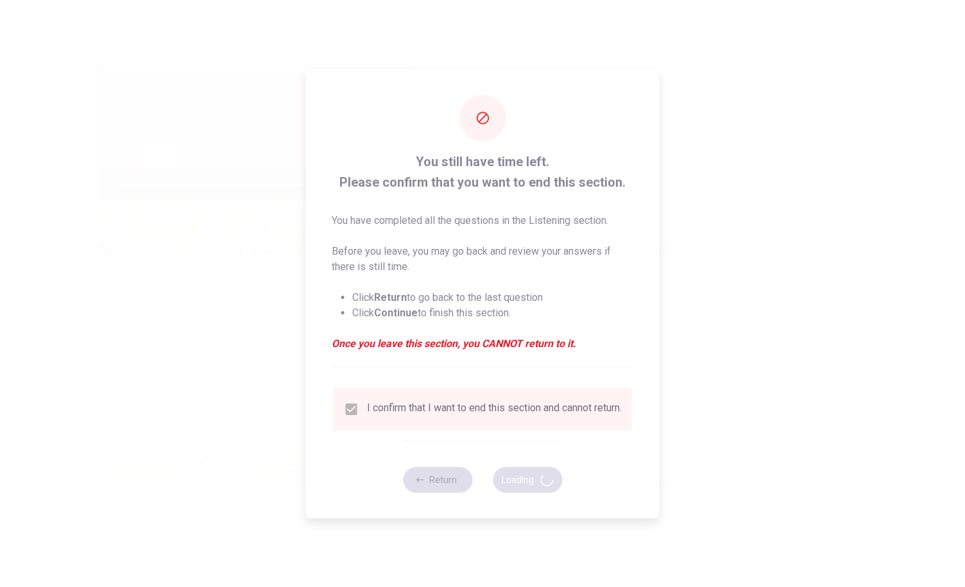
type input "84"
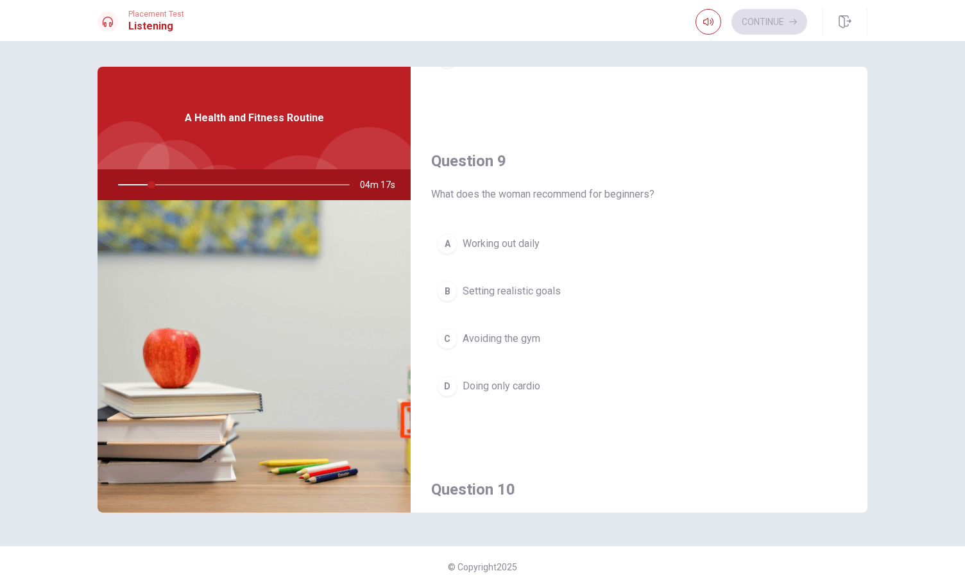
scroll to position [928, 0]
click at [510, 289] on span "Setting realistic goals" at bounding box center [511, 289] width 98 height 15
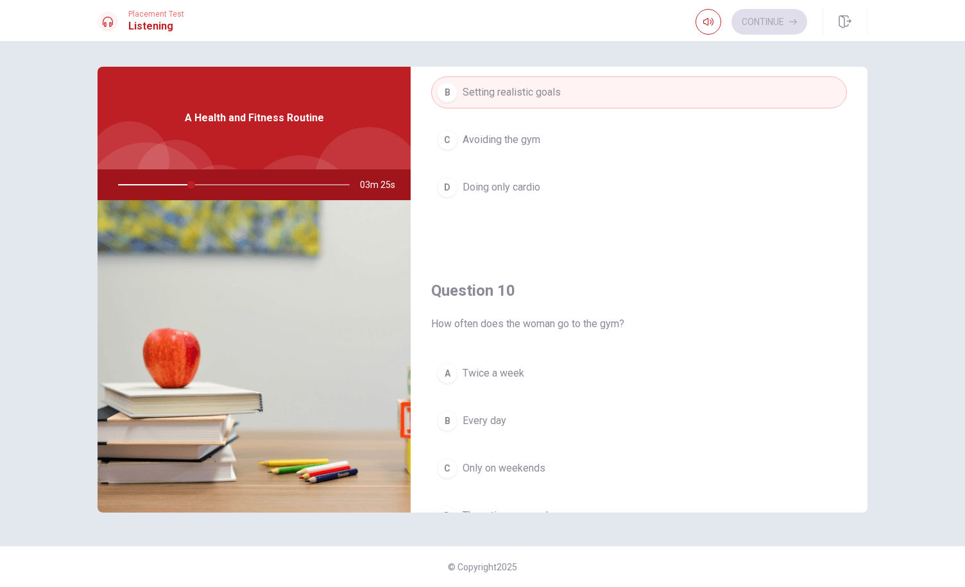
scroll to position [1187, 0]
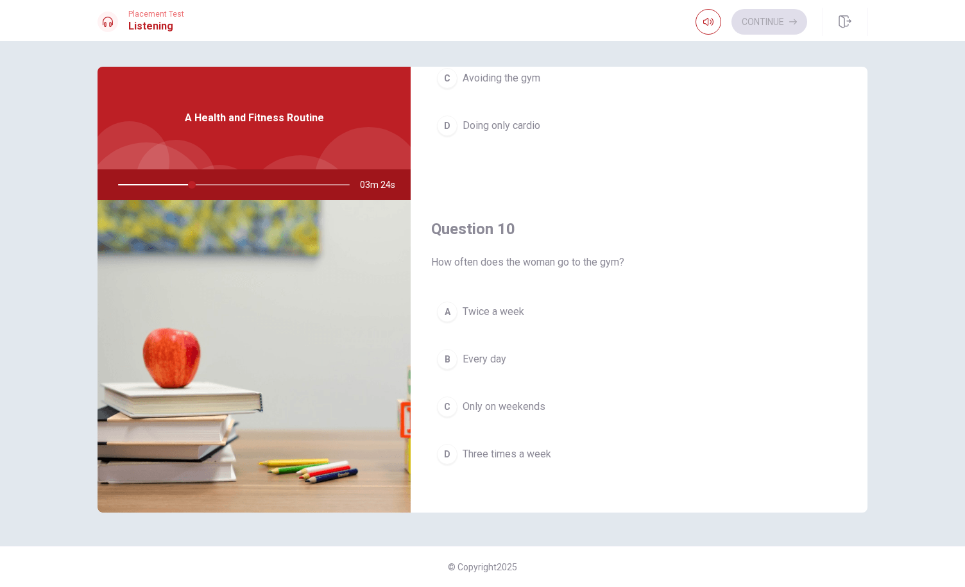
click at [523, 449] on span "Three times a week" at bounding box center [506, 453] width 89 height 15
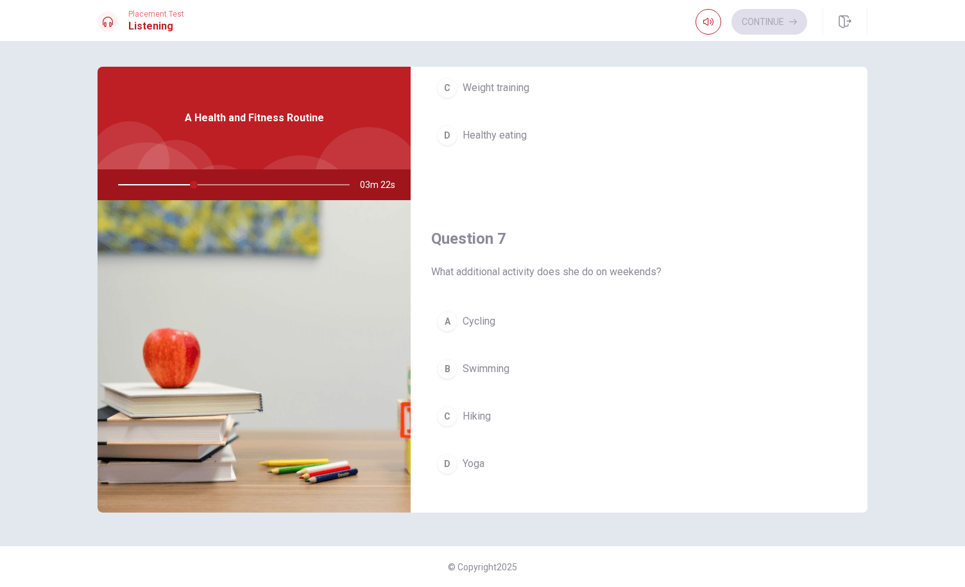
scroll to position [0, 0]
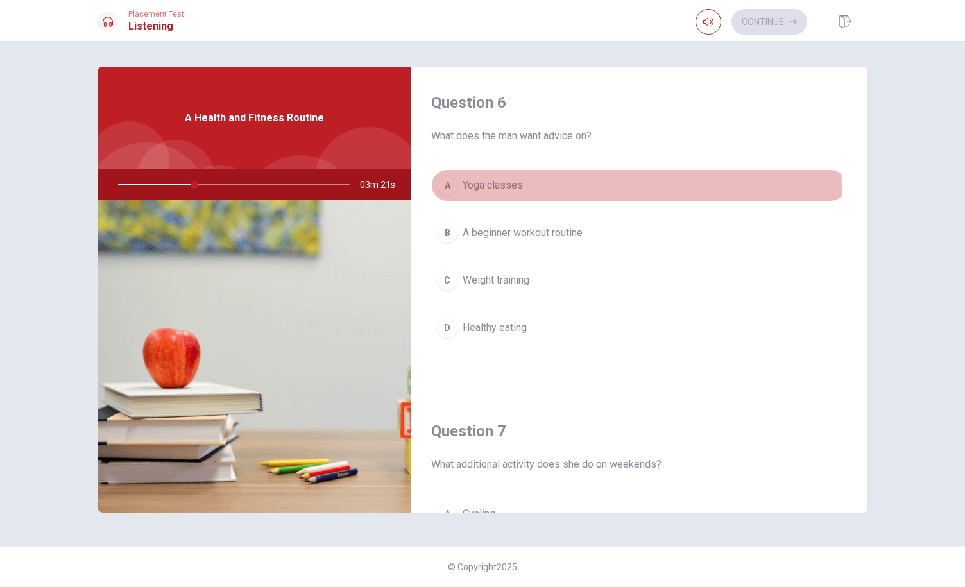
click at [503, 190] on span "Yoga classes" at bounding box center [492, 185] width 60 height 15
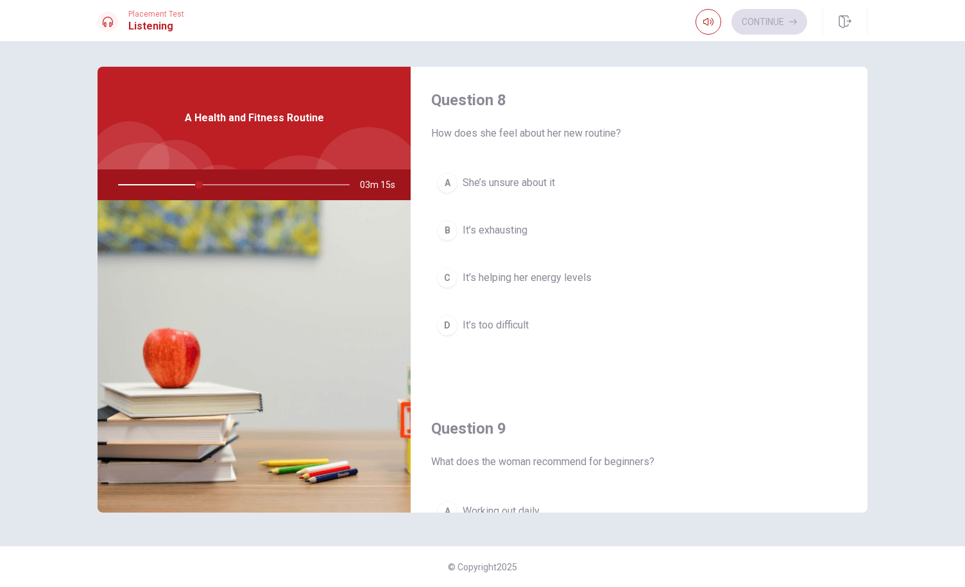
scroll to position [649, 0]
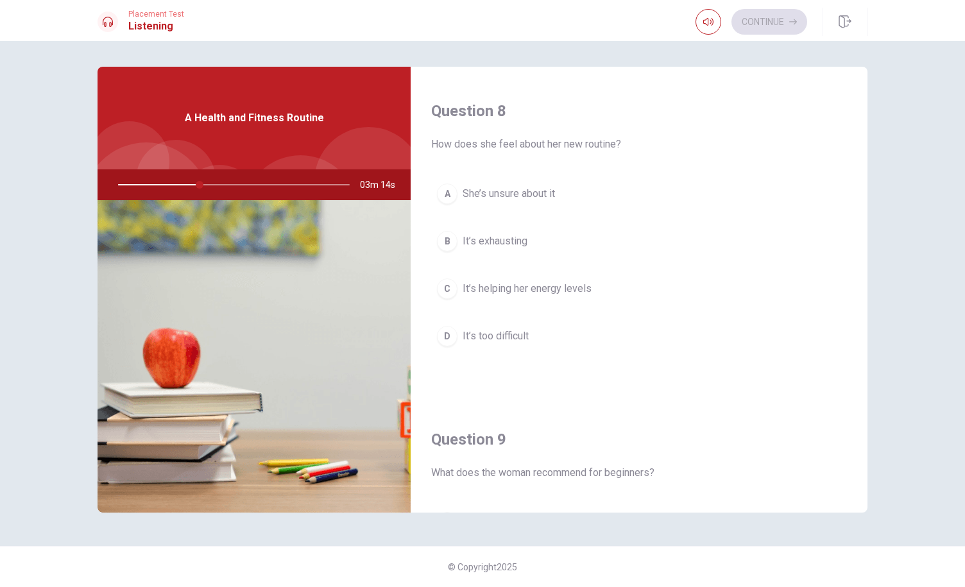
click at [534, 286] on span "It’s helping her energy levels" at bounding box center [526, 288] width 129 height 15
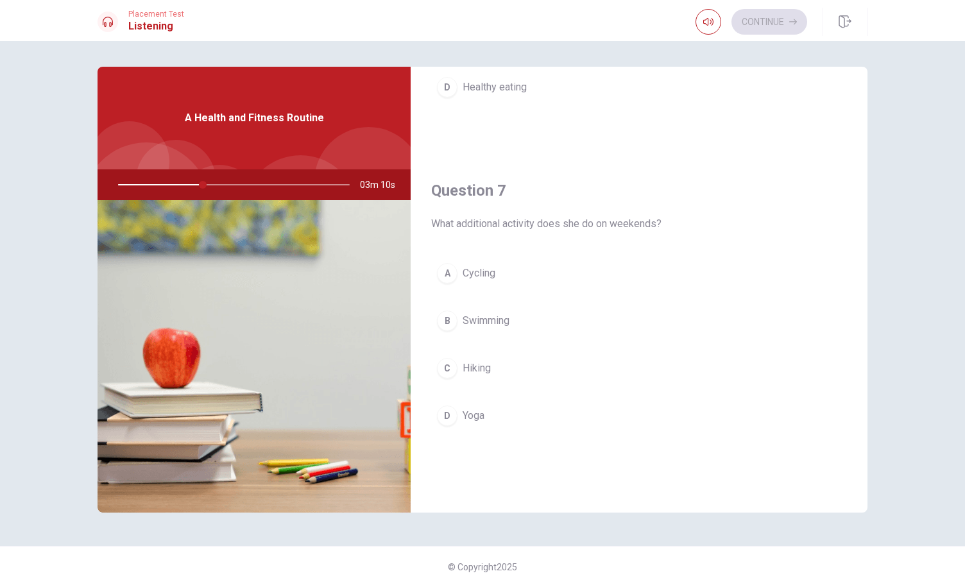
scroll to position [240, 0]
click at [473, 409] on span "Yoga" at bounding box center [473, 416] width 22 height 15
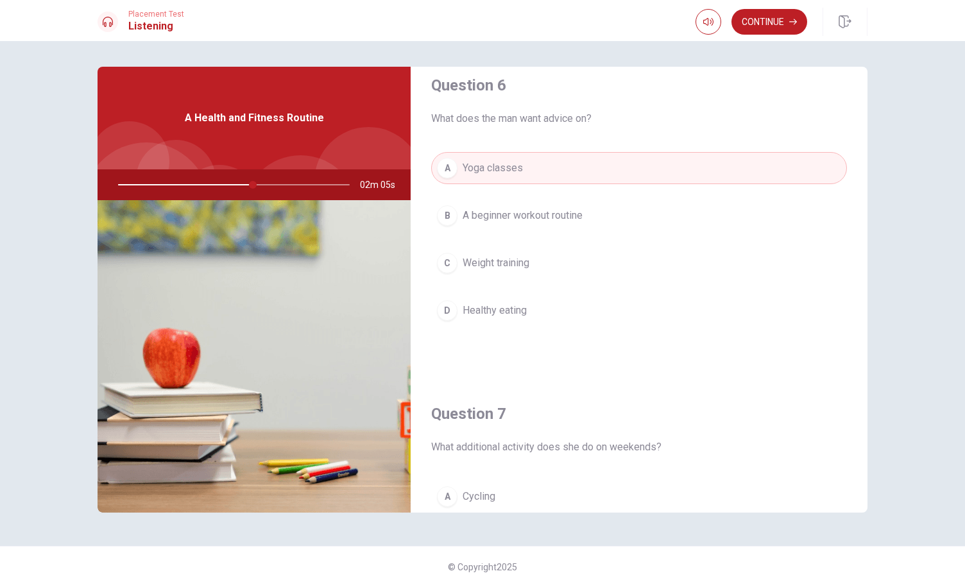
scroll to position [16, 0]
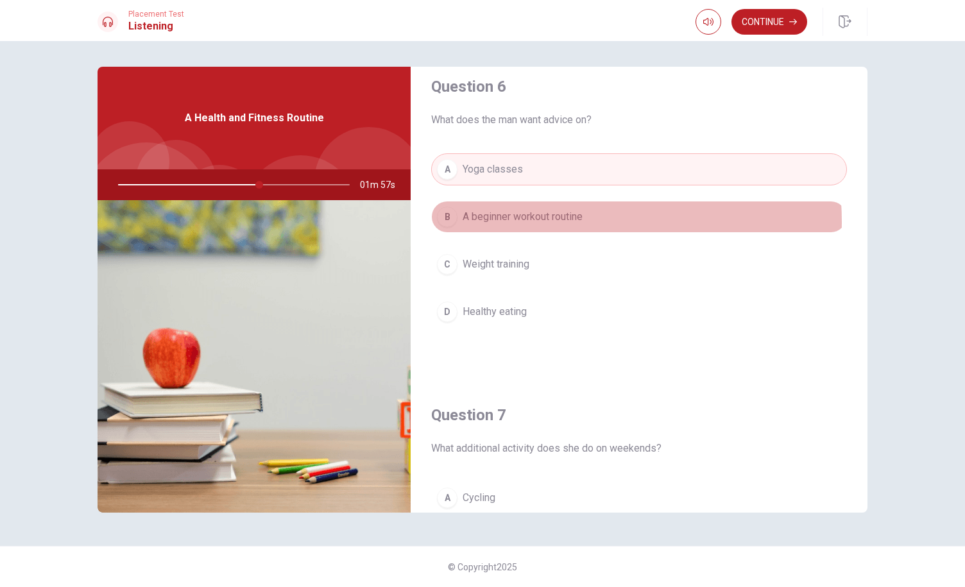
click at [532, 221] on span "A beginner workout routine" at bounding box center [522, 216] width 120 height 15
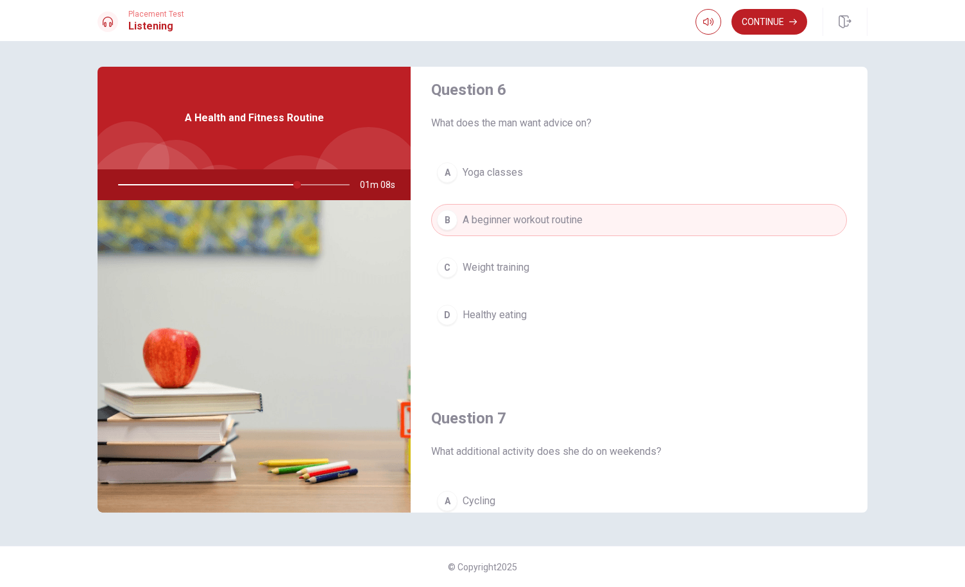
scroll to position [0, 0]
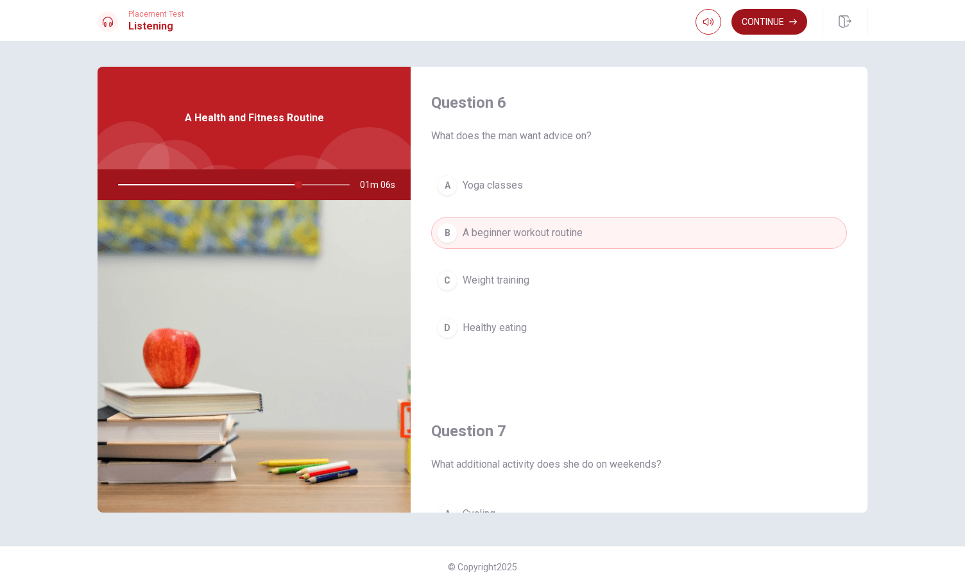
click at [749, 25] on button "Continue" at bounding box center [769, 22] width 76 height 26
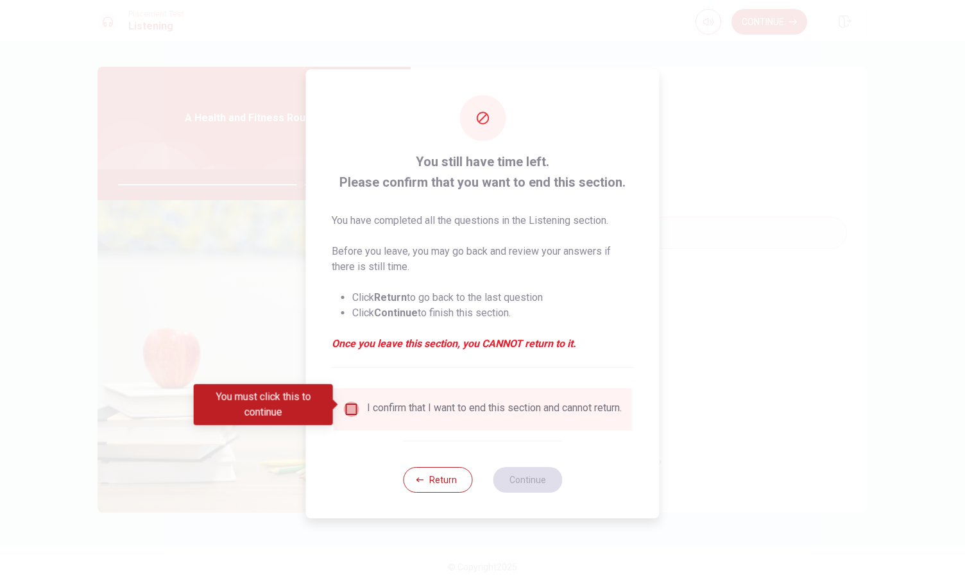
click at [354, 411] on input "You must click this to continue" at bounding box center [351, 409] width 15 height 15
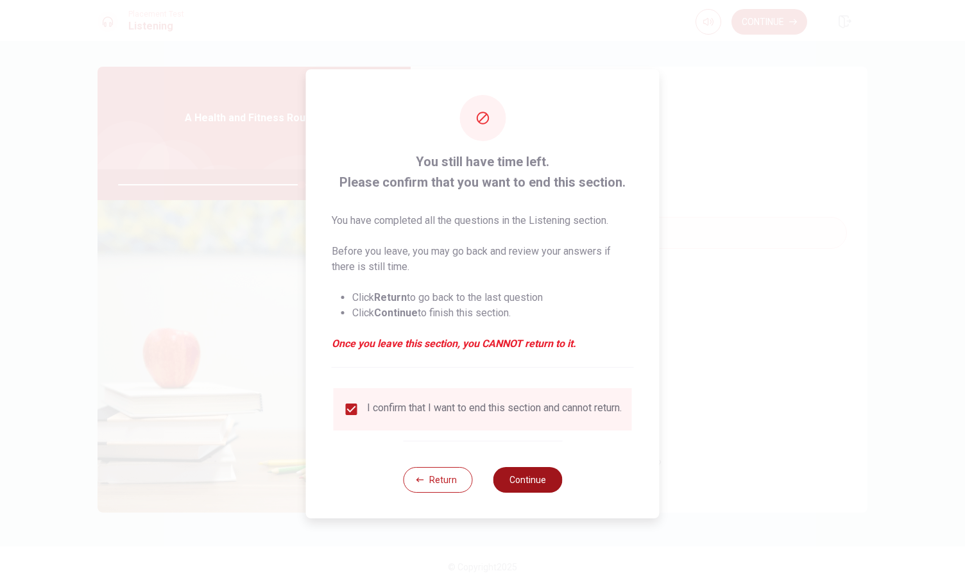
click at [532, 492] on button "Continue" at bounding box center [527, 480] width 69 height 26
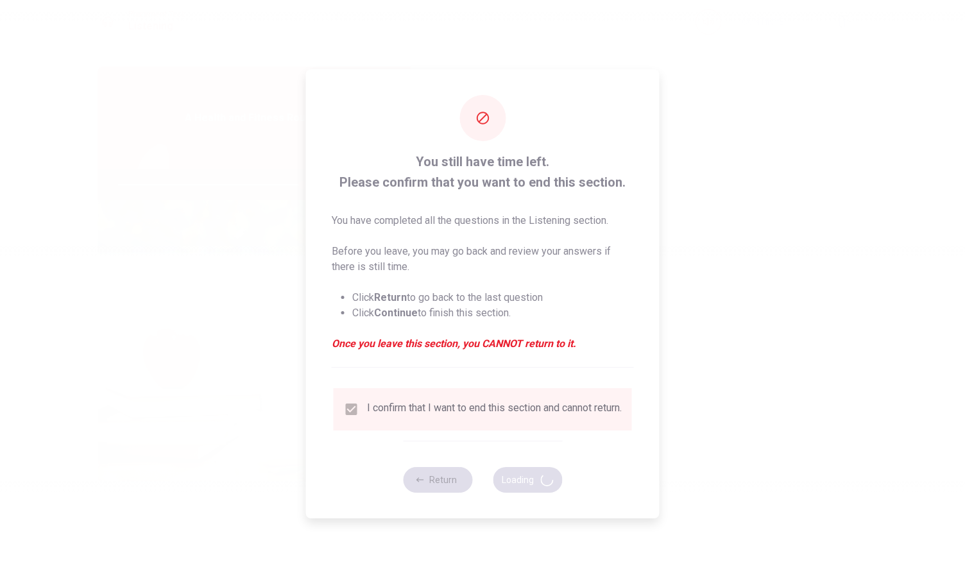
type input "80"
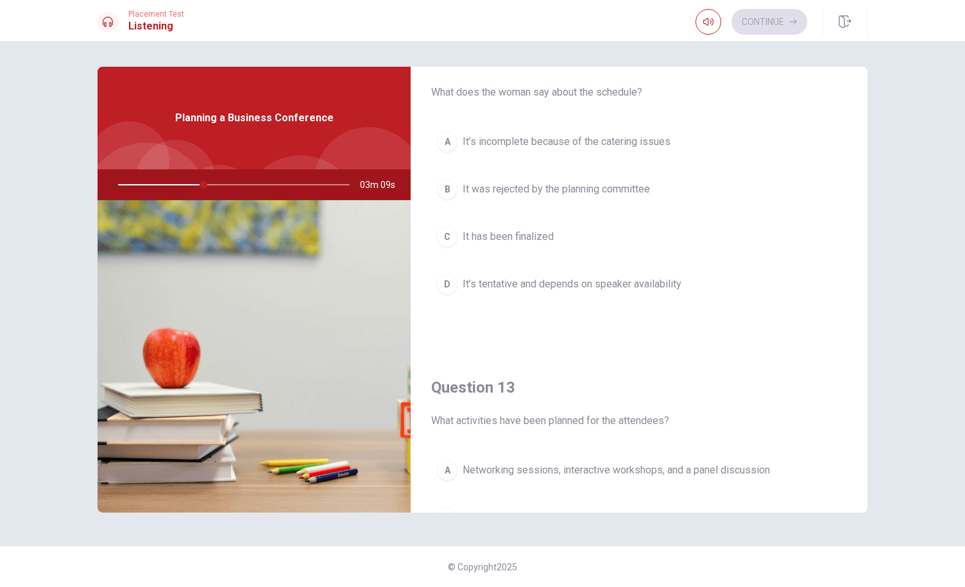
scroll to position [286, 0]
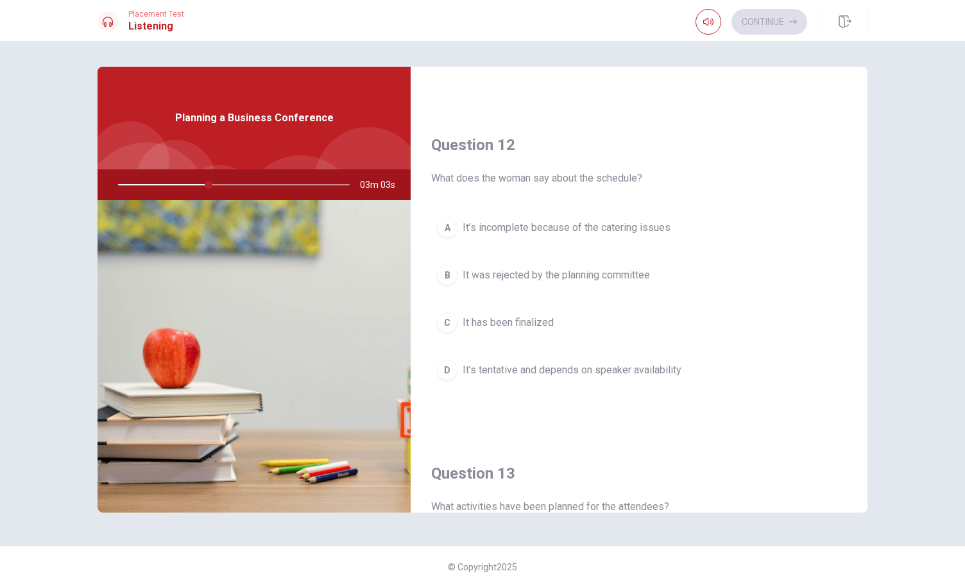
click at [458, 359] on button "D It’s tentative and depends on speaker availability" at bounding box center [639, 370] width 416 height 32
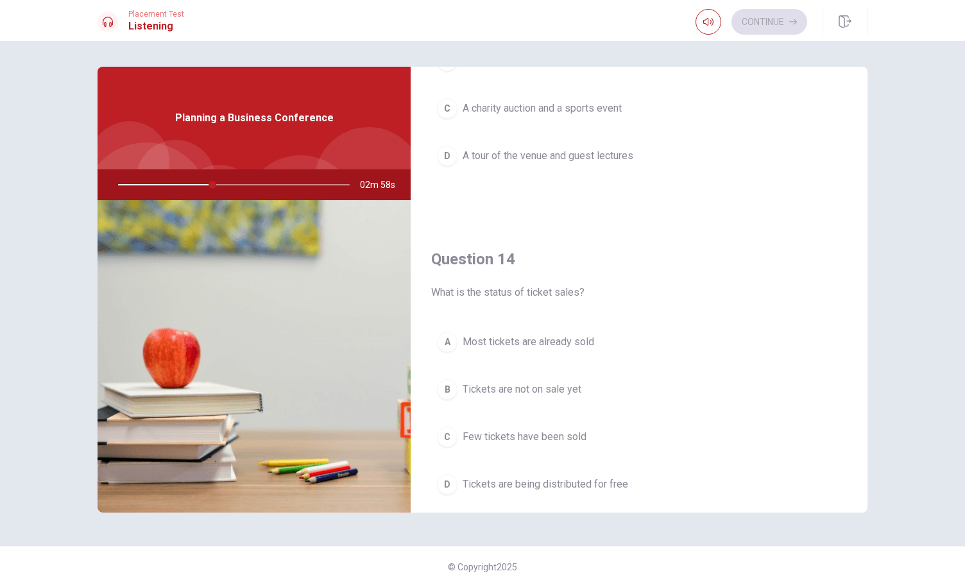
scroll to position [839, 0]
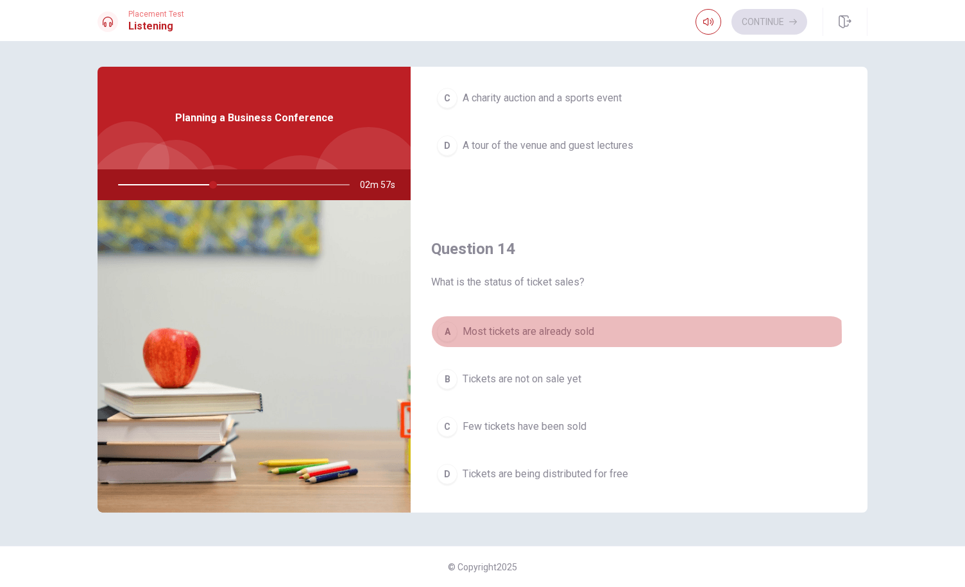
click at [522, 331] on span "Most tickets are already sold" at bounding box center [528, 331] width 132 height 15
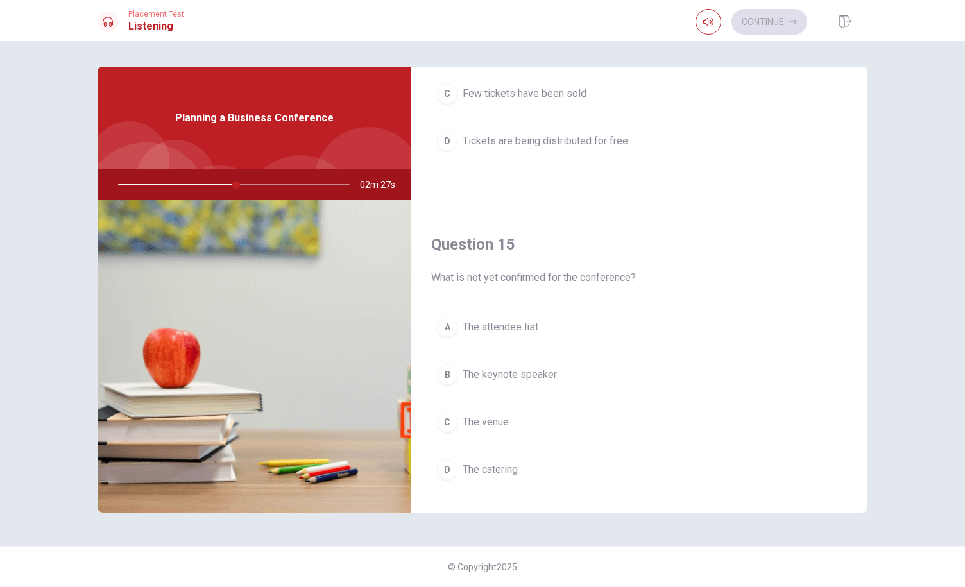
scroll to position [1187, 0]
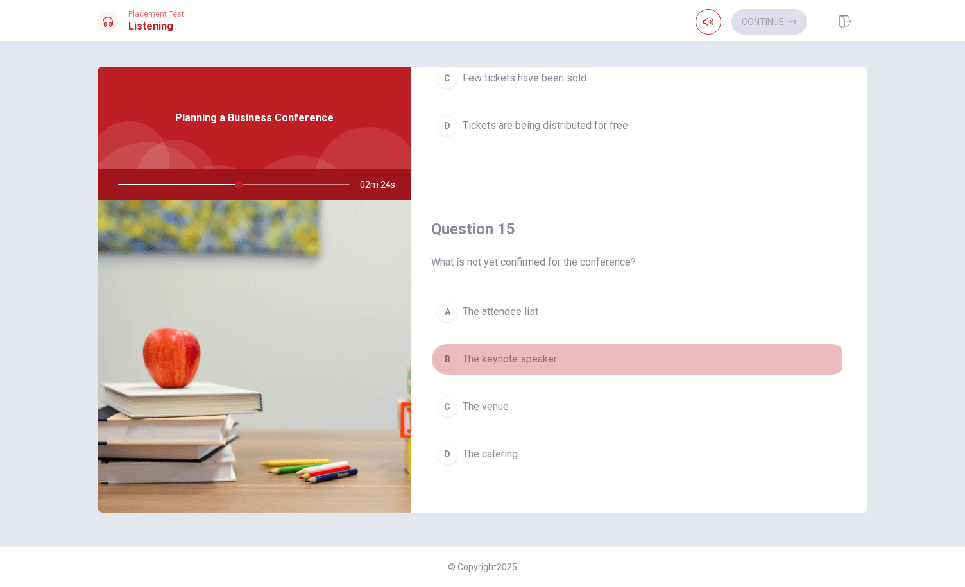
click at [454, 355] on div "B" at bounding box center [447, 359] width 21 height 21
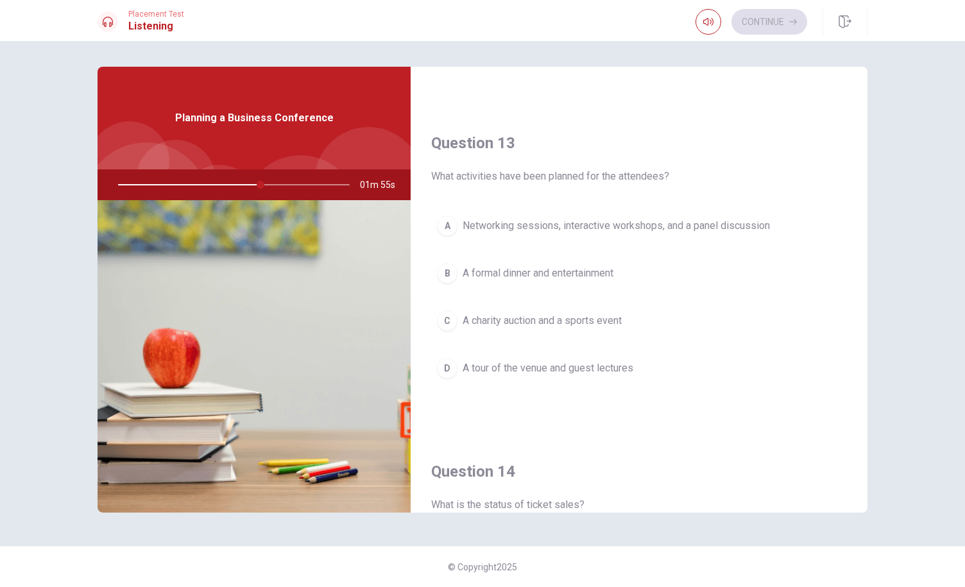
scroll to position [616, 0]
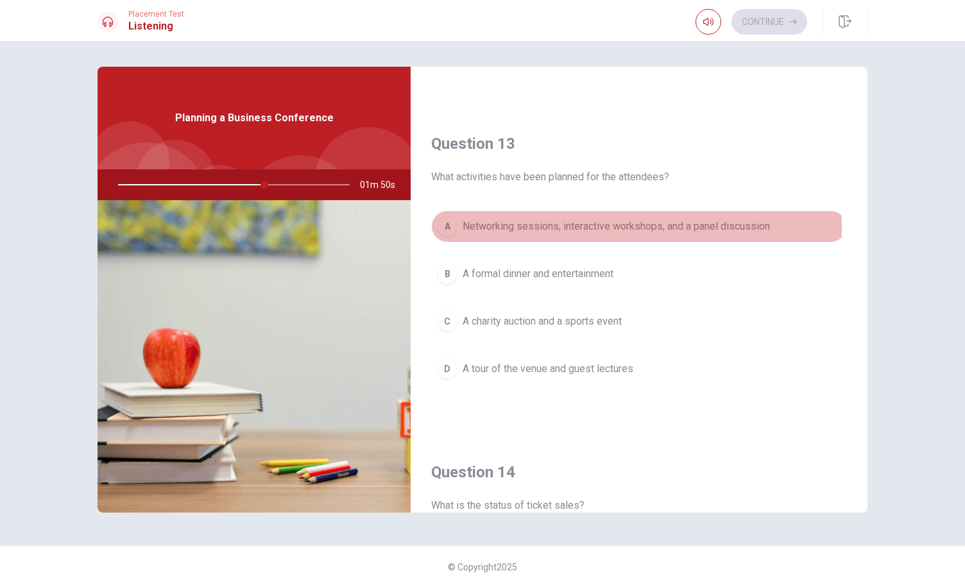
click at [535, 225] on span "Networking sessions, interactive workshops, and a panel discussion" at bounding box center [615, 226] width 307 height 15
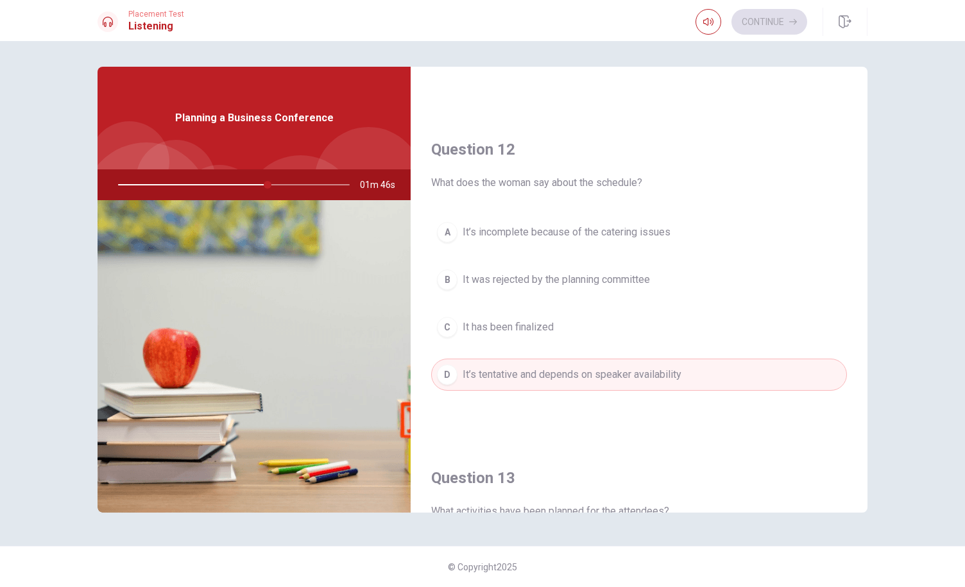
scroll to position [281, 0]
type input "66"
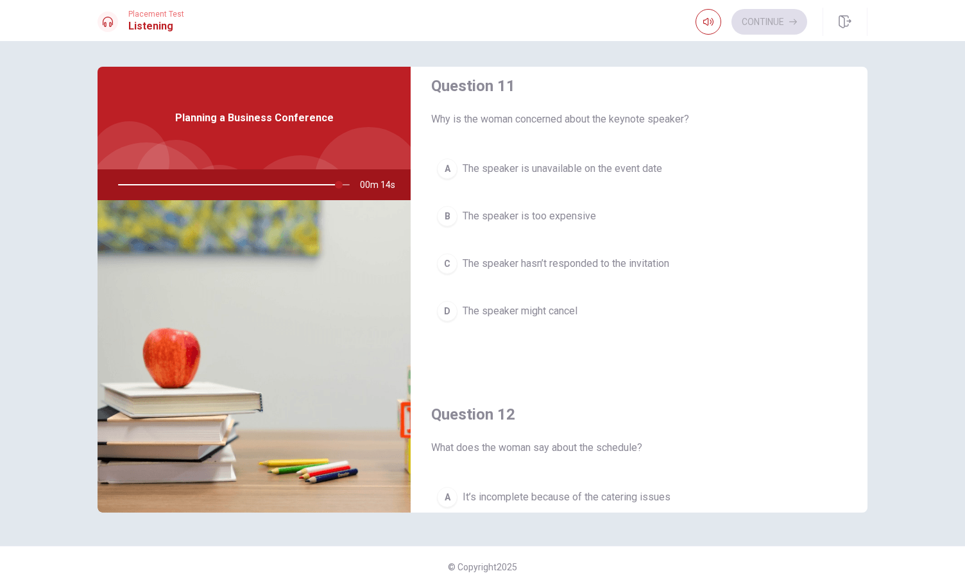
scroll to position [0, 0]
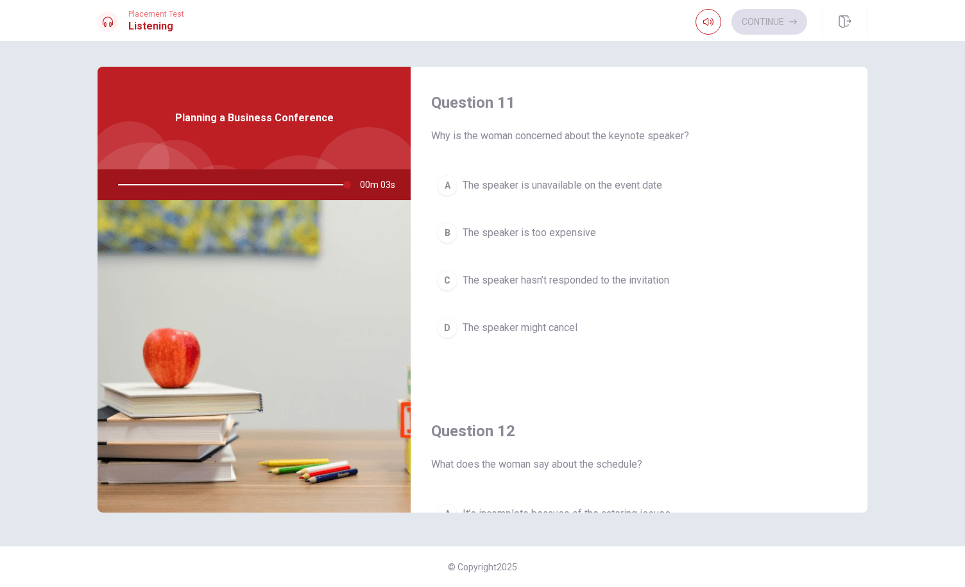
click at [467, 238] on span "The speaker is too expensive" at bounding box center [528, 232] width 133 height 15
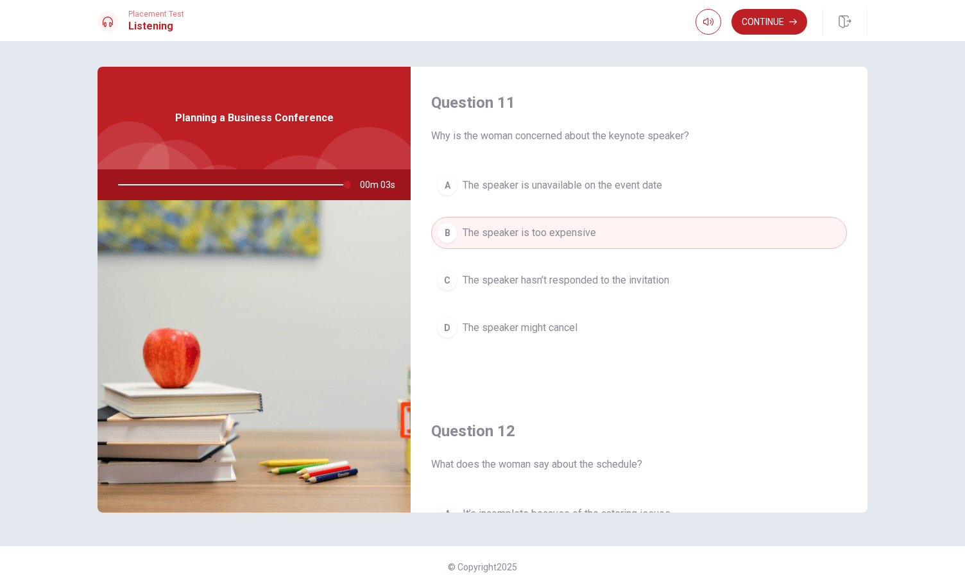
click at [468, 264] on button "C The speaker hasn’t responded to the invitation" at bounding box center [639, 280] width 416 height 32
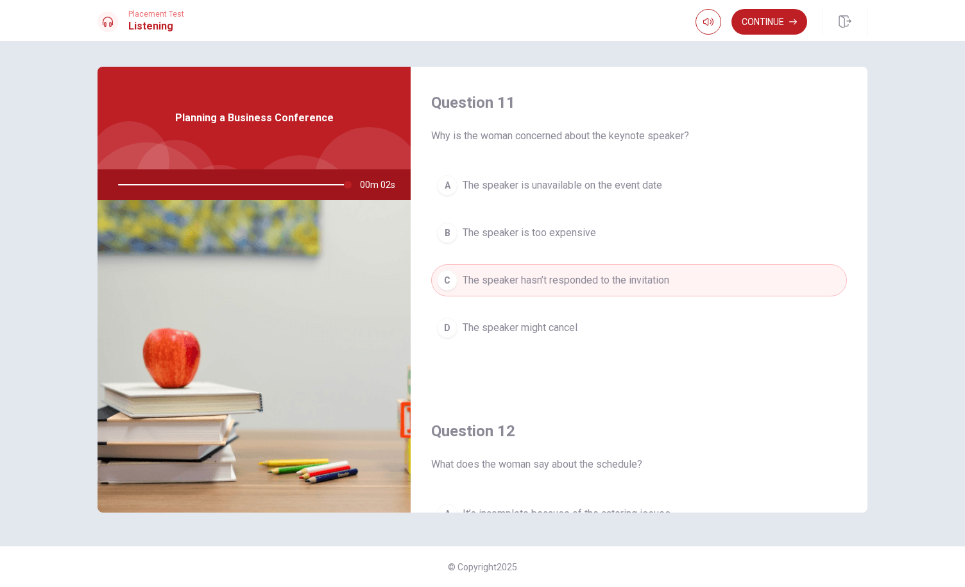
click at [468, 317] on button "D The speaker might cancel" at bounding box center [639, 328] width 416 height 32
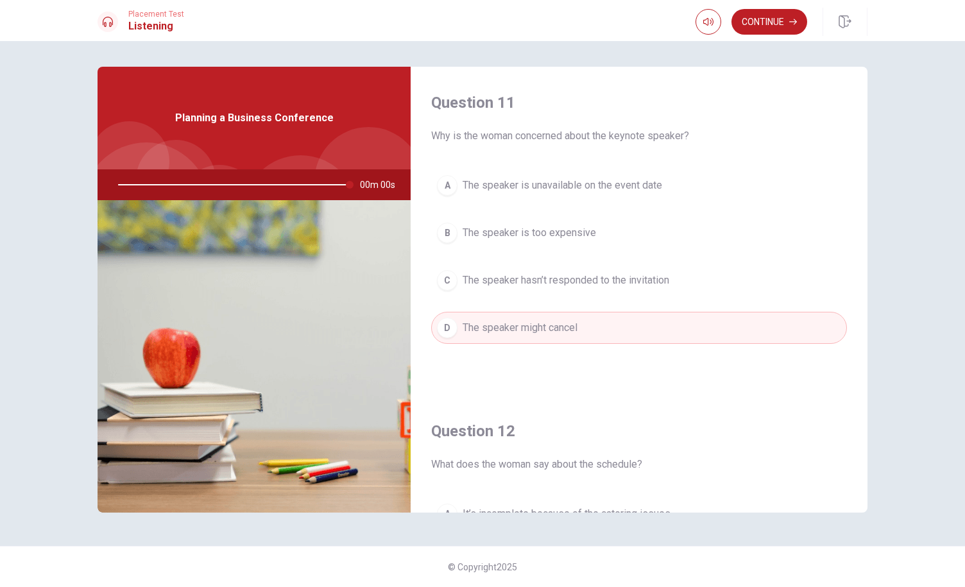
type input "0"
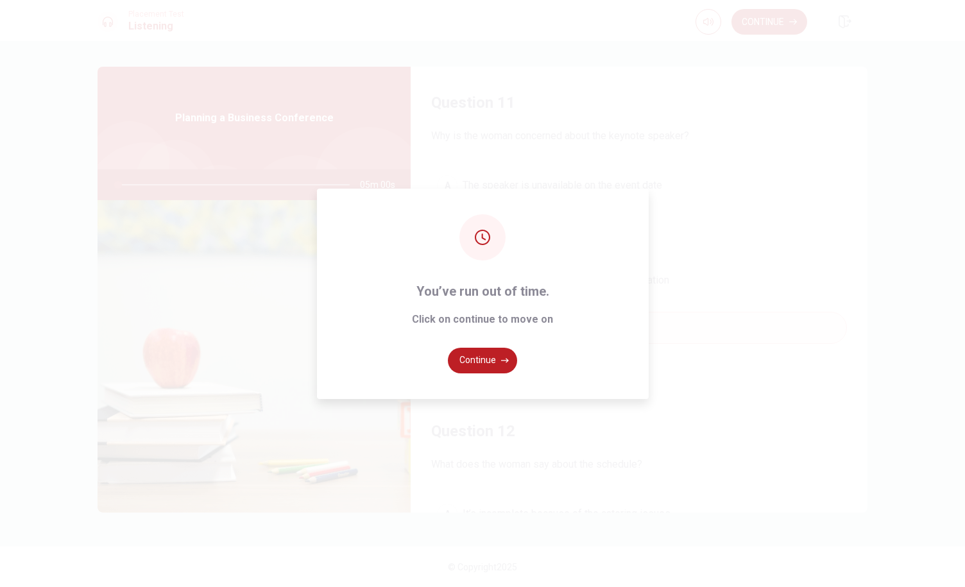
click at [467, 285] on span "You’ve run out of time." at bounding box center [482, 291] width 141 height 21
click at [489, 362] on button "Continue" at bounding box center [482, 361] width 69 height 26
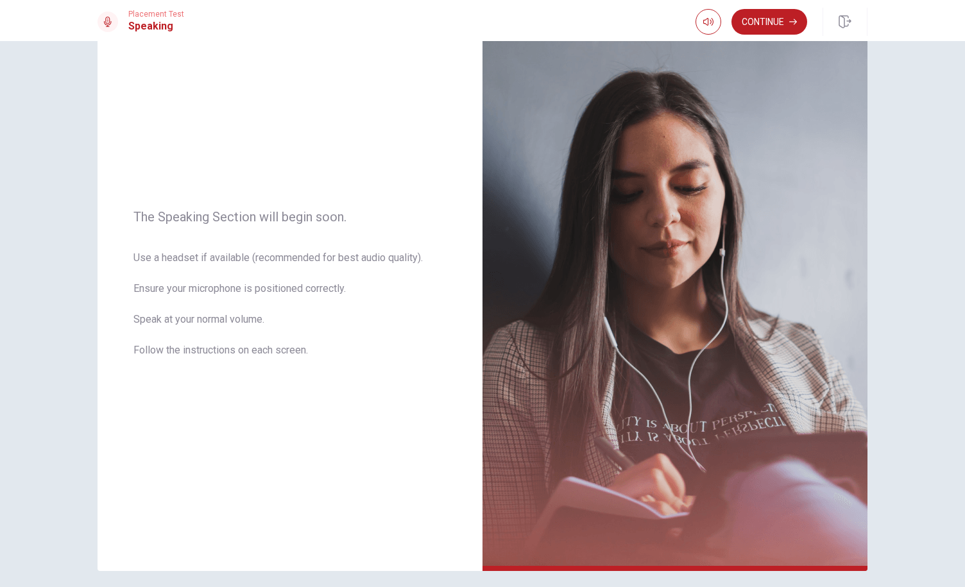
scroll to position [76, 0]
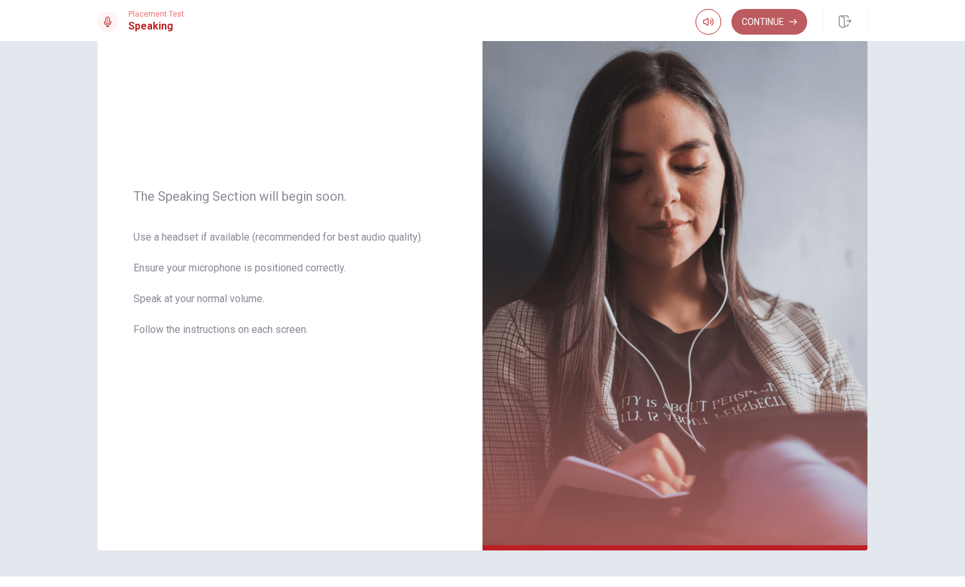
click at [774, 22] on button "Continue" at bounding box center [769, 22] width 76 height 26
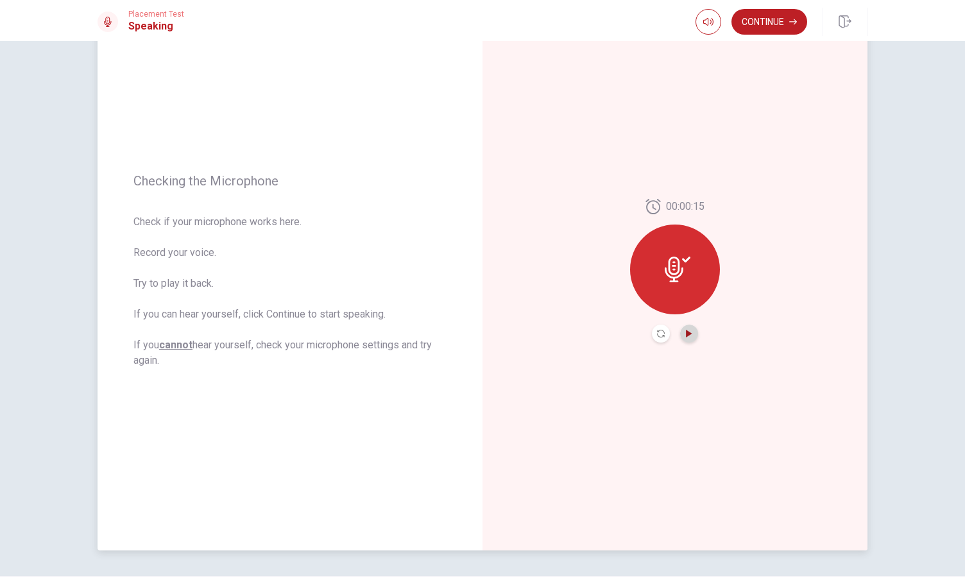
click at [685, 337] on icon "Play Audio" at bounding box center [689, 334] width 8 height 8
click at [760, 33] on button "Continue" at bounding box center [769, 22] width 76 height 26
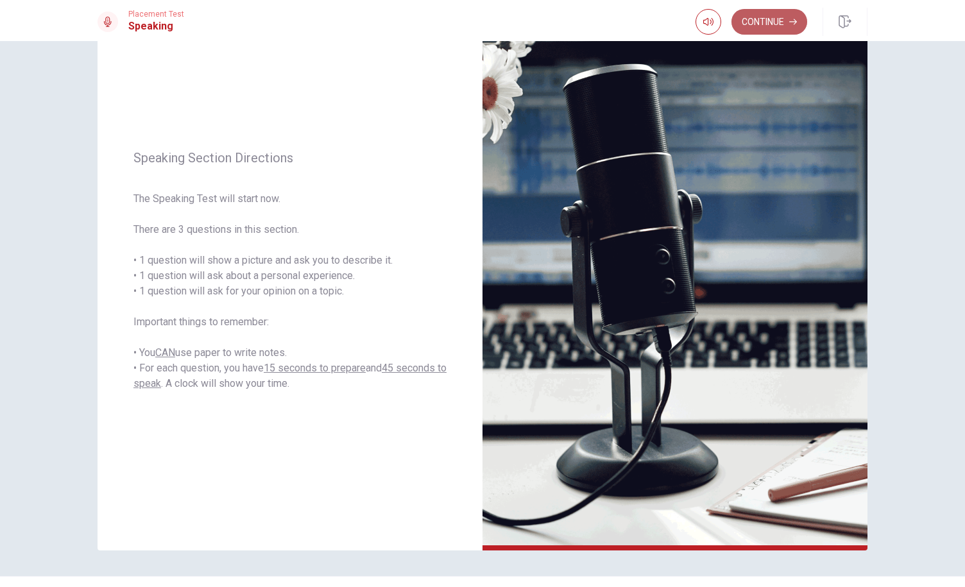
click at [764, 27] on button "Continue" at bounding box center [769, 22] width 76 height 26
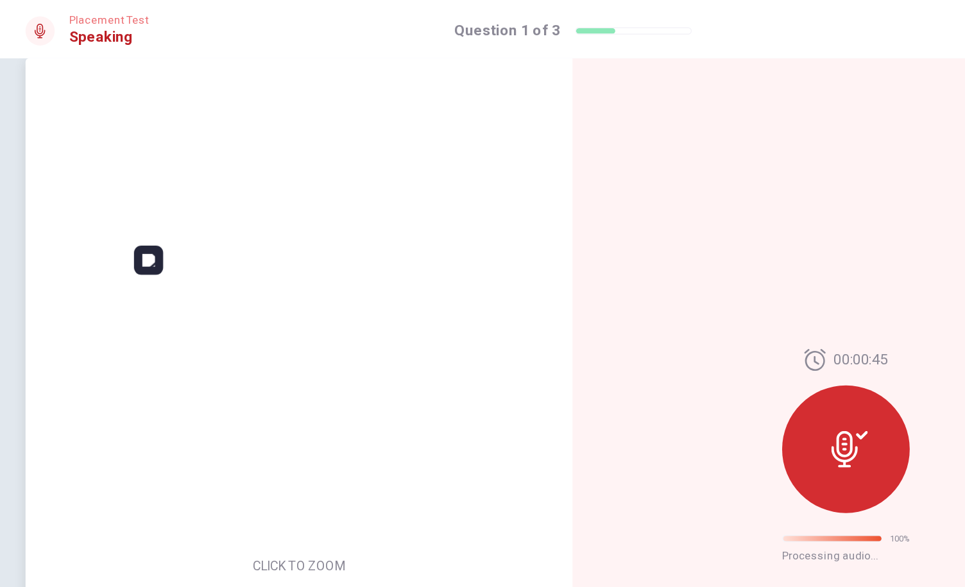
scroll to position [0, 0]
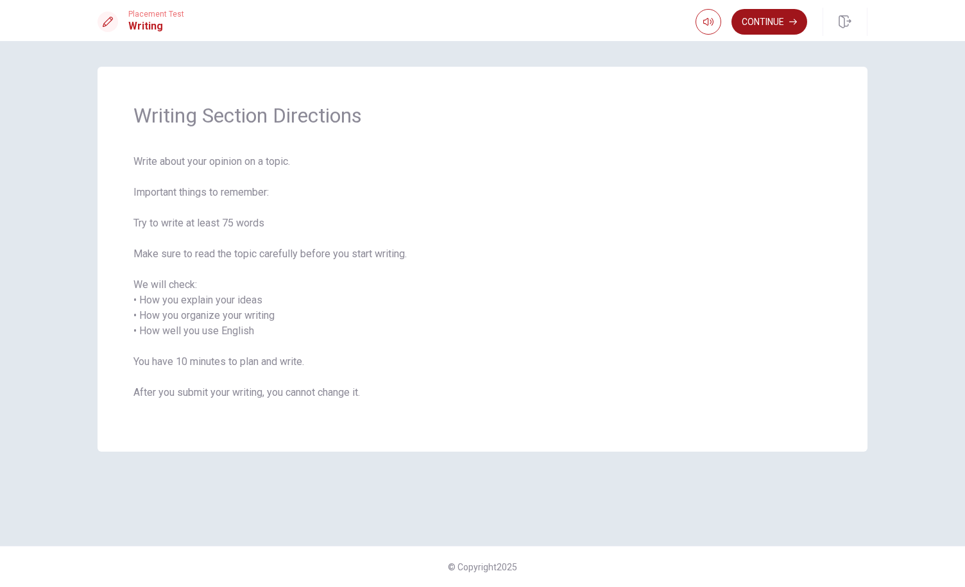
click at [770, 16] on button "Continue" at bounding box center [769, 22] width 76 height 26
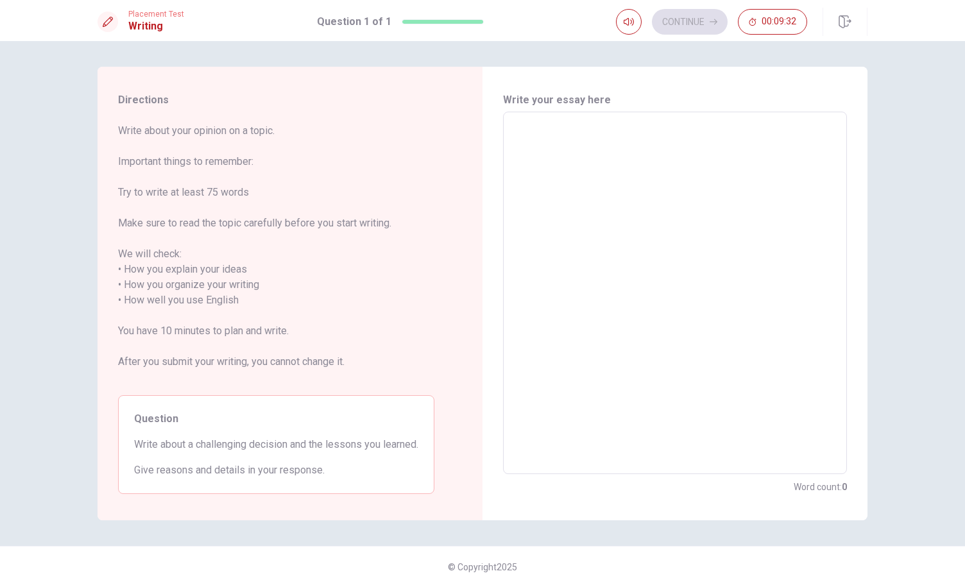
click at [326, 473] on span "Give reasons and details in your response." at bounding box center [276, 469] width 284 height 15
click at [571, 216] on textarea at bounding box center [675, 293] width 326 height 341
type textarea "I"
type textarea "x"
type textarea "It"
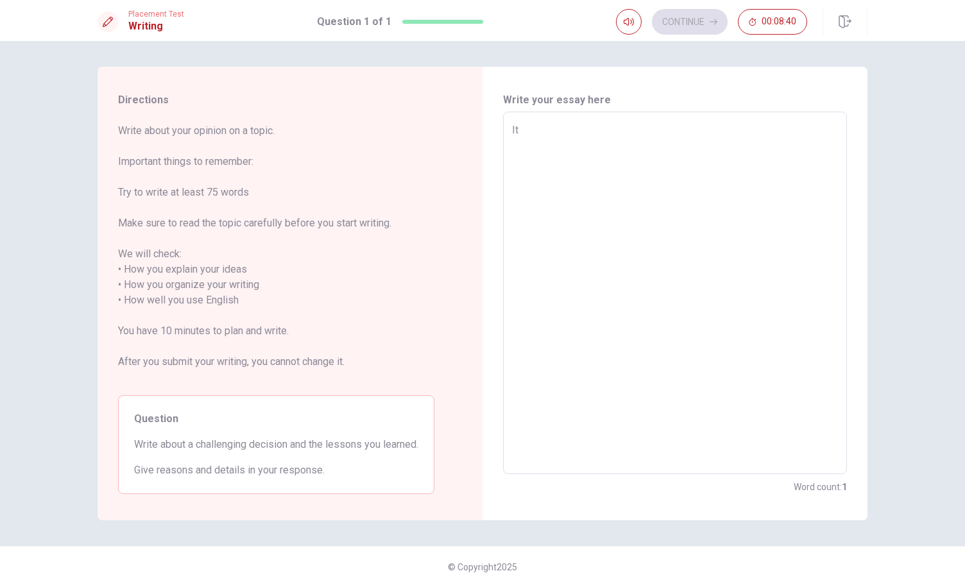
type textarea "x"
type textarea "It"
type textarea "x"
type textarea "It i"
type textarea "x"
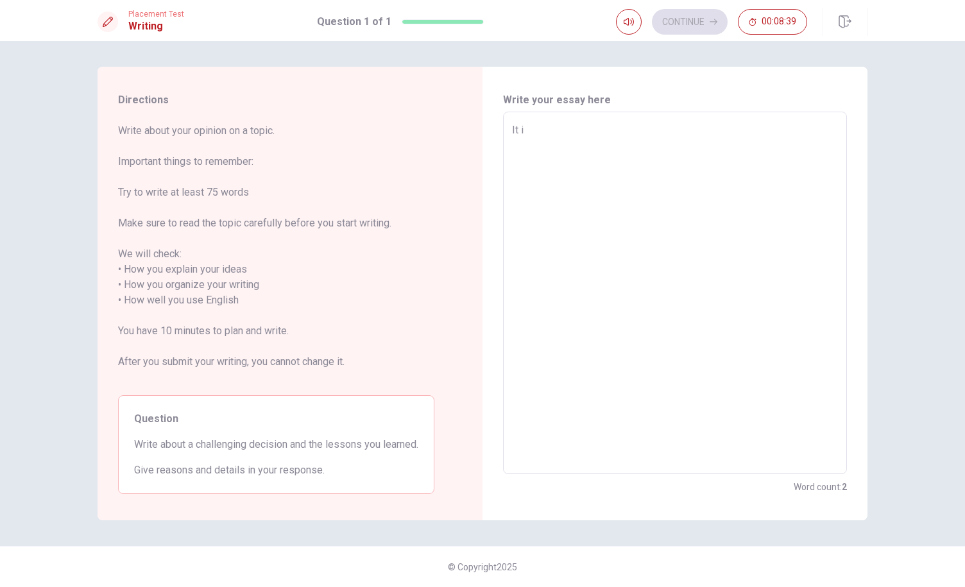
type textarea "It is"
type textarea "x"
type textarea "It is"
type textarea "x"
type textarea "It is w"
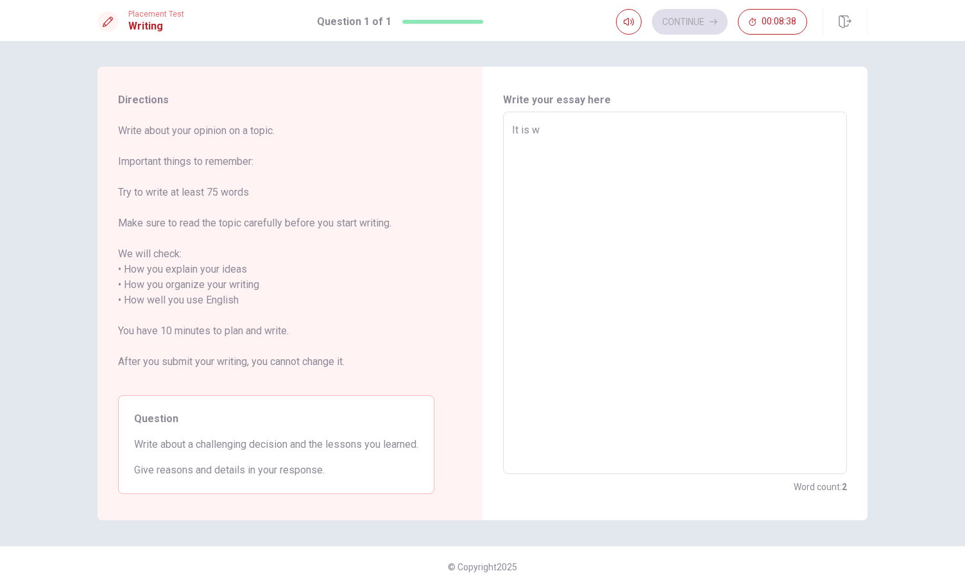
type textarea "x"
type textarea "It is we"
type textarea "x"
type textarea "It is wel"
type textarea "x"
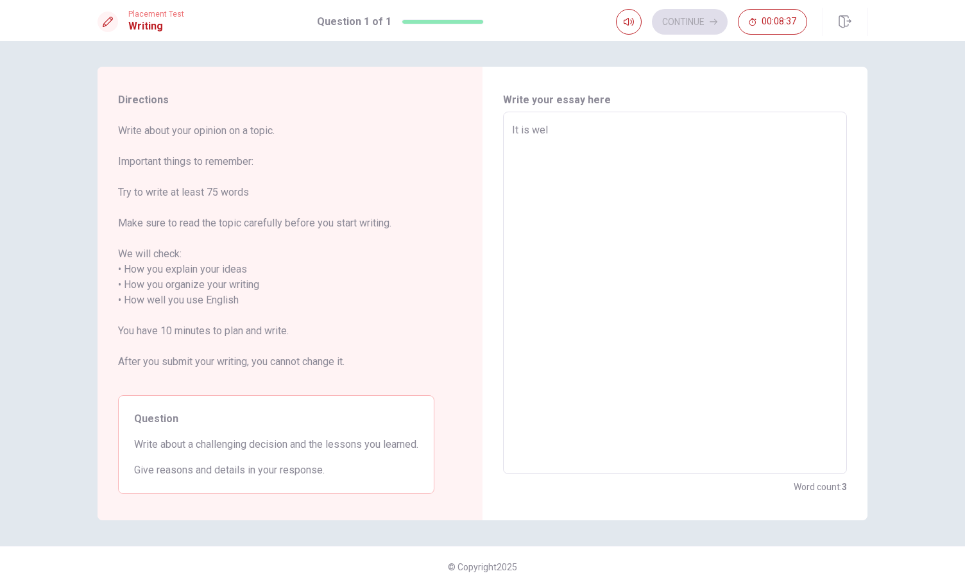
type textarea "It is well"
type textarea "x"
type textarea "It is well"
type textarea "x"
type textarea "It is well k"
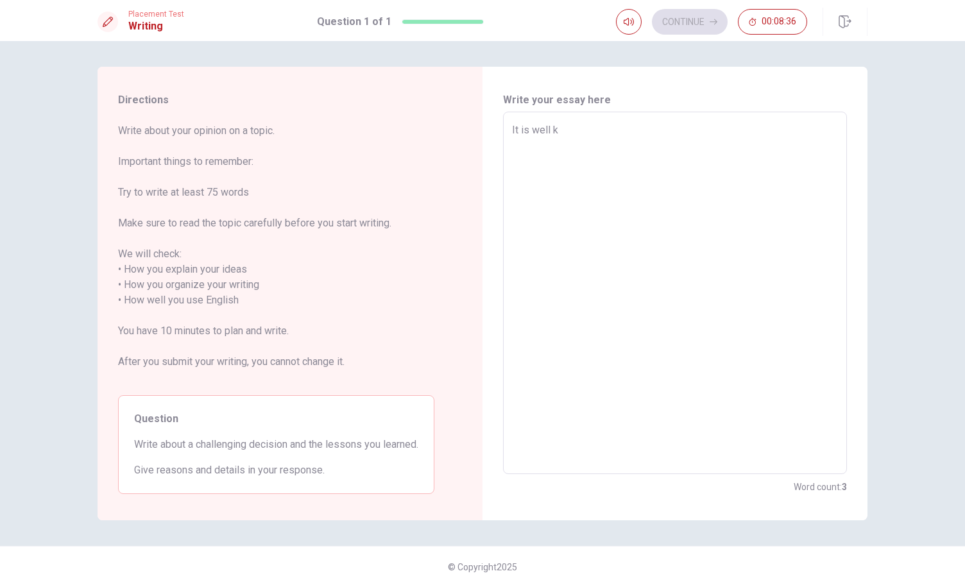
type textarea "x"
type textarea "It is well kn"
type textarea "x"
type textarea "It is well kno"
type textarea "x"
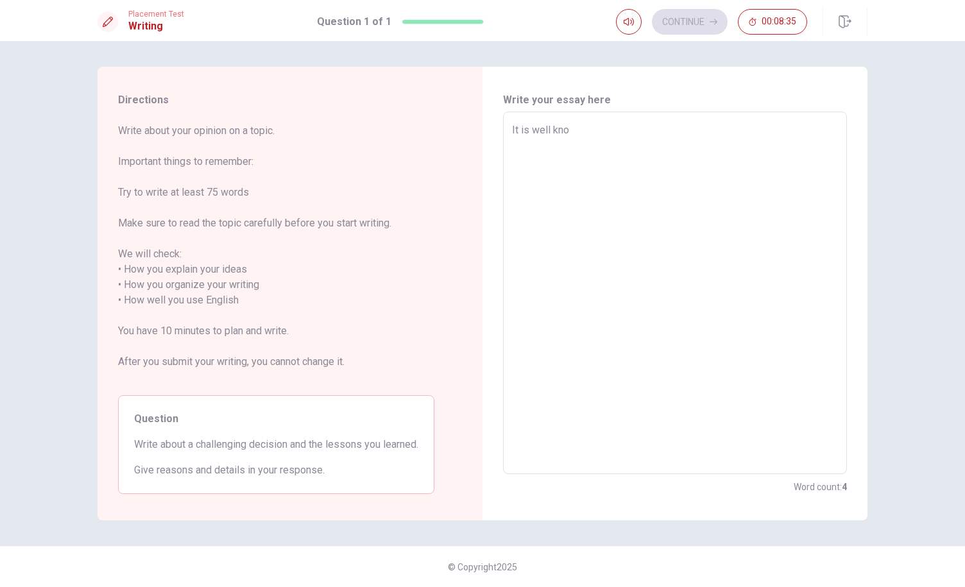
type textarea "It is well know"
type textarea "x"
type textarea "It is well known"
type textarea "x"
type textarea "It is well known"
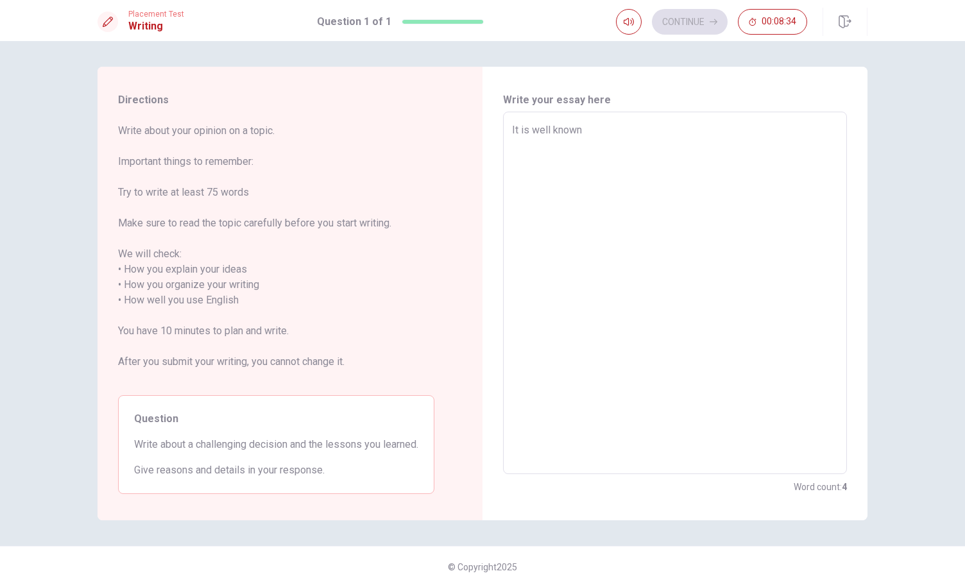
type textarea "x"
type textarea "It is well known t"
type textarea "x"
type textarea "It is well known th"
type textarea "x"
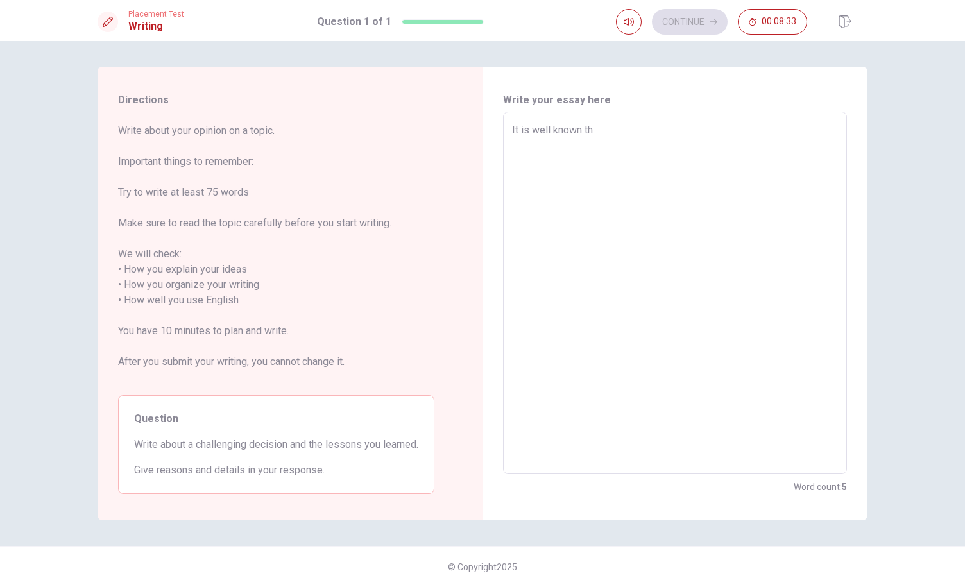
type textarea "It is well known tha"
type textarea "x"
type textarea "It is well known that"
type textarea "x"
type textarea "It is well known that"
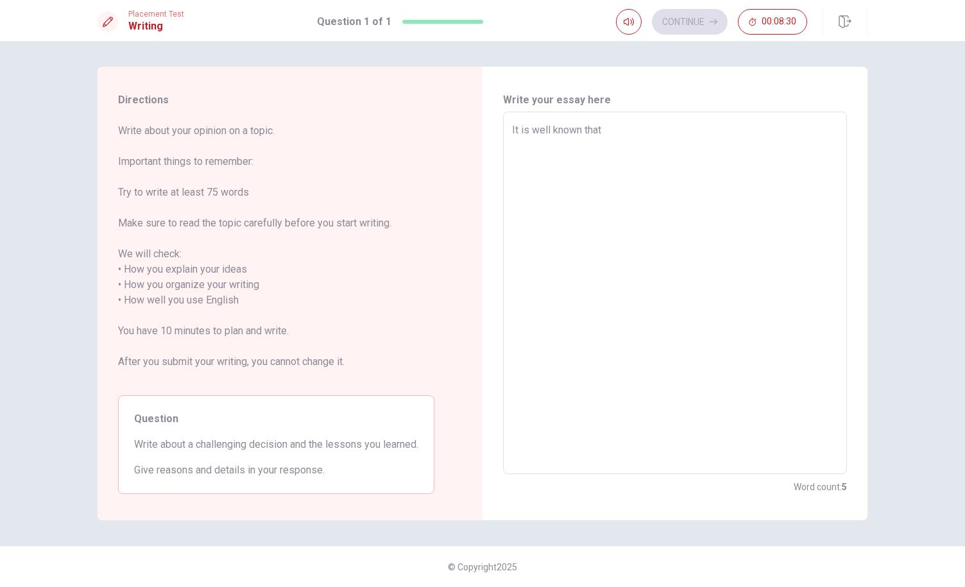
type textarea "x"
type textarea "It is well known that c"
type textarea "x"
type textarea "It is well known that ch"
type textarea "x"
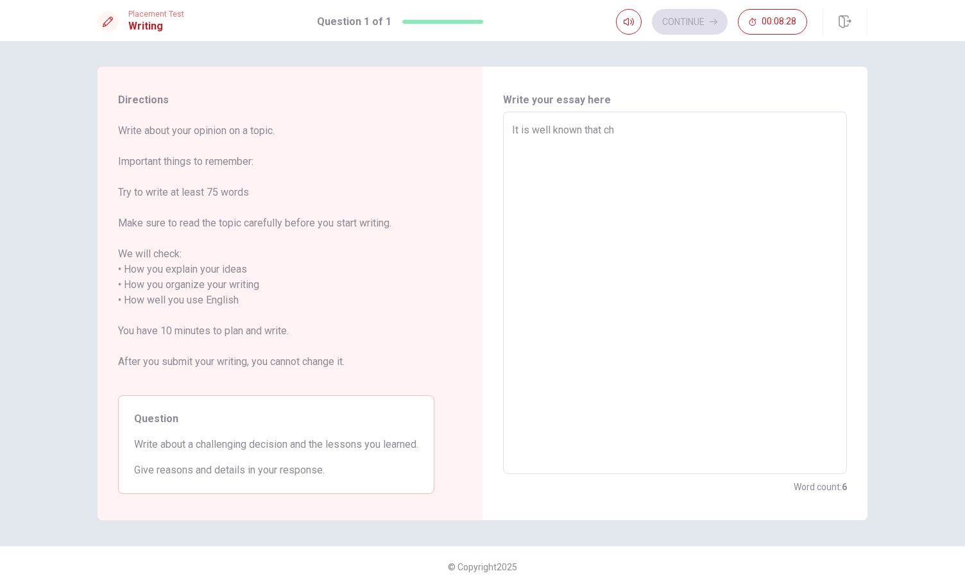
type textarea "It is well known that cho"
type textarea "x"
type textarea "It is well known that choo"
type textarea "x"
type textarea "It is well known that choos"
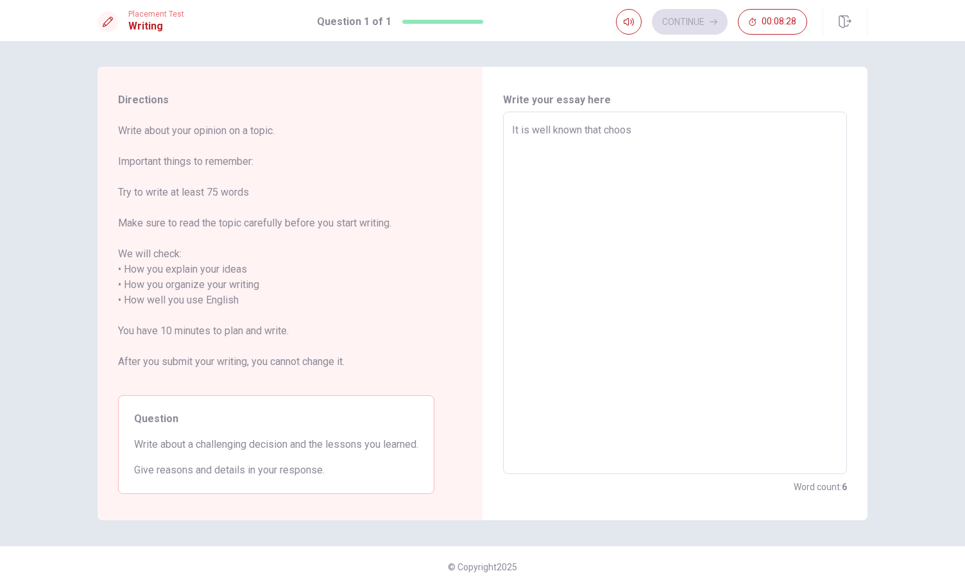
type textarea "x"
type textarea "It is well known that choosi"
type textarea "x"
type textarea "It is well known that choosin"
type textarea "x"
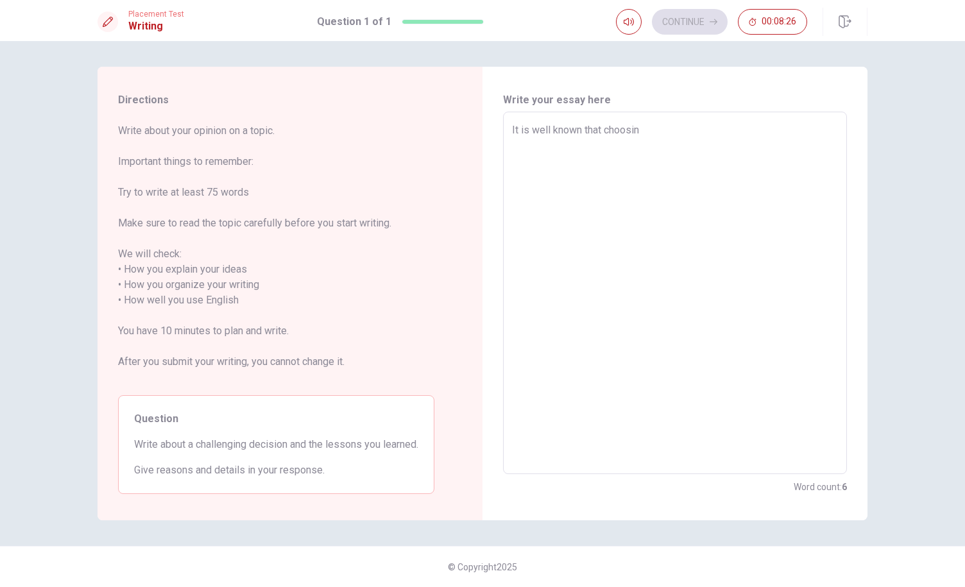
type textarea "It is well known that choosing"
type textarea "x"
type textarea "It is well known that choosing"
type textarea "x"
type textarea "It is well known that choosing t"
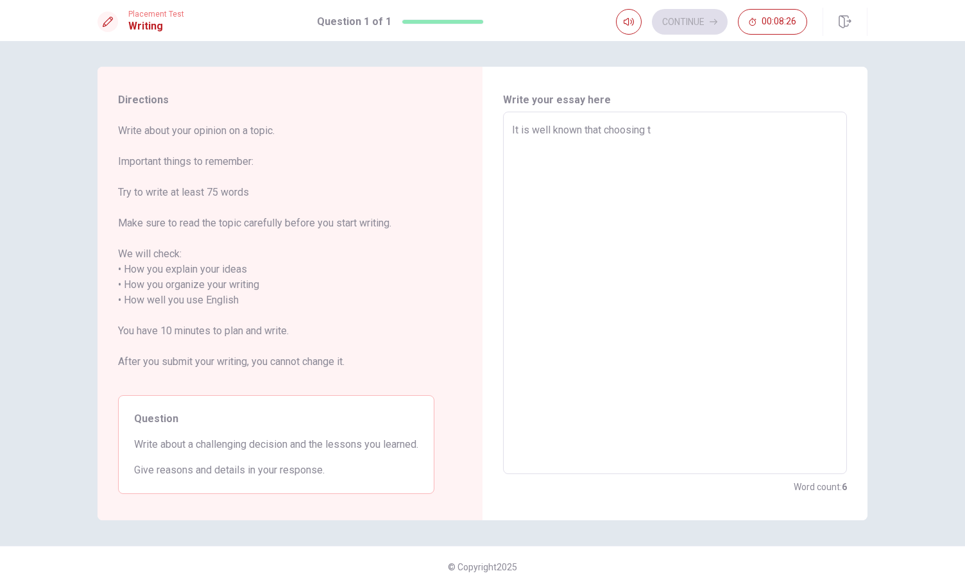
type textarea "x"
type textarea "It is well known that choosing to"
type textarea "x"
type textarea "It is well known that choosing to"
type textarea "x"
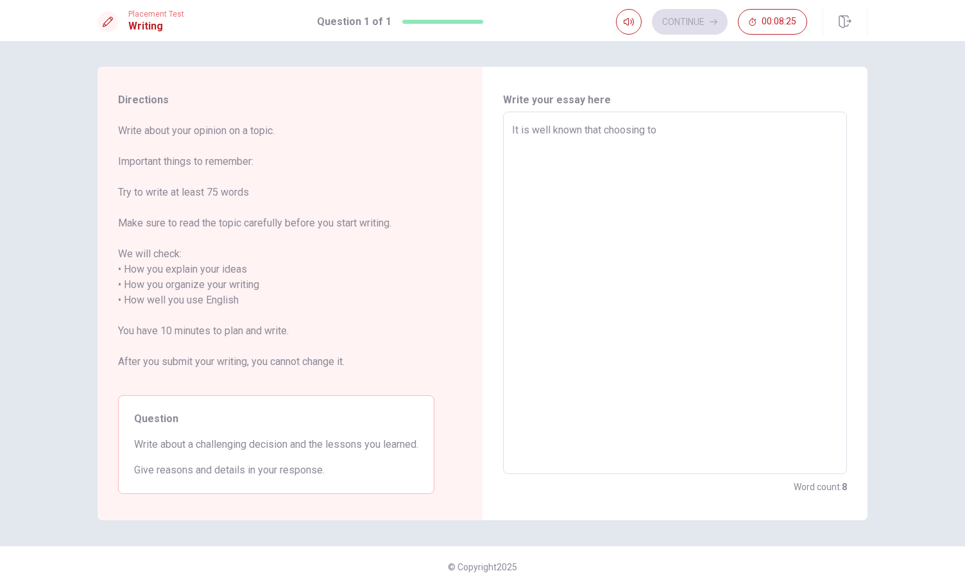
type textarea "It is well known that choosing to m"
type textarea "x"
type textarea "It is well known that choosing to mo"
type textarea "x"
type textarea "It is well known that choosing to mov"
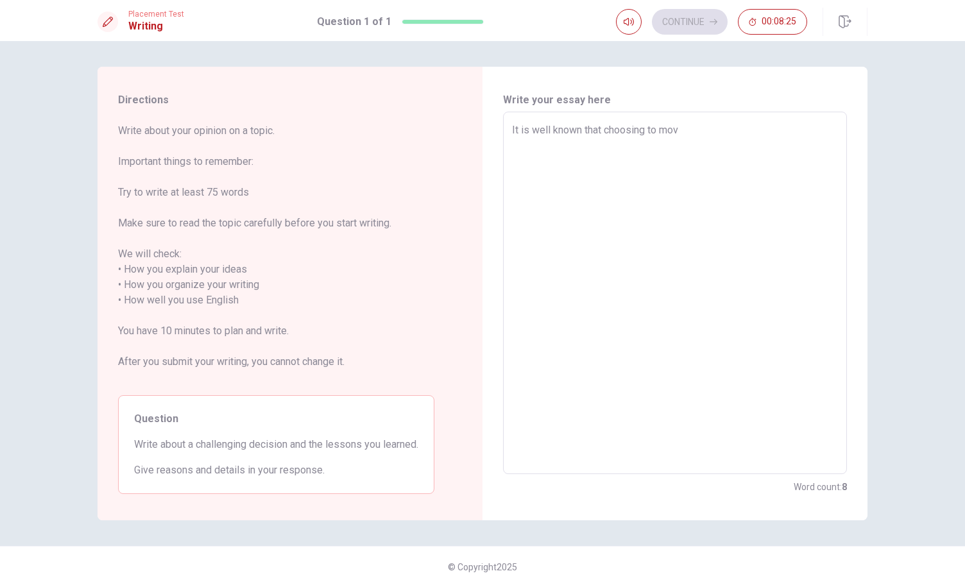
type textarea "x"
type textarea "It is well known that choosing to move"
type textarea "x"
type textarea "It is well known that choosing to move"
type textarea "x"
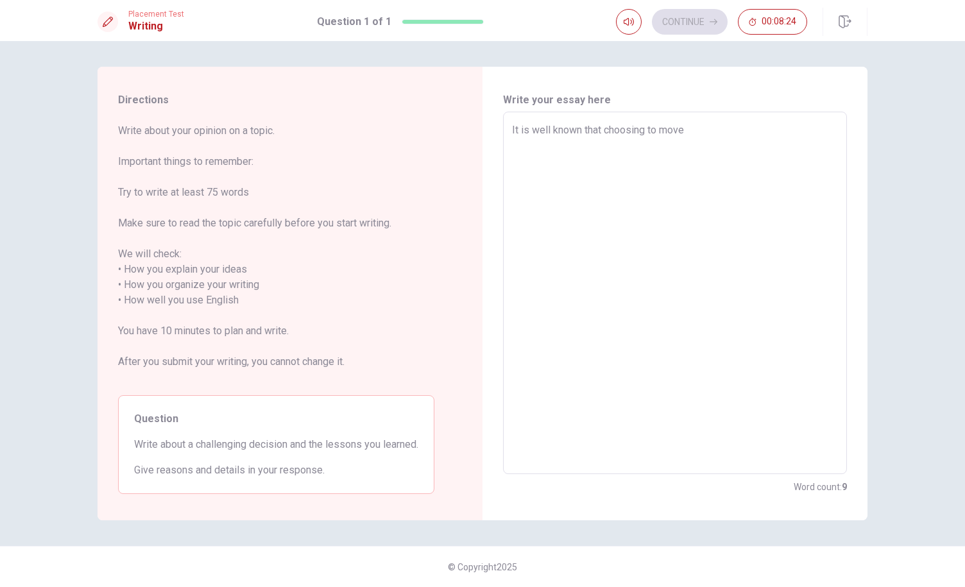
type textarea "It is well known that choosing to move a"
type textarea "x"
type textarea "It is well known that choosing to move ab"
type textarea "x"
type textarea "It is well known that choosing to move abo"
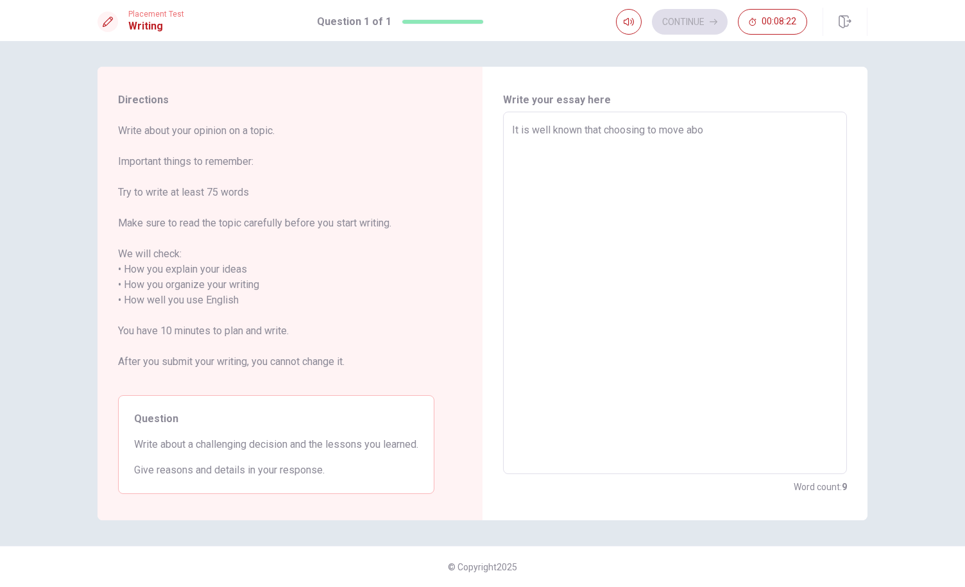
type textarea "x"
type textarea "It is well known that choosing to move ab"
type textarea "x"
type textarea "It is well known that choosing to move abr"
type textarea "x"
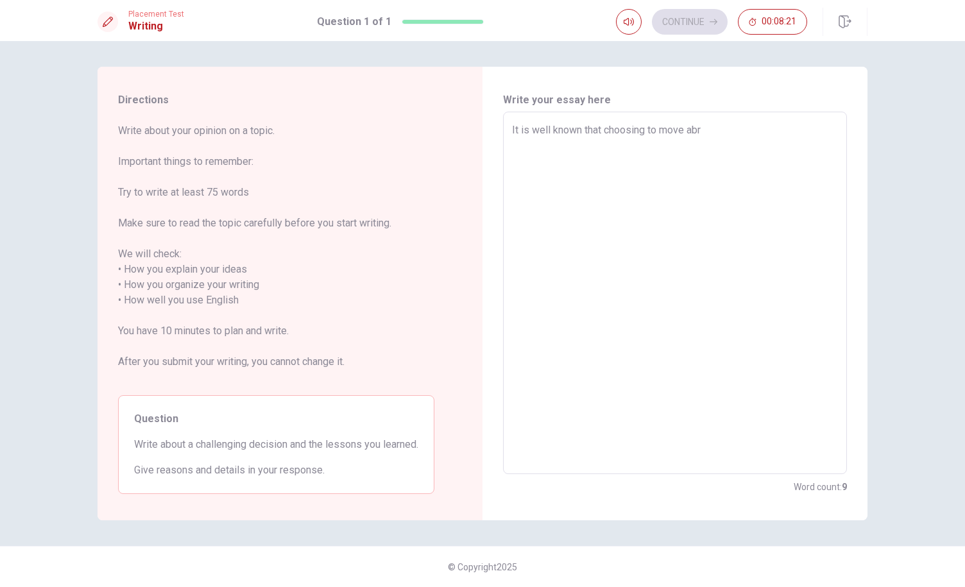
type textarea "It is well known that choosing to move abro"
type textarea "x"
type textarea "It is well known that choosing to move abroa"
type textarea "x"
type textarea "It is well known that choosing to move abroad"
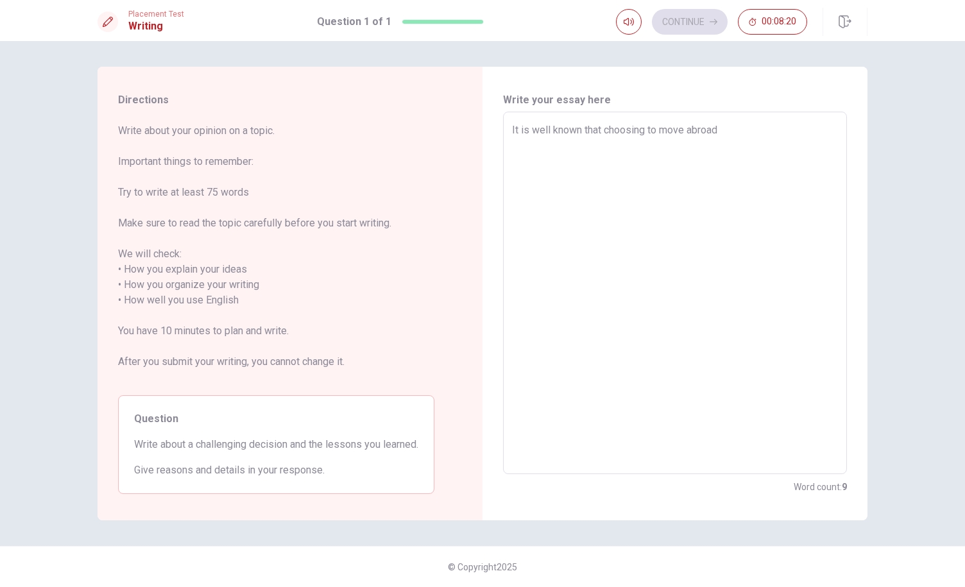
type textarea "x"
type textarea "It is well known that choosing to move abroad"
type textarea "x"
type textarea "It is well known that choosing to move abroad i"
type textarea "x"
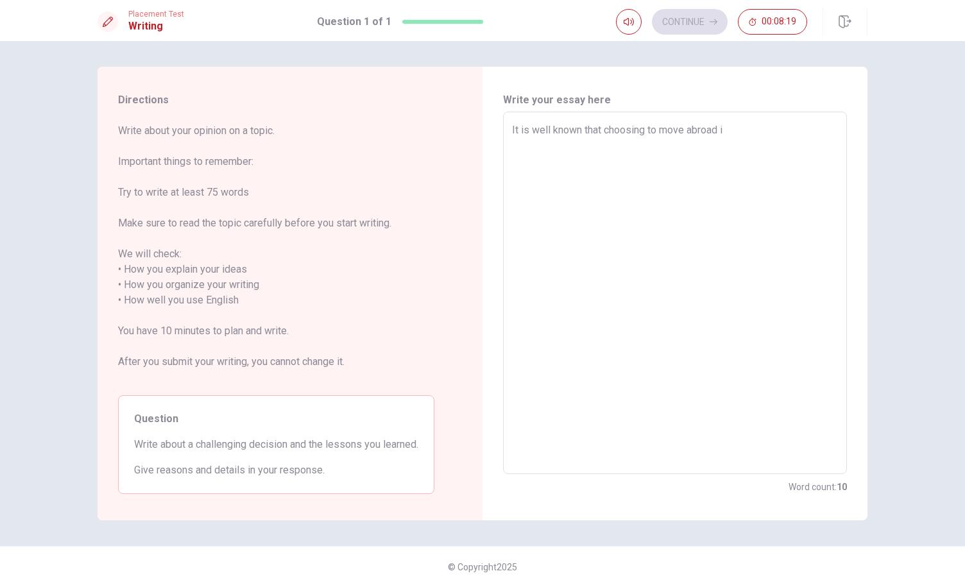
type textarea "It is well known that choosing to move abroad is"
type textarea "x"
type textarea "It is well known that choosing to move abroad is"
type textarea "x"
type textarea "It is well known that choosing to move abroad is a"
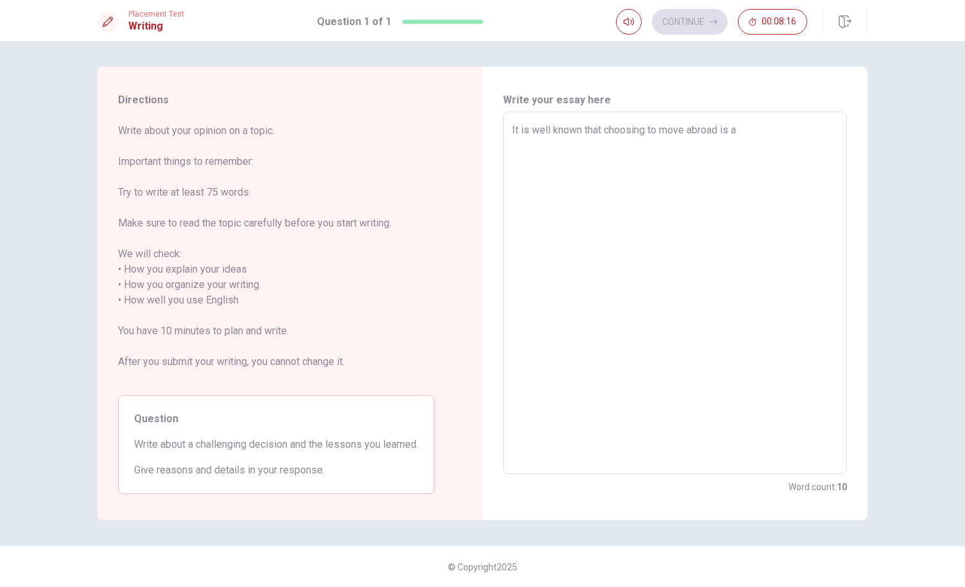
type textarea "x"
type textarea "It is well known that choosing to move abroad is a"
type textarea "x"
type textarea "It is well known that choosing to move abroad is a d"
type textarea "x"
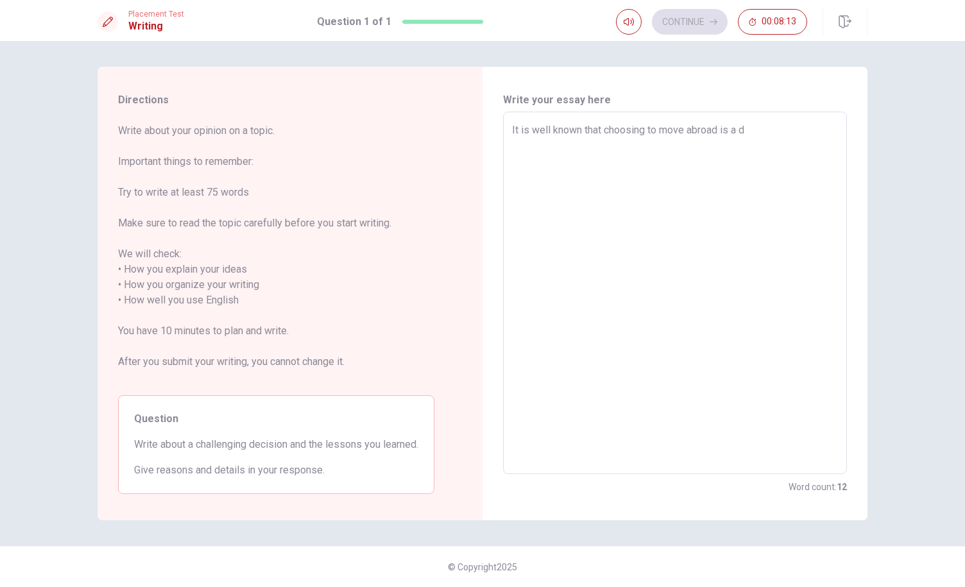
type textarea "It is well known that choosing to move abroad is a di"
type textarea "x"
type textarea "It is well known that choosing to move abroad is a dif"
type textarea "x"
type textarea "It is well known that choosing to move abroad is a diff"
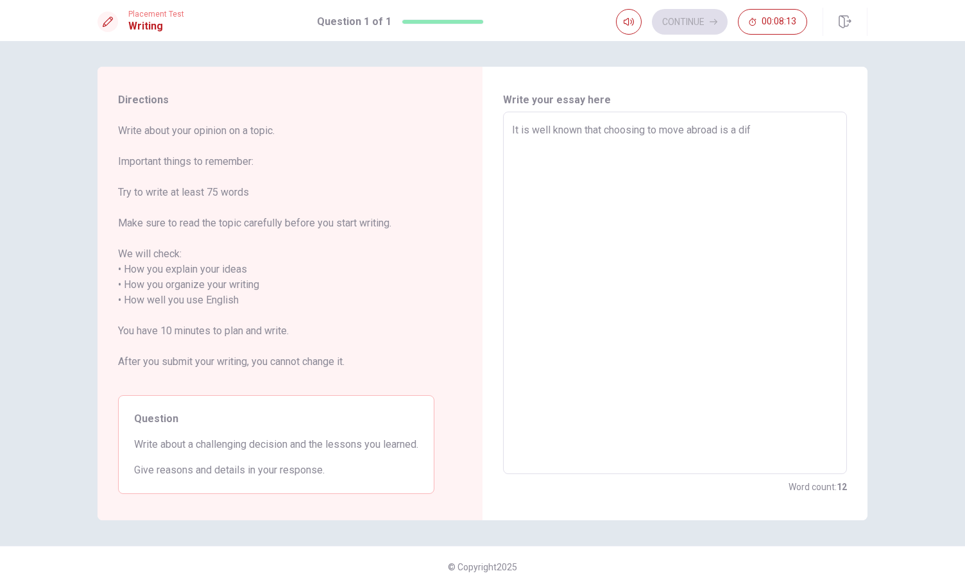
type textarea "x"
type textarea "It is well known that choosing to move abroad is a diffi"
type textarea "x"
type textarea "It is well known that choosing to move abroad is a diffic"
type textarea "x"
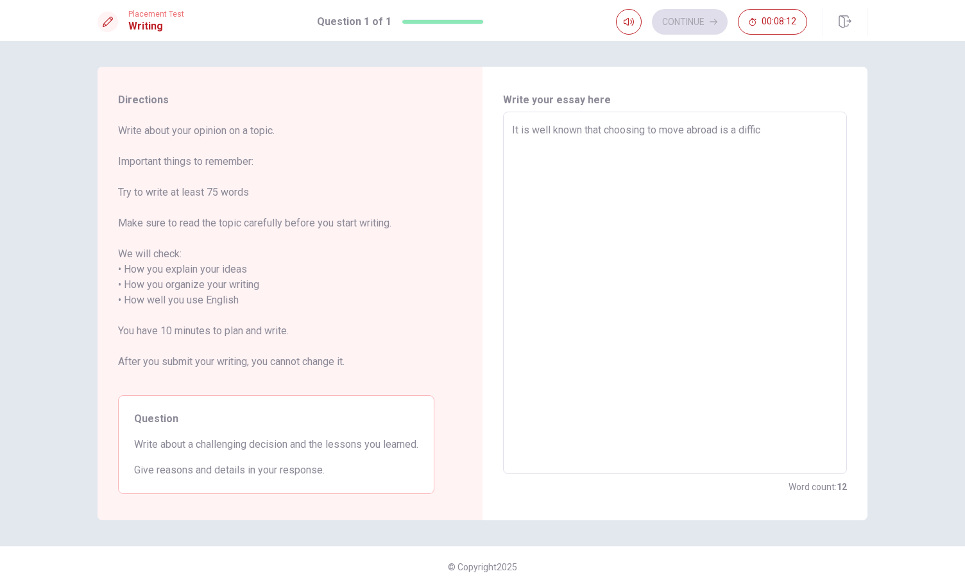
type textarea "It is well known that choosing to move abroad is a difficu"
type textarea "x"
type textarea "It is well known that choosing to move abroad is a difficul"
type textarea "x"
type textarea "It is well known that choosing to move abroad is a difficult"
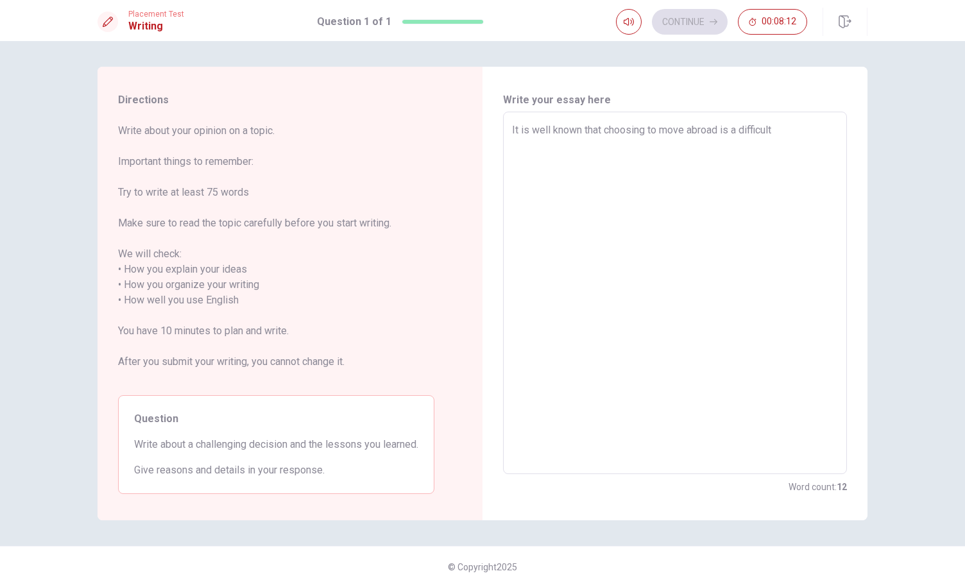
type textarea "x"
type textarea "It is well known that choosing to move abroad is a difficult"
type textarea "x"
type textarea "It is well known that choosing to move abroad is a difficult d"
type textarea "x"
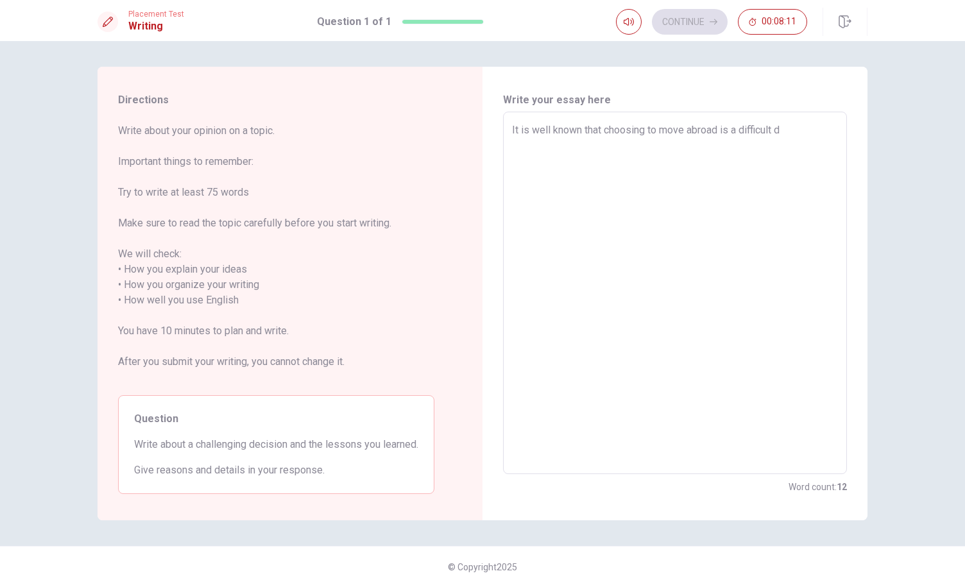
type textarea "It is well known that choosing to move abroad is a difficult de"
type textarea "x"
type textarea "It is well known that choosing to move abroad is a difficult dec"
type textarea "x"
type textarea "It is well known that choosing to move abroad is a difficult decc"
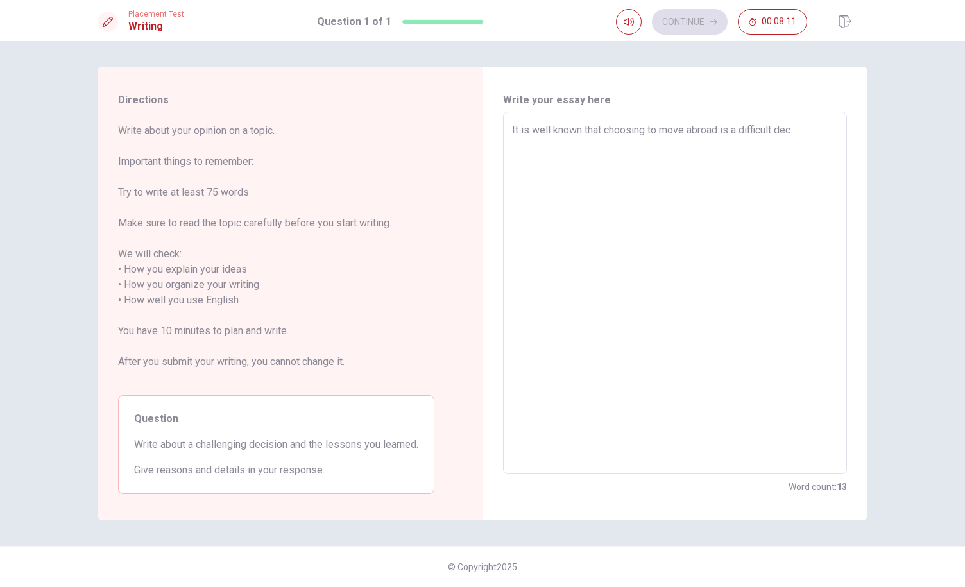
type textarea "x"
type textarea "It is well known that choosing to move abroad is a difficult decci"
type textarea "x"
type textarea "It is well known that choosing to move abroad is a difficult deccis"
type textarea "x"
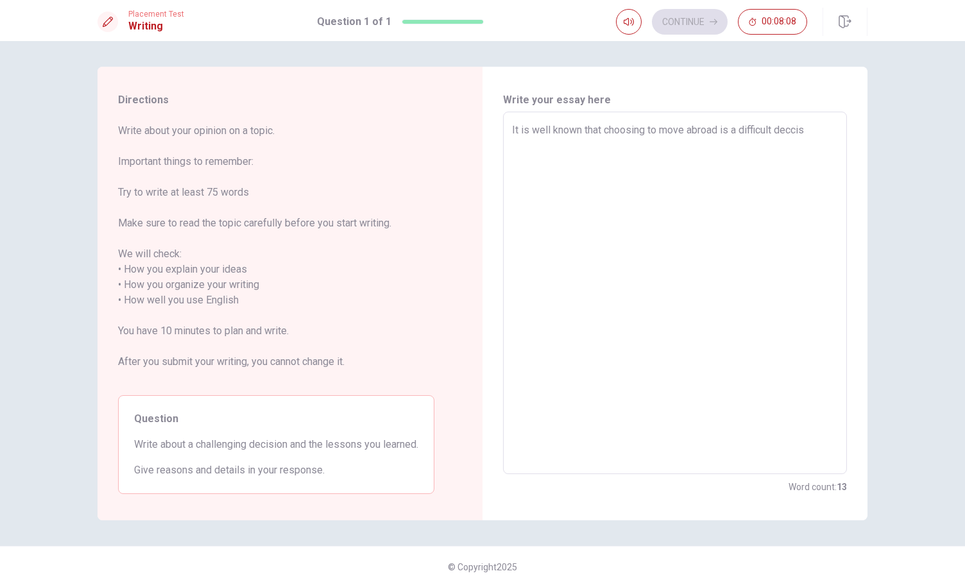
type textarea "It is well known that choosing to move abroad is a difficult deccisi"
type textarea "x"
type textarea "It is well known that choosing to move abroad is a difficult deccisio"
type textarea "x"
type textarea "It is well known that choosing to move abroad is a difficult deccision"
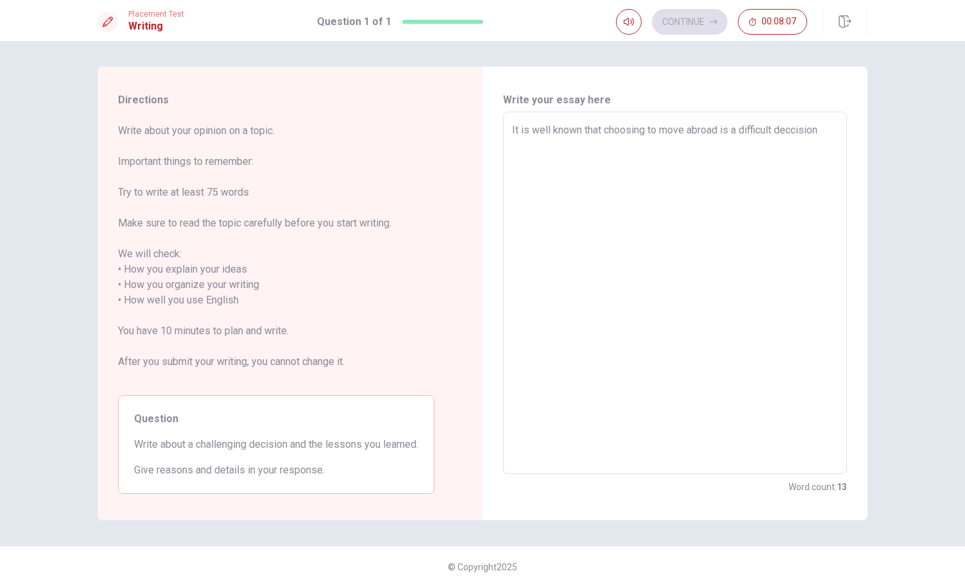
type textarea "x"
type textarea "It is well known that choosing to move abroad is a difficult deccision"
type textarea "x"
type textarea "It is well known that choosing to move abroad is a difficult deccision"
type textarea "x"
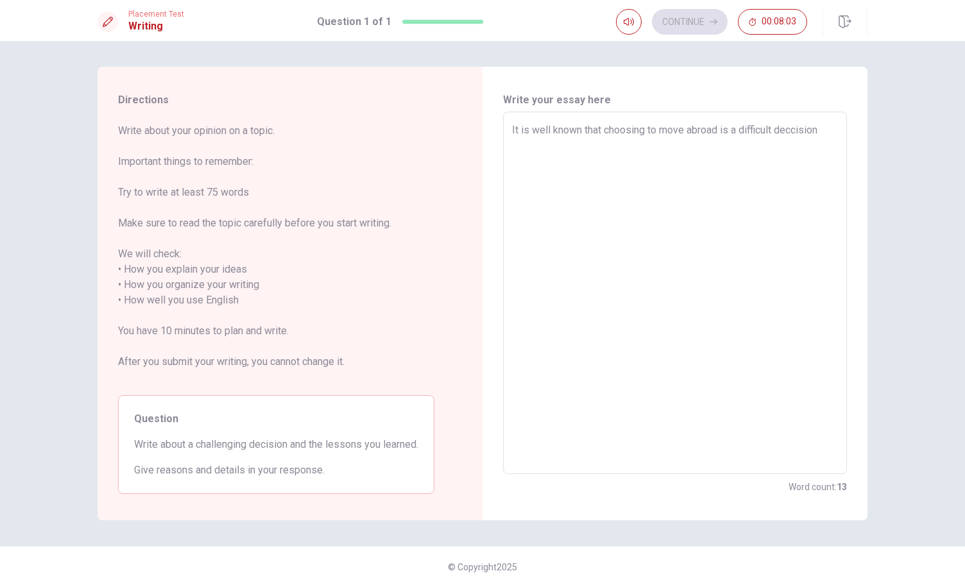
type textarea "It is well known that choosing to move abroad is a difficult deccisio"
type textarea "x"
type textarea "It is well known that choosing to move abroad is a difficult deccisi"
type textarea "x"
type textarea "It is well known that choosing to move abroad is a difficult deccis"
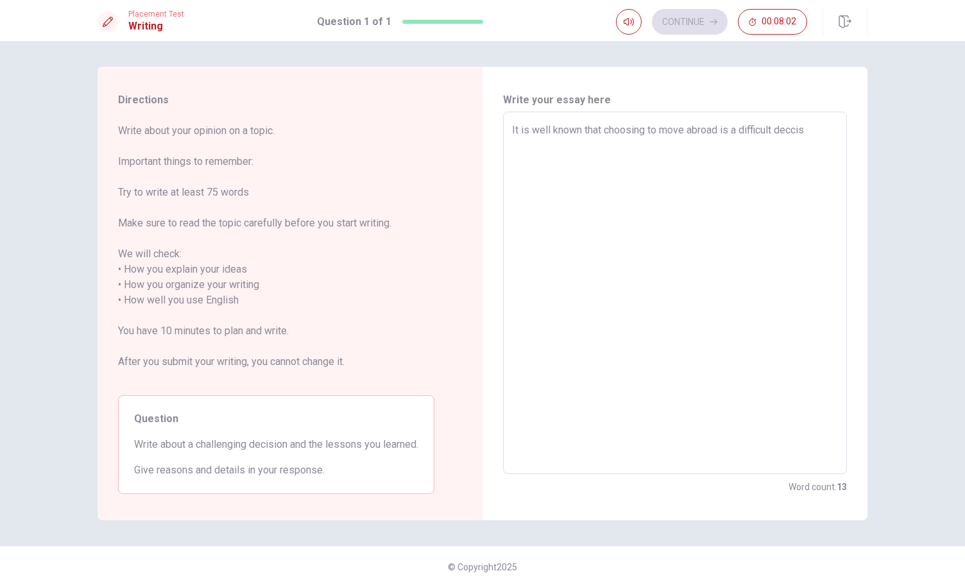
type textarea "x"
type textarea "It is well known that choosing to move abroad is a difficult decci"
type textarea "x"
type textarea "It is well known that choosing to move abroad is a difficult decc"
type textarea "x"
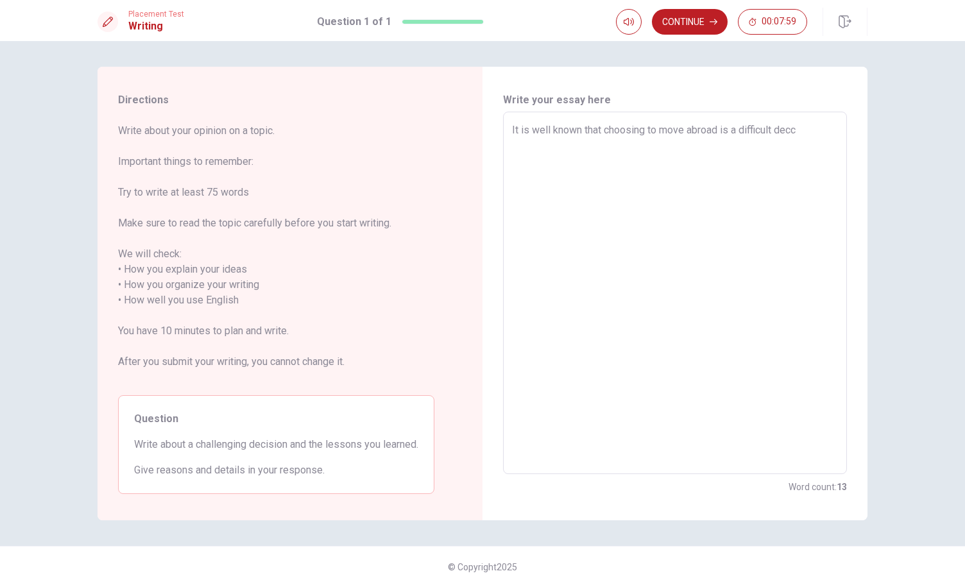
type textarea "It is well known that choosing to move abroad is a difficult decci"
type textarea "x"
type textarea "It is well known that choosing to move abroad is a difficult deccis"
type textarea "x"
type textarea "It is well known that choosing to move abroad is a difficult deccisi"
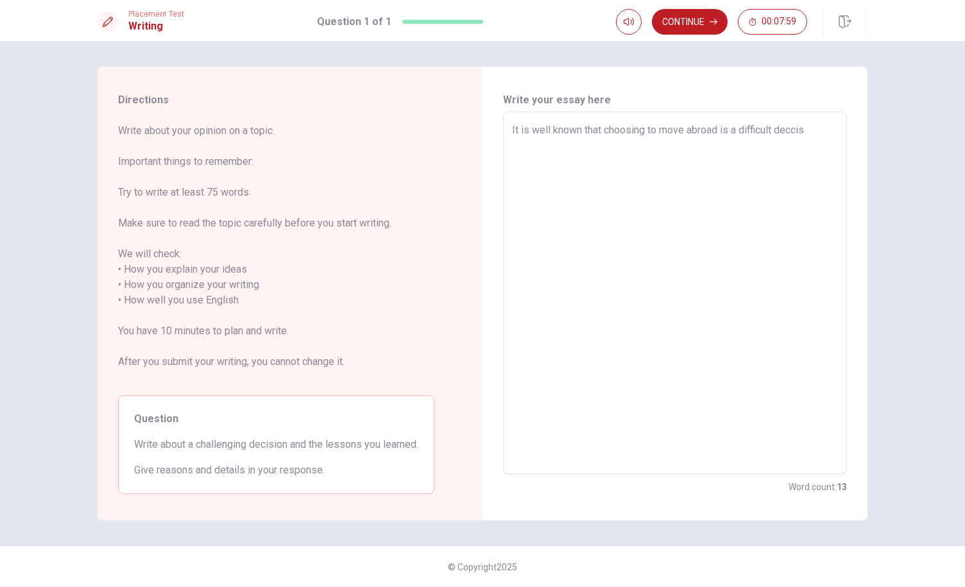
type textarea "x"
type textarea "It is well known that choosing to move abroad is a difficult deccisio"
type textarea "x"
type textarea "It is well known that choosing to move abroad is a difficult deccision"
type textarea "x"
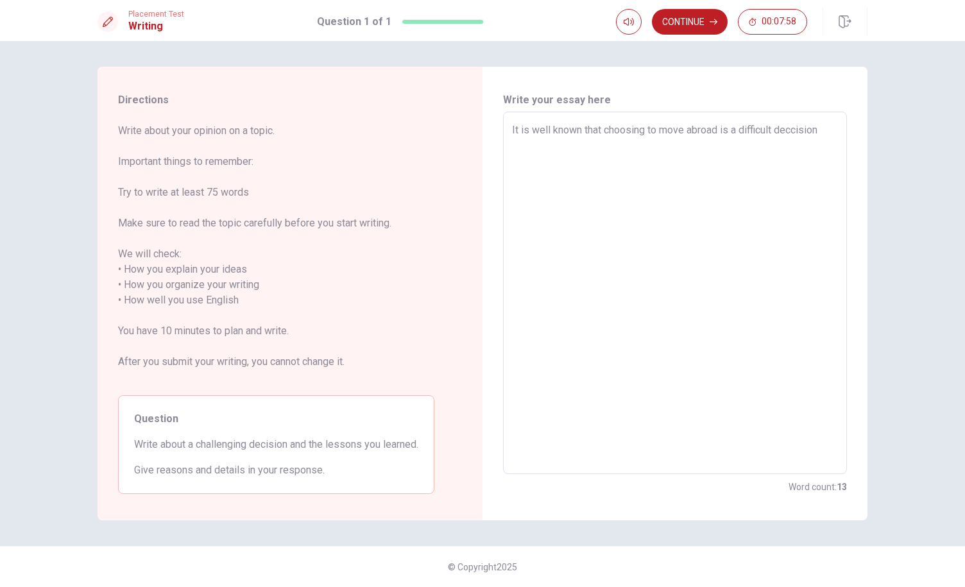
type textarea "It is well known that choosing to move abroad is a difficult deccision"
type textarea "x"
type textarea "It is well known that choosing to move abroad is a difficult deccision"
type textarea "x"
type textarea "It is well known that choosing to move abroad is a difficult deccision,"
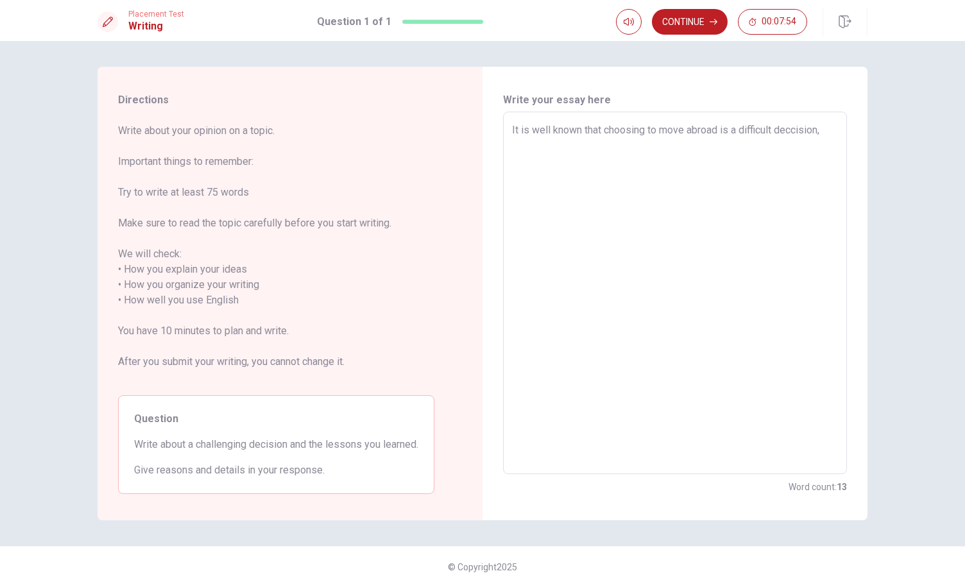
type textarea "x"
type textarea "It is well known that choosing to move abroad is a difficult deccision,"
type textarea "x"
type textarea "It is well known that choosing to move abroad is a difficult deccision, I"
type textarea "x"
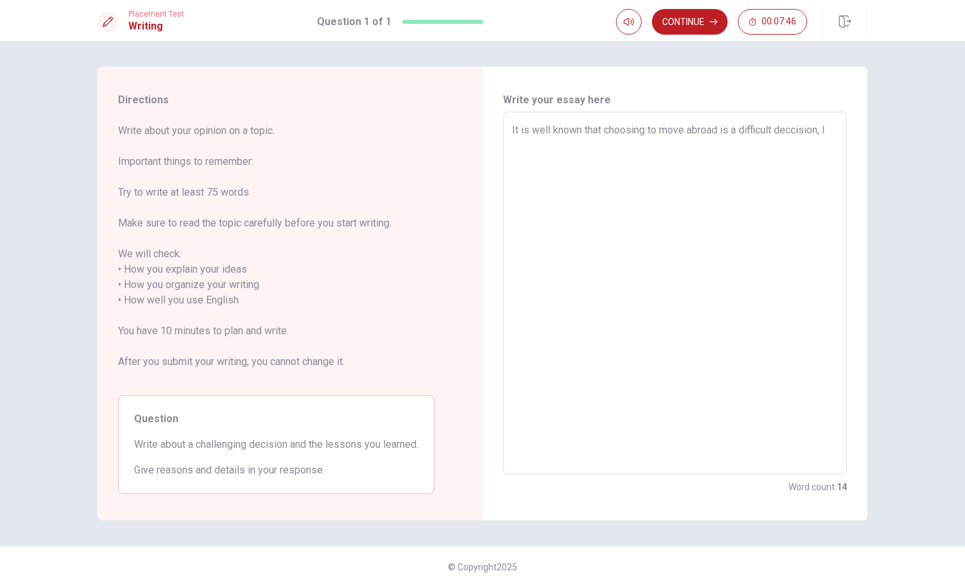
type textarea "It is well known that choosing to move abroad is a difficult deccision, In"
type textarea "x"
type textarea "It is well known that choosing to move abroad is a difficult deccision, In"
type textarea "x"
type textarea "It is well known that choosing to move abroad is a difficult deccision, In"
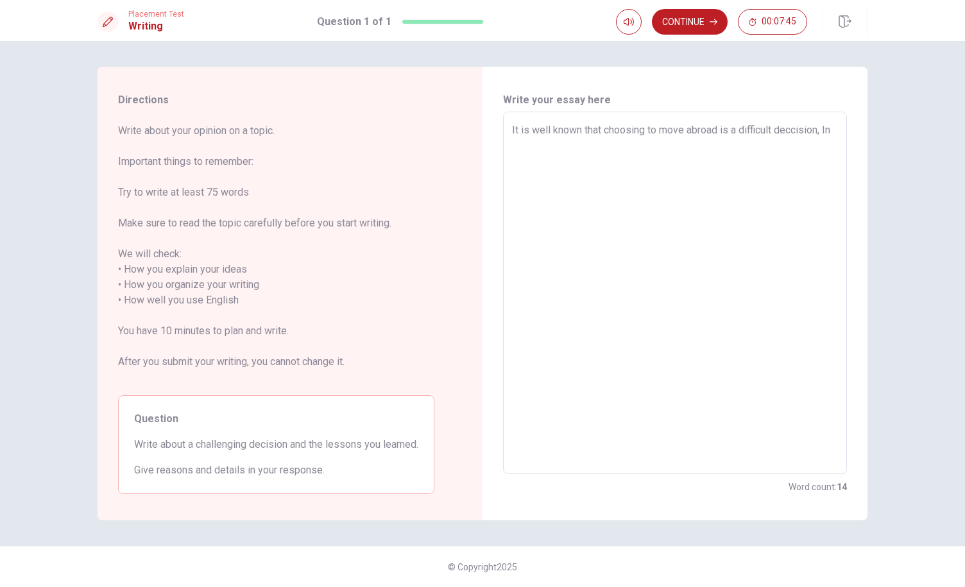
type textarea "x"
type textarea "It is well known that choosing to move abroad is a difficult deccision, I"
type textarea "x"
type textarea "It is well known that choosing to move abroad is a difficult deccision,"
type textarea "x"
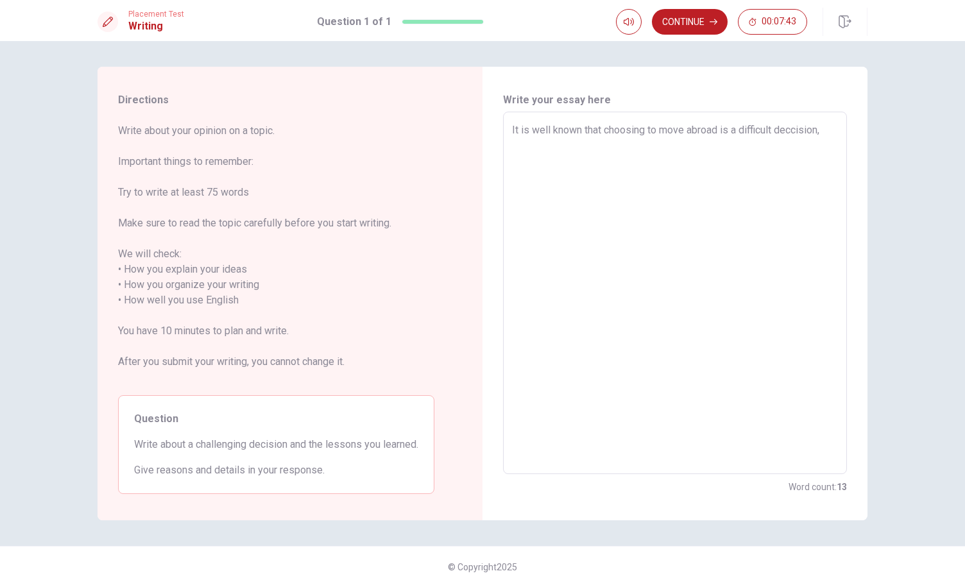
type textarea "It is well known that choosing to move abroad is a difficult deccision, i"
type textarea "x"
type textarea "It is well known that choosing to move abroad is a difficult deccision, in"
type textarea "x"
type textarea "It is well known that choosing to move abroad is a difficult deccision, in"
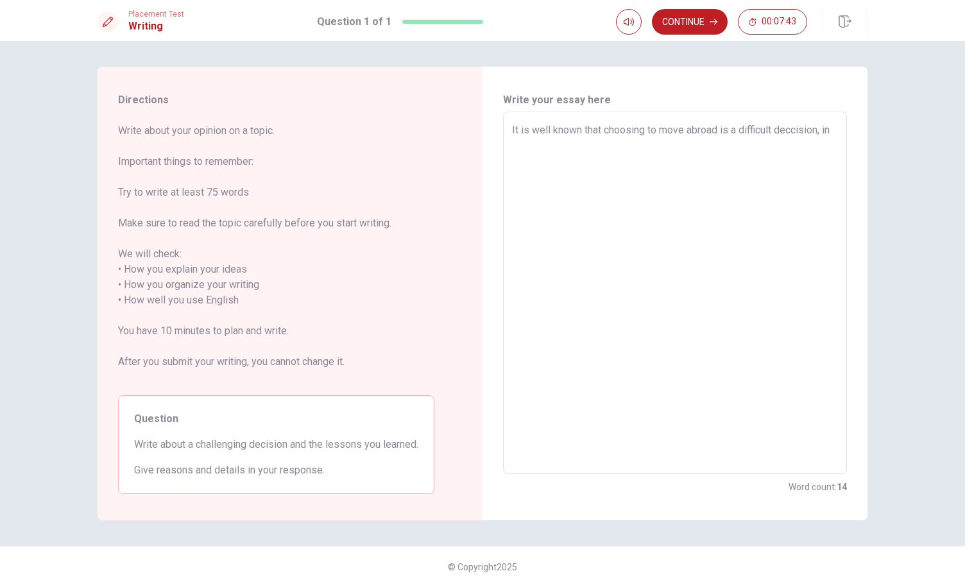
type textarea "x"
click at [776, 160] on textarea "It is well known that choosing to move abroad is a difficult deccision, in my c…" at bounding box center [675, 293] width 326 height 341
click at [780, 144] on textarea "It is well known that choosing to move abroad is a difficult deccision, in my c…" at bounding box center [675, 293] width 326 height 341
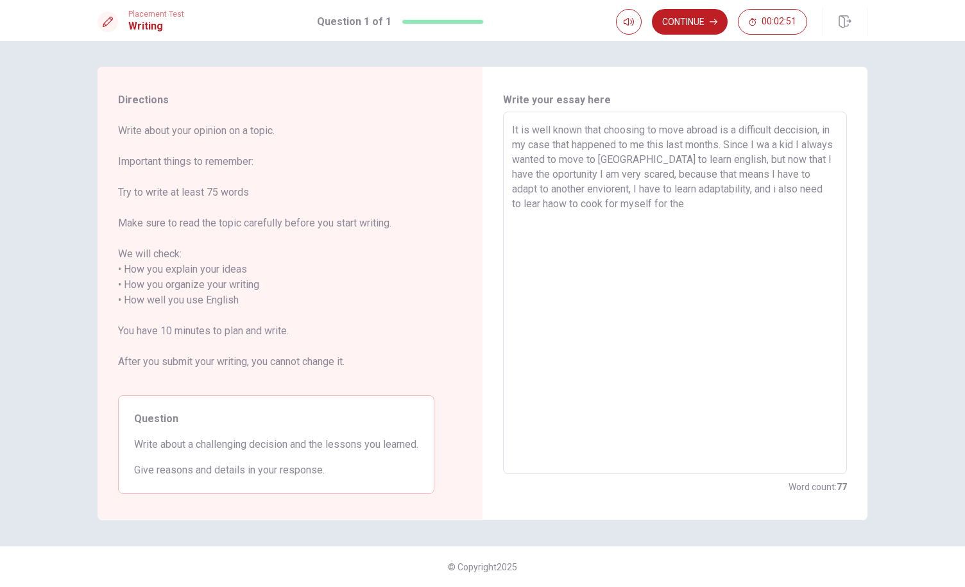
click at [561, 208] on textarea "It is well known that choosing to move abroad is a difficult deccision, in my c…" at bounding box center [675, 293] width 326 height 341
click at [693, 198] on textarea "It is well known that choosing to move abroad is a difficult deccision, in my c…" at bounding box center [675, 293] width 326 height 341
click at [695, 255] on textarea "It is well known that choosing to move abroad is a difficult deccision, in my c…" at bounding box center [675, 293] width 326 height 341
click at [785, 149] on textarea "It is well known that choosing to move abroad is a difficult deccision, in my c…" at bounding box center [675, 293] width 326 height 341
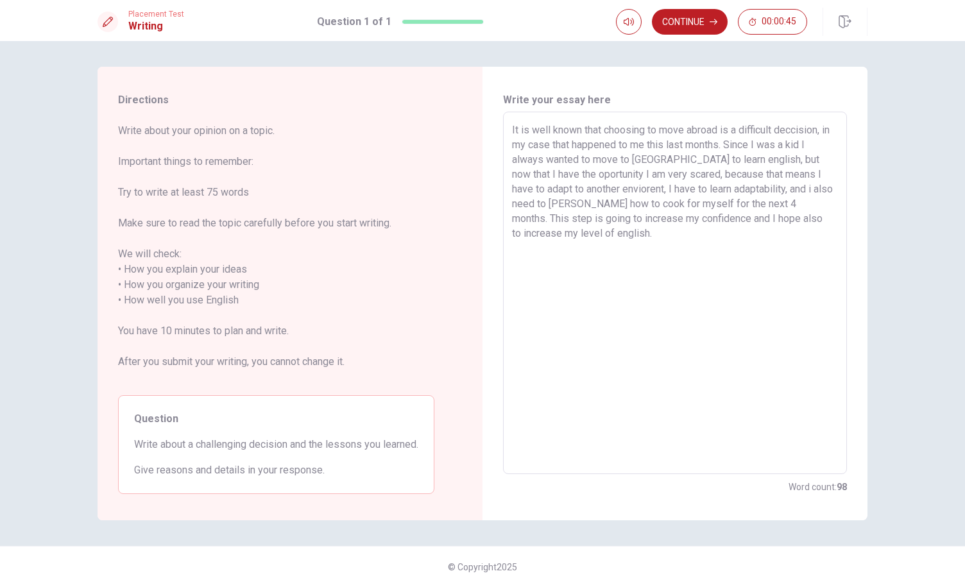
click at [540, 203] on textarea "It is well known that choosing to move abroad is a difficult deccision, in my c…" at bounding box center [675, 293] width 326 height 341
click at [754, 208] on textarea "It is well known that choosing to move abroad is a difficult deccision, in my c…" at bounding box center [675, 293] width 326 height 341
click at [707, 224] on textarea "It is well known that choosing to move abroad is a difficult deccision, in my c…" at bounding box center [675, 293] width 326 height 341
click at [742, 216] on textarea "It is well known that choosing to move abroad is a difficult deccision, in my c…" at bounding box center [675, 293] width 326 height 341
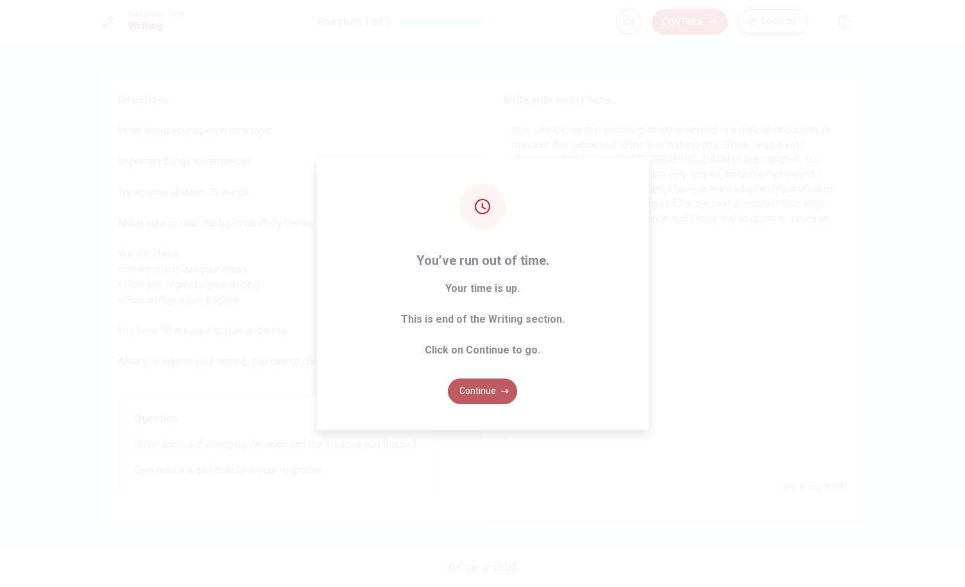
click at [503, 380] on button "Continue" at bounding box center [482, 391] width 69 height 26
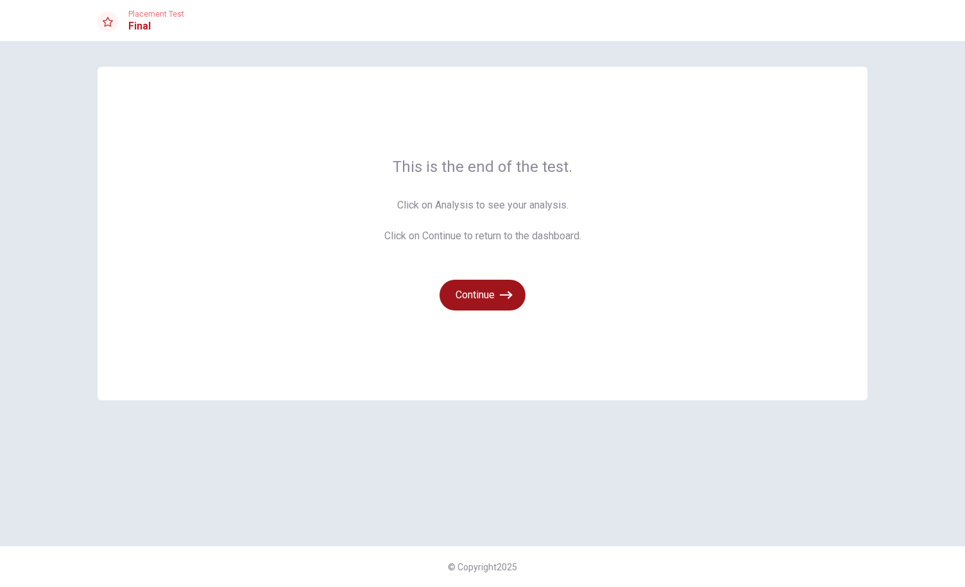
click at [497, 302] on button "Continue" at bounding box center [482, 295] width 86 height 31
